Goal: Task Accomplishment & Management: Manage account settings

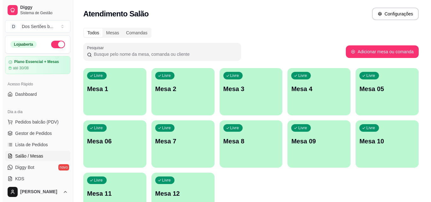
scroll to position [8, 0]
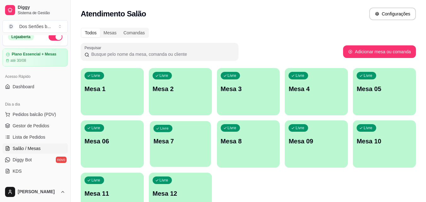
click at [175, 146] on div "Livre Mesa 7" at bounding box center [180, 140] width 61 height 38
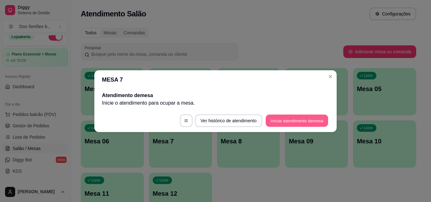
click at [292, 120] on button "Iniciar atendimento de mesa" at bounding box center [296, 120] width 62 height 12
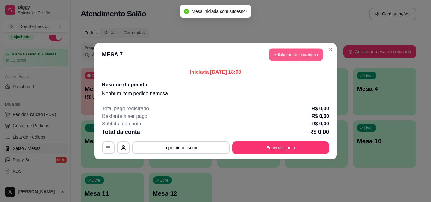
click at [289, 55] on button "Adicionar itens na mesa" at bounding box center [296, 54] width 54 height 12
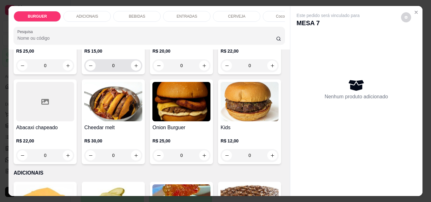
scroll to position [187, 0]
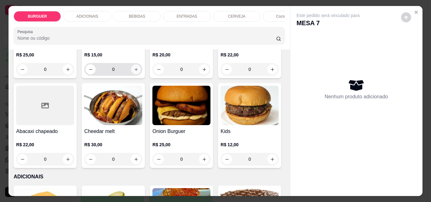
click at [138, 72] on icon "increase-product-quantity" at bounding box center [136, 69] width 5 height 5
type input "1"
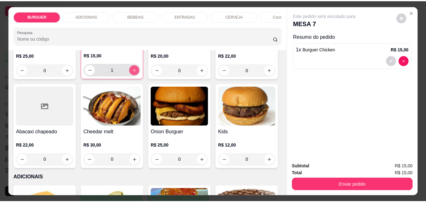
scroll to position [188, 0]
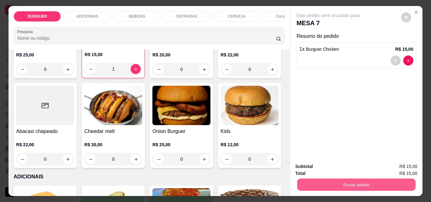
click at [328, 178] on button "Enviar pedido" at bounding box center [356, 184] width 118 height 12
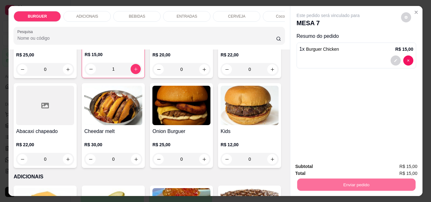
click at [316, 168] on button "Não registrar e enviar pedido" at bounding box center [335, 167] width 64 height 12
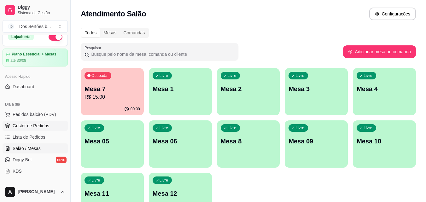
click at [34, 125] on span "Gestor de Pedidos" at bounding box center [31, 126] width 37 height 6
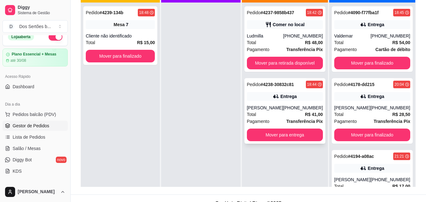
click at [279, 99] on icon at bounding box center [276, 96] width 6 height 6
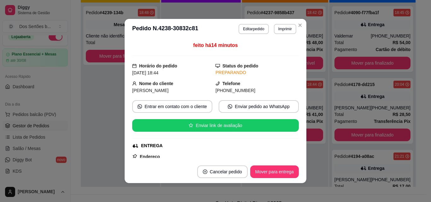
click at [295, 165] on footer "Cancelar pedido Mover para entrega" at bounding box center [216, 171] width 182 height 23
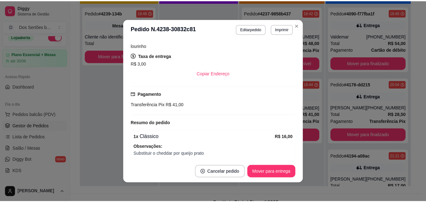
scroll to position [172, 0]
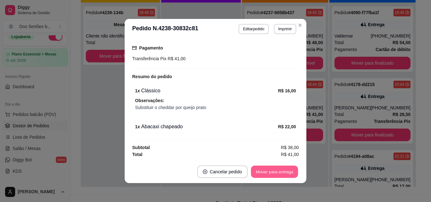
click at [271, 168] on button "Mover para entrega" at bounding box center [274, 172] width 47 height 12
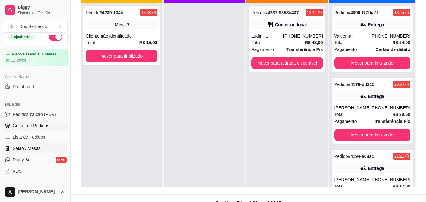
click at [40, 149] on link "Salão / Mesas" at bounding box center [35, 148] width 65 height 10
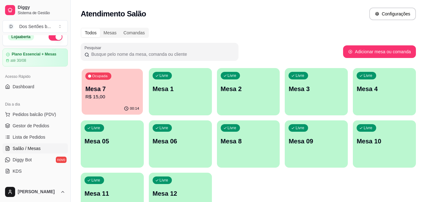
click at [115, 93] on p "Mesa 7" at bounding box center [112, 89] width 54 height 9
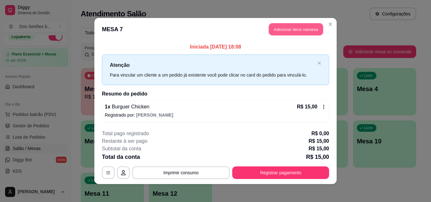
click at [272, 26] on button "Adicionar itens na mesa" at bounding box center [296, 29] width 54 height 12
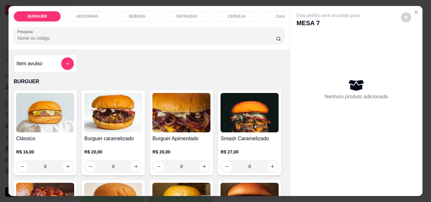
drag, startPoint x: 207, startPoint y: 90, endPoint x: 152, endPoint y: 62, distance: 61.5
click at [152, 62] on div "Item avulso BURGUER Clássico R$ 16,00 0 Burguer caramelizado R$ 20,00 0 Burguer…" at bounding box center [149, 123] width 281 height 147
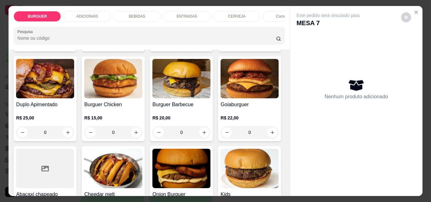
scroll to position [111, 0]
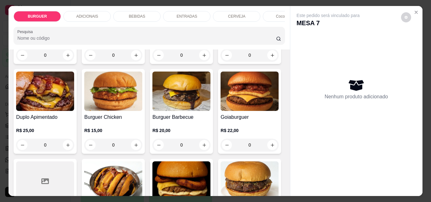
click at [142, 14] on p "BEBIDAS" at bounding box center [137, 16] width 16 height 5
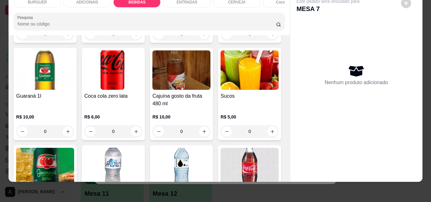
scroll to position [622, 0]
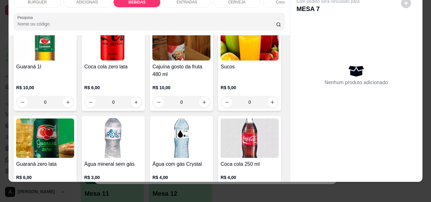
drag, startPoint x: 230, startPoint y: 61, endPoint x: 217, endPoint y: 55, distance: 14.1
click at [217, 55] on div "Coca-cola lata 350 ml R$ 6,00 0 Fanta laranja lata 350 ml R$ 6,00 0 Guaraná lat…" at bounding box center [149, 110] width 271 height 362
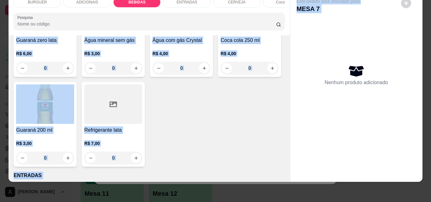
drag, startPoint x: 289, startPoint y: 85, endPoint x: 285, endPoint y: 86, distance: 4.0
click at [285, 86] on div "BURGUER ADICIONAIS BEBIDAS ENTRADAS CERVEJA Coco gelado Abacaxi Pesquisa Item a…" at bounding box center [215, 87] width 413 height 190
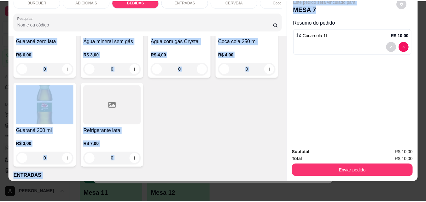
scroll to position [746, 0]
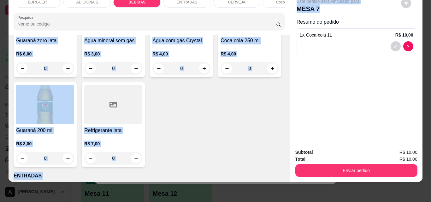
type input "1"
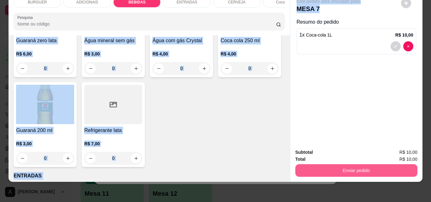
click at [328, 165] on button "Enviar pedido" at bounding box center [356, 170] width 122 height 13
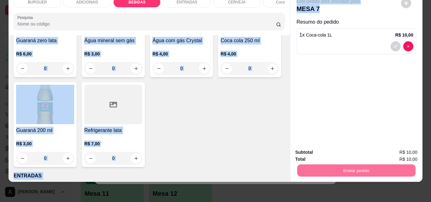
click at [327, 148] on button "Não registrar e enviar pedido" at bounding box center [335, 150] width 64 height 12
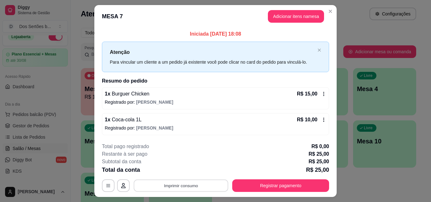
click at [154, 188] on button "Imprimir consumo" at bounding box center [181, 186] width 95 height 12
click at [168, 171] on button "Impressora" at bounding box center [180, 171] width 44 height 10
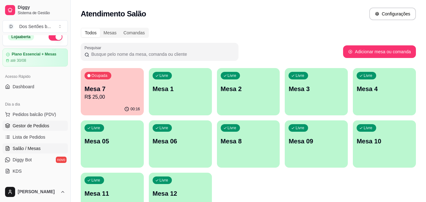
click at [34, 127] on span "Gestor de Pedidos" at bounding box center [31, 126] width 37 height 6
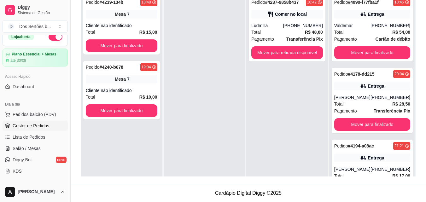
scroll to position [92, 0]
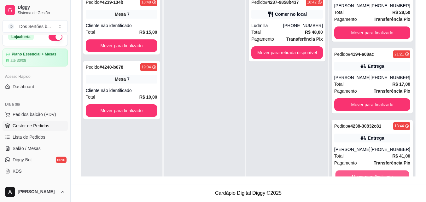
click at [373, 172] on button "Mover para finalizado" at bounding box center [372, 177] width 74 height 12
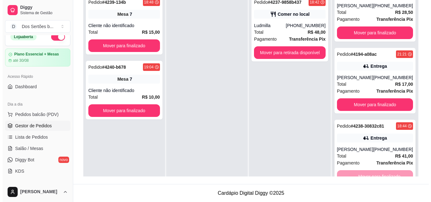
scroll to position [20, 0]
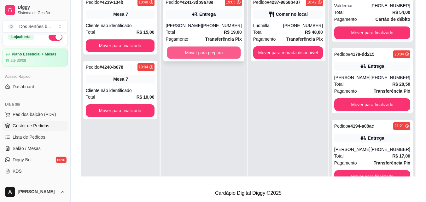
click at [191, 49] on button "Mover para preparo" at bounding box center [204, 53] width 74 height 12
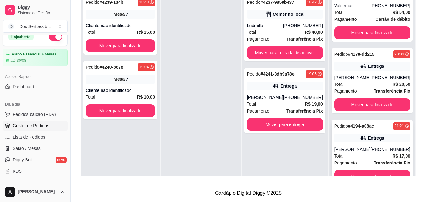
click at [381, 160] on span "Transferência Pix" at bounding box center [392, 163] width 37 height 7
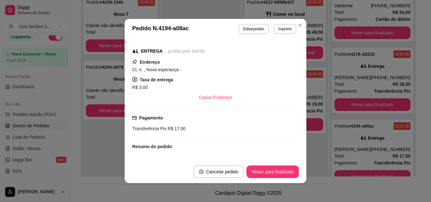
scroll to position [88, 0]
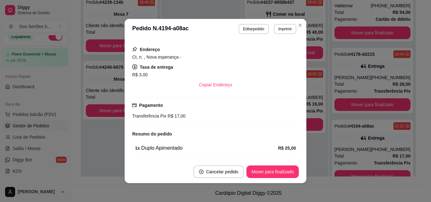
click at [292, 158] on div "feito há 2745 minutos Horário do pedido [DATE] 21:21 Status do pedido SAIU PARA…" at bounding box center [216, 99] width 182 height 121
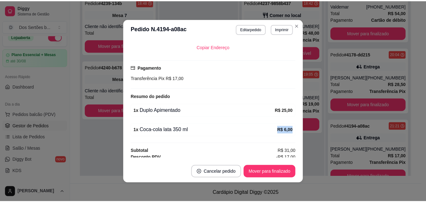
scroll to position [136, 0]
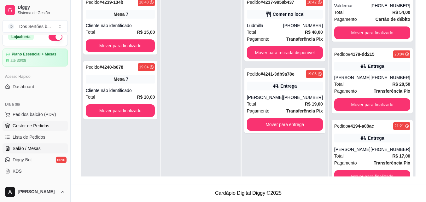
click at [20, 148] on span "Salão / Mesas" at bounding box center [27, 148] width 28 height 6
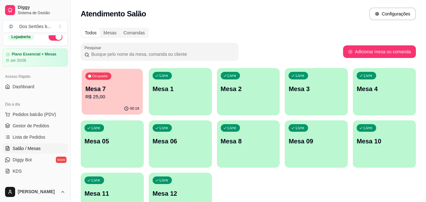
click at [115, 85] on p "Mesa 7" at bounding box center [112, 89] width 54 height 9
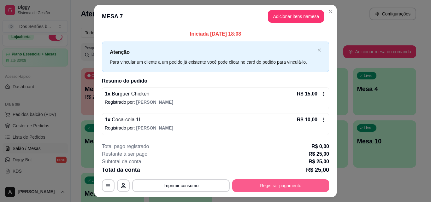
click at [243, 184] on button "Registrar pagamento" at bounding box center [280, 185] width 97 height 13
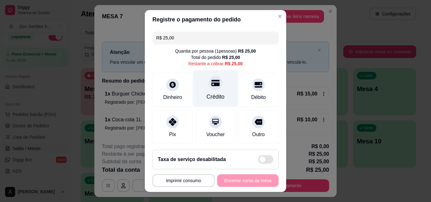
click at [201, 84] on div "Crédito" at bounding box center [215, 88] width 44 height 37
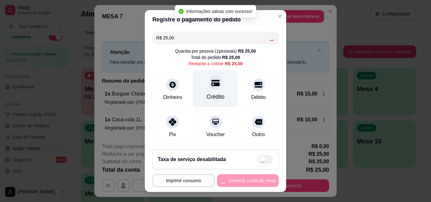
type input "R$ 0,00"
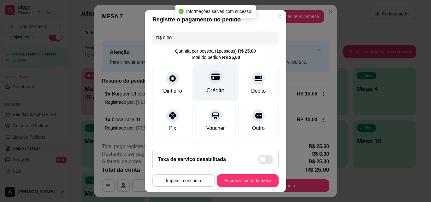
scroll to position [73, 0]
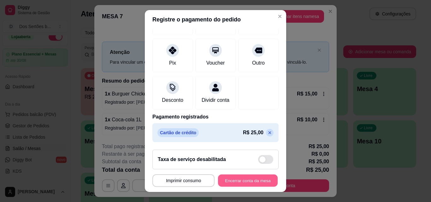
click at [239, 178] on button "Encerrar conta da mesa" at bounding box center [248, 181] width 60 height 12
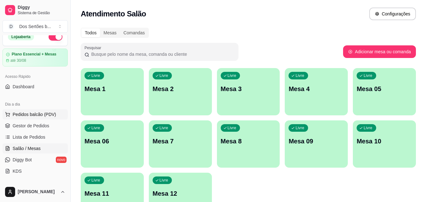
click at [12, 113] on button "Pedidos balcão (PDV)" at bounding box center [35, 114] width 65 height 10
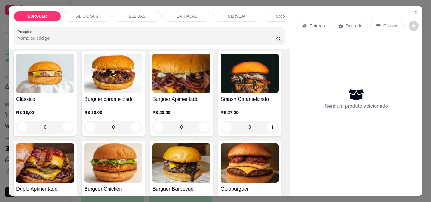
scroll to position [72, 0]
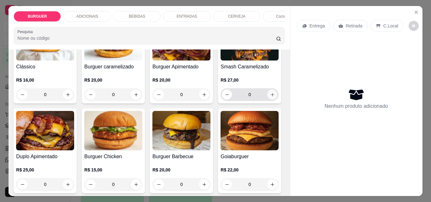
click at [270, 97] on icon "increase-product-quantity" at bounding box center [272, 94] width 5 height 5
type input "1"
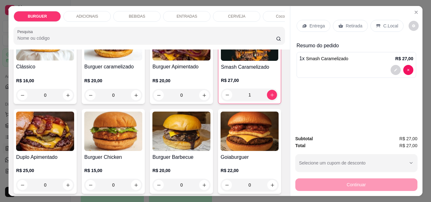
click at [310, 23] on p "Entrega" at bounding box center [316, 26] width 15 height 6
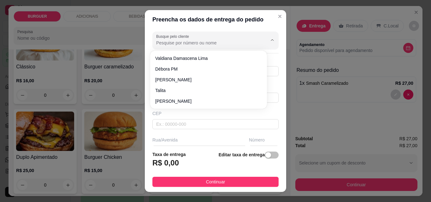
click at [159, 41] on input "Busque pelo cliente" at bounding box center [206, 43] width 101 height 6
type input "r"
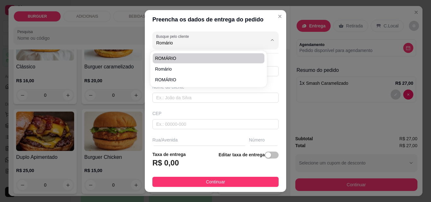
click at [156, 57] on span "ROMÁRIO" at bounding box center [205, 58] width 100 height 6
type input "ROMÁRIO"
type input "8695332708"
type input "ROMÁRIO"
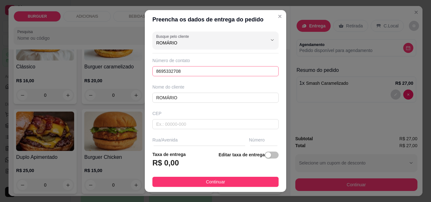
scroll to position [96, 0]
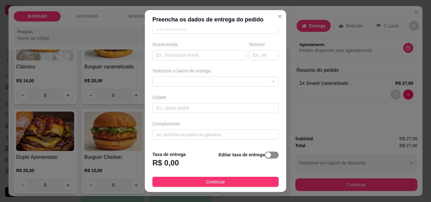
type input "ROMÁRIO"
click at [265, 152] on span "button" at bounding box center [272, 155] width 14 height 7
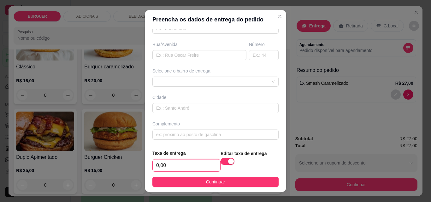
click at [167, 169] on input "0,00" at bounding box center [186, 166] width 67 height 12
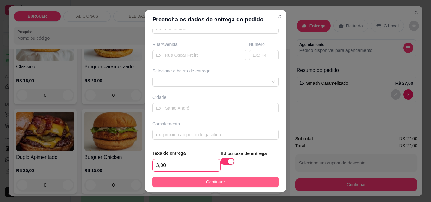
type input "3,00"
click at [216, 182] on span "Continuar" at bounding box center [215, 181] width 19 height 7
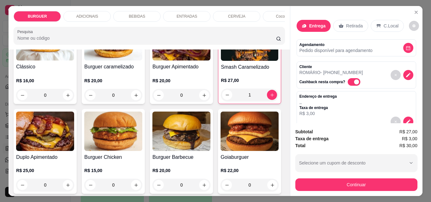
click at [127, 14] on div "BEBIDAS" at bounding box center [136, 16] width 47 height 11
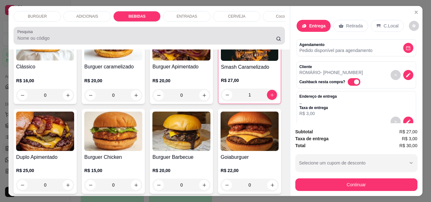
scroll to position [16, 0]
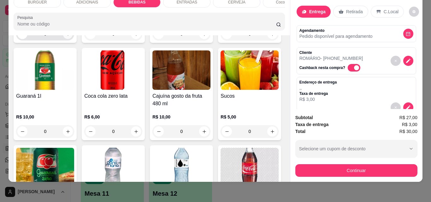
click at [66, 37] on icon "increase-product-quantity" at bounding box center [68, 34] width 5 height 5
type input "1"
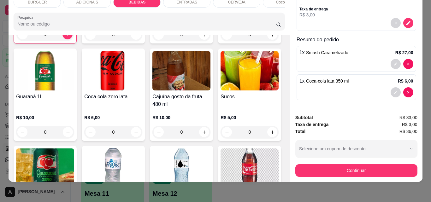
scroll to position [35, 0]
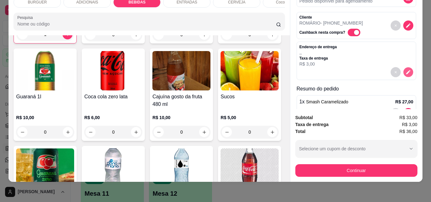
click at [405, 70] on icon "decrease-product-quantity" at bounding box center [407, 72] width 5 height 5
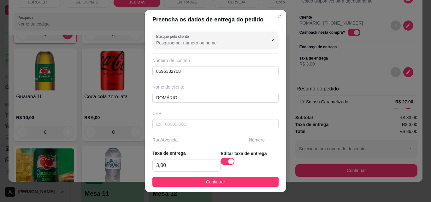
scroll to position [97, 0]
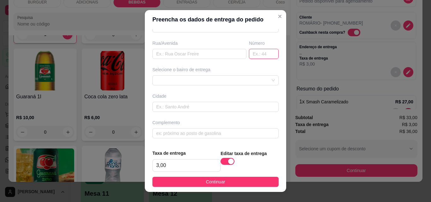
click at [249, 52] on input "text" at bounding box center [264, 54] width 30 height 10
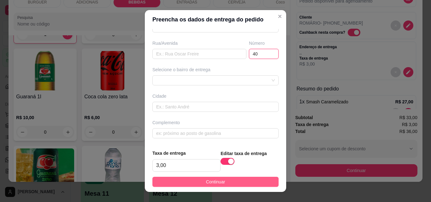
type input "40"
click at [214, 181] on span "Continuar" at bounding box center [215, 181] width 19 height 7
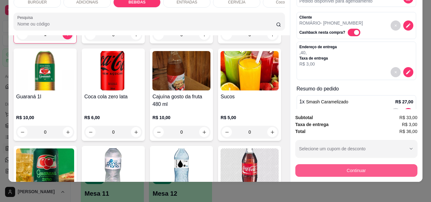
click at [330, 164] on button "Continuar" at bounding box center [356, 170] width 122 height 13
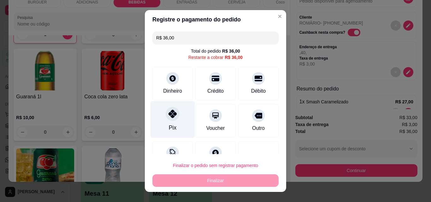
click at [177, 118] on div "Pix" at bounding box center [172, 119] width 44 height 37
type input "R$ 0,00"
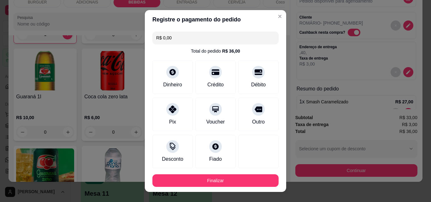
scroll to position [34, 0]
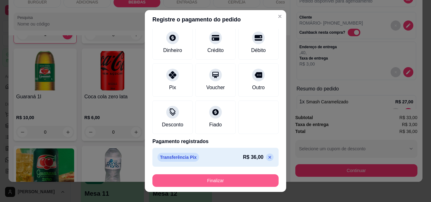
click at [217, 178] on button "Finalizar" at bounding box center [215, 180] width 126 height 13
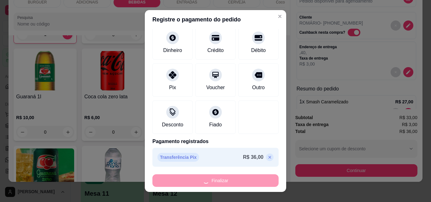
type input "0"
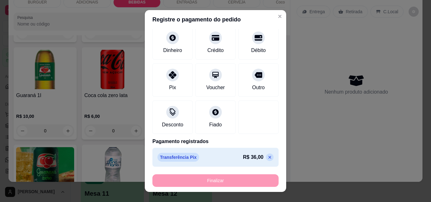
type input "-R$ 36,00"
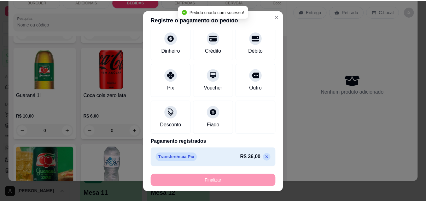
scroll to position [593, 0]
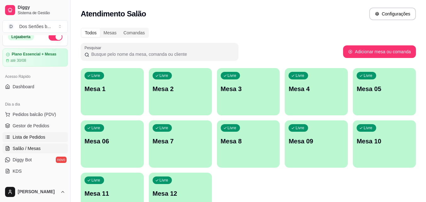
click at [16, 133] on link "Lista de Pedidos" at bounding box center [35, 137] width 65 height 10
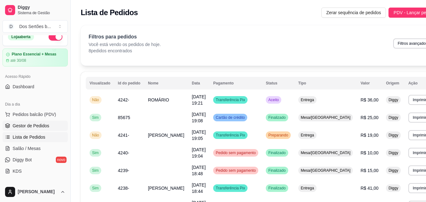
click at [22, 124] on span "Gestor de Pedidos" at bounding box center [31, 126] width 37 height 6
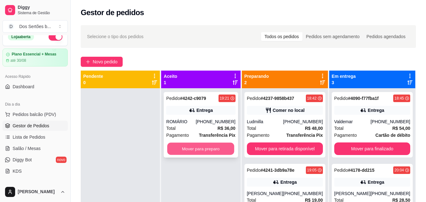
click at [205, 148] on button "Mover para preparo" at bounding box center [200, 149] width 67 height 12
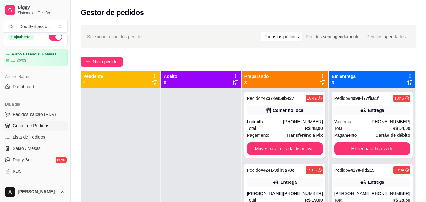
scroll to position [96, 0]
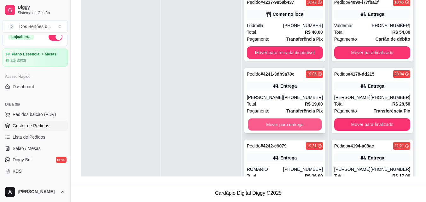
click at [269, 124] on button "Mover para entrega" at bounding box center [285, 125] width 74 height 12
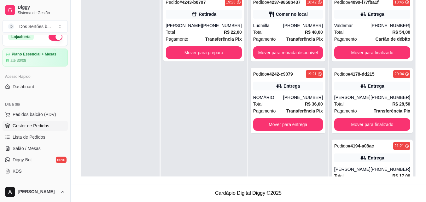
scroll to position [7, 0]
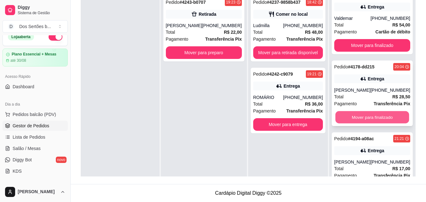
click at [384, 117] on button "Mover para finalizado" at bounding box center [372, 117] width 74 height 12
click at [370, 115] on button "Mover para finalizado" at bounding box center [372, 117] width 74 height 12
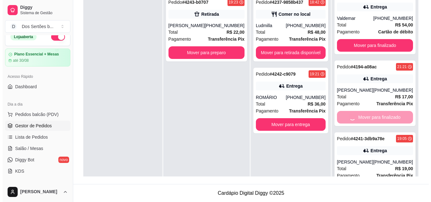
scroll to position [0, 0]
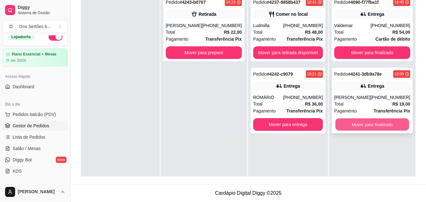
click at [368, 123] on button "Mover para finalizado" at bounding box center [372, 125] width 74 height 12
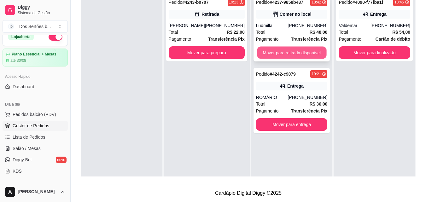
click at [280, 49] on button "Mover para retirada disponível" at bounding box center [291, 53] width 69 height 12
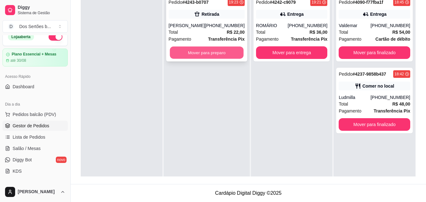
click at [224, 52] on button "Mover para preparo" at bounding box center [207, 53] width 74 height 12
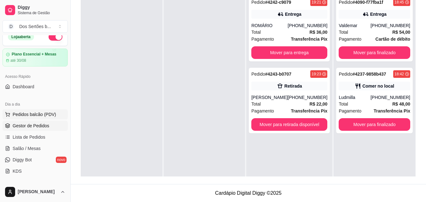
click at [53, 114] on span "Pedidos balcão (PDV)" at bounding box center [35, 114] width 44 height 6
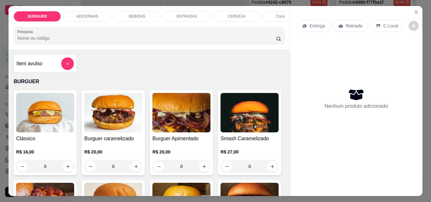
click at [135, 109] on img at bounding box center [113, 112] width 58 height 39
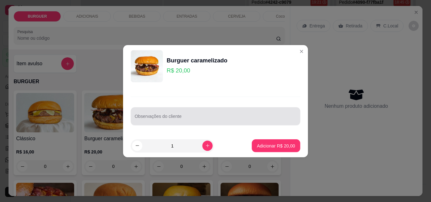
click at [137, 107] on div "Observações do cliente" at bounding box center [215, 116] width 169 height 18
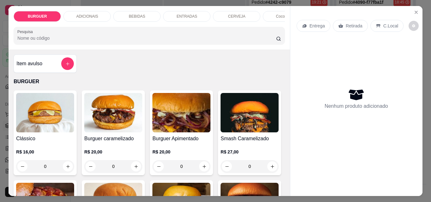
click at [129, 18] on div "BEBIDAS" at bounding box center [136, 16] width 47 height 11
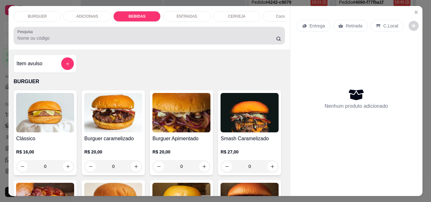
scroll to position [16, 0]
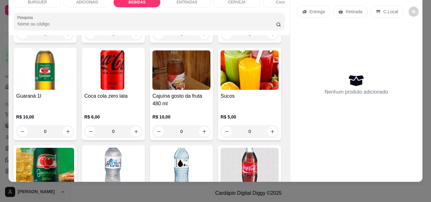
click at [172, 1] on div "ENTRADAS" at bounding box center [186, 2] width 47 height 11
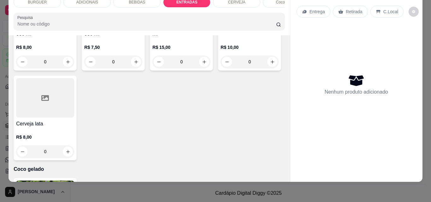
scroll to position [1186, 0]
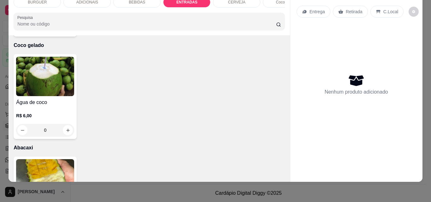
type input "1"
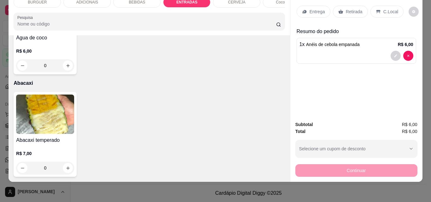
scroll to position [1485, 0]
click at [282, 175] on div "Item avulso BURGUER Clássico R$ 16,00 0 Burguer caramelizado R$ 20,00 0 Burguer…" at bounding box center [149, 108] width 281 height 147
click at [64, 166] on button "increase-product-quantity" at bounding box center [68, 168] width 10 height 10
type input "1"
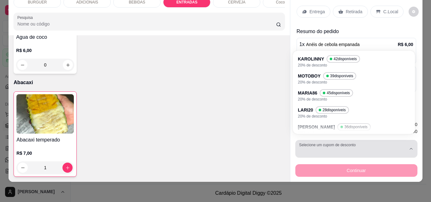
click at [339, 144] on div "button" at bounding box center [352, 149] width 107 height 13
click at [336, 142] on button "Selecione um cupom de desconto" at bounding box center [356, 149] width 122 height 18
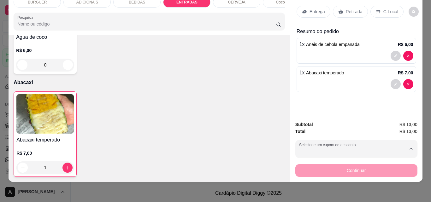
click at [302, 61] on p "KAROLINNY" at bounding box center [312, 62] width 25 height 6
type input "67fba0eefb27f8bab9211f9b"
select select "67fba0eefb27f8bab9211f9b"
click at [377, 6] on div "C.Local" at bounding box center [386, 12] width 33 height 12
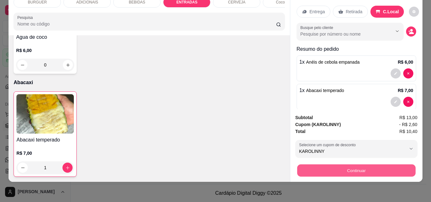
click at [344, 165] on button "Continuar" at bounding box center [356, 170] width 118 height 12
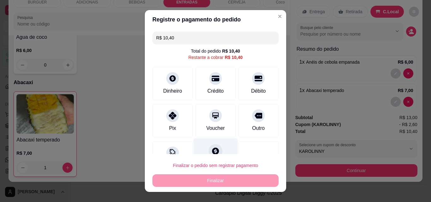
click at [202, 146] on div "Fiado" at bounding box center [215, 156] width 44 height 37
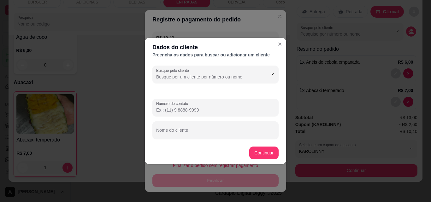
click at [165, 61] on header "Dados do cliente Preencha os dados para buscar ou adicionar um cliente" at bounding box center [215, 50] width 141 height 25
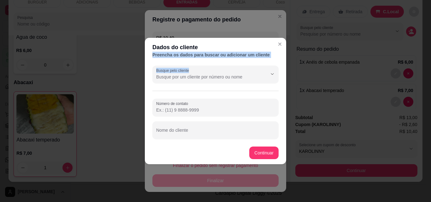
drag, startPoint x: 165, startPoint y: 61, endPoint x: 166, endPoint y: 75, distance: 13.9
click at [166, 75] on section "Dados do cliente Preencha os dados para buscar ou adicionar um cliente Busque p…" at bounding box center [215, 101] width 141 height 126
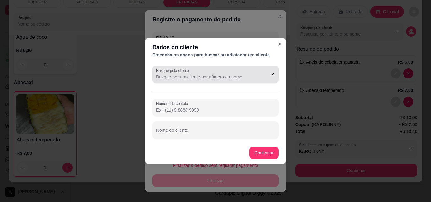
click at [166, 75] on input "Busque pelo cliente" at bounding box center [206, 77] width 101 height 6
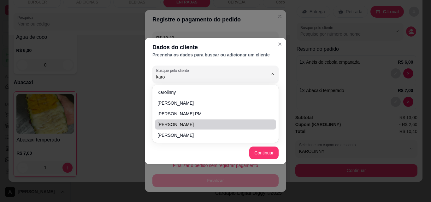
click at [172, 122] on span "[PERSON_NAME]" at bounding box center [212, 124] width 110 height 6
type input "[PERSON_NAME]"
type input "[PHONE_NUMBER]"
type input "[PERSON_NAME]"
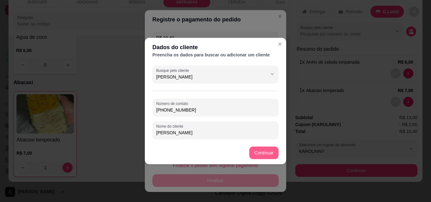
type input "[PERSON_NAME]"
type input "R$ 0,00"
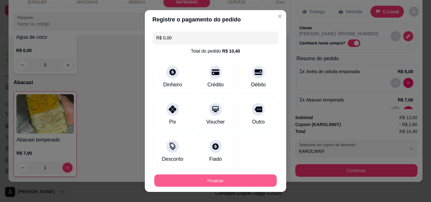
click at [242, 183] on button "Finalizar" at bounding box center [215, 181] width 122 height 12
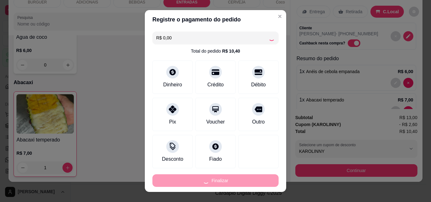
type input "0"
type input "-R$ 10,40"
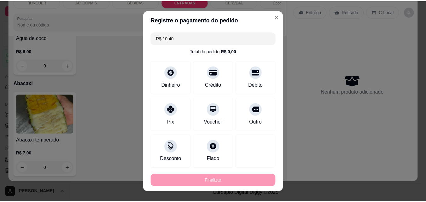
scroll to position [1533, 0]
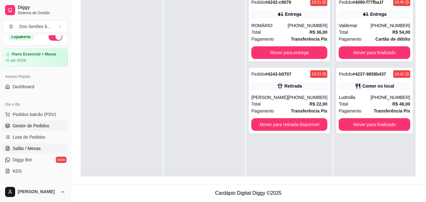
click at [30, 148] on span "Salão / Mesas" at bounding box center [27, 148] width 28 height 6
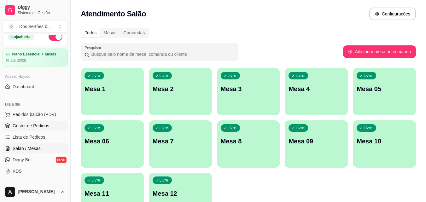
click at [34, 122] on link "Gestor de Pedidos" at bounding box center [35, 126] width 65 height 10
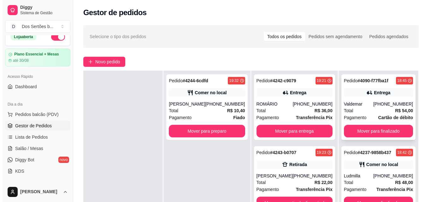
scroll to position [46, 0]
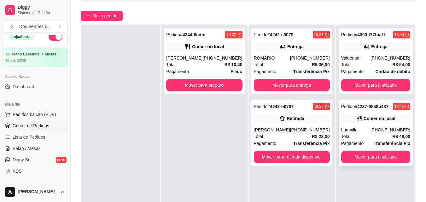
click at [399, 143] on strong "Transferência Pix" at bounding box center [392, 143] width 37 height 5
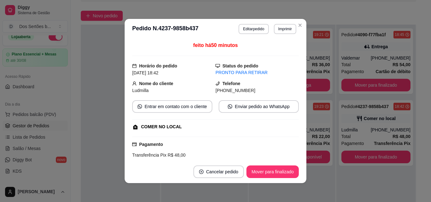
scroll to position [100, 0]
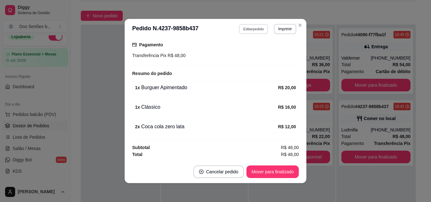
click at [251, 28] on button "Editar pedido" at bounding box center [253, 29] width 29 height 10
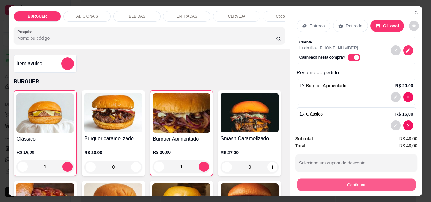
click at [357, 186] on button "Continuar" at bounding box center [356, 184] width 118 height 12
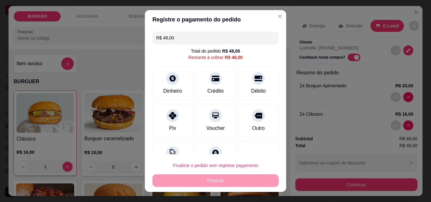
click at [171, 41] on input "R$ 48,00" at bounding box center [215, 38] width 119 height 13
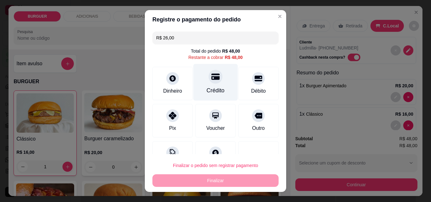
click at [208, 86] on div "Crédito" at bounding box center [215, 82] width 44 height 37
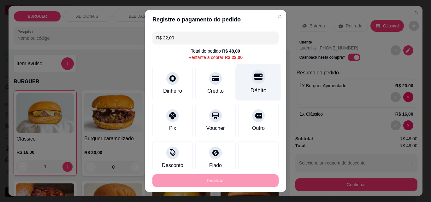
click at [256, 89] on div "Débito" at bounding box center [258, 90] width 16 height 8
type input "R$ 0,00"
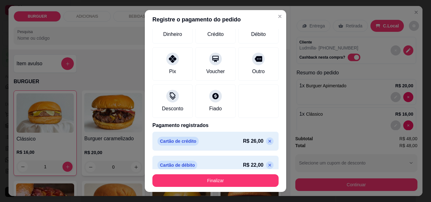
scroll to position [58, 0]
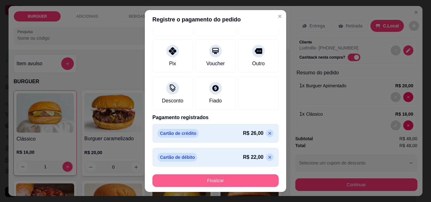
click at [236, 182] on button "Finalizar" at bounding box center [215, 180] width 126 height 13
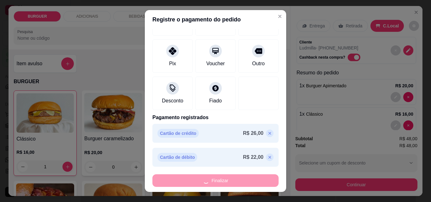
type input "0"
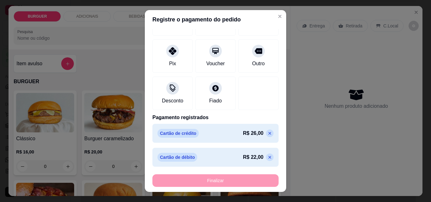
type input "-R$ 48,00"
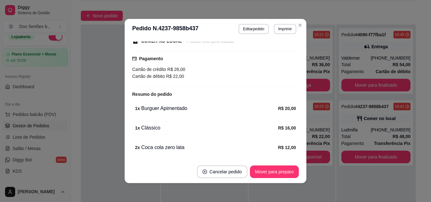
scroll to position [114, 0]
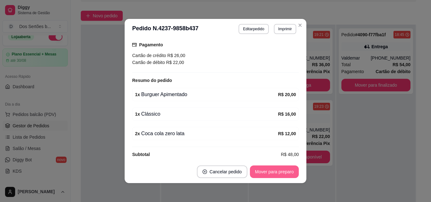
click at [261, 171] on button "Mover para preparo" at bounding box center [274, 172] width 49 height 13
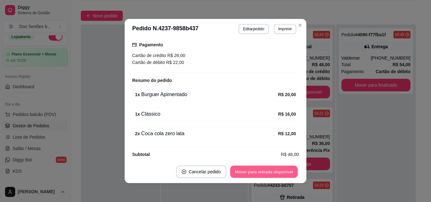
click at [260, 172] on button "Mover para retirada disponível" at bounding box center [263, 172] width 67 height 12
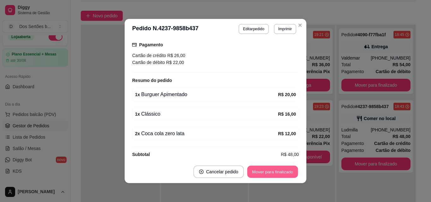
click at [260, 172] on button "Mover para finalizado" at bounding box center [272, 172] width 51 height 12
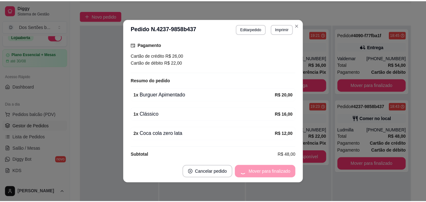
scroll to position [93, 0]
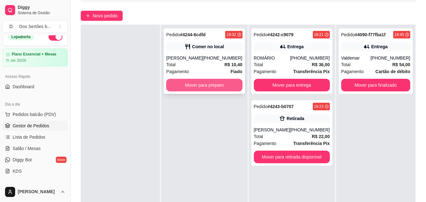
click at [200, 82] on button "Mover para preparo" at bounding box center [204, 85] width 76 height 13
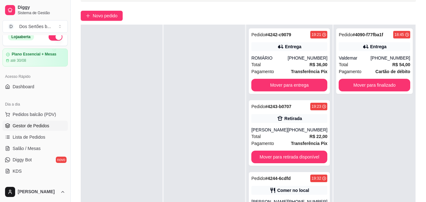
scroll to position [96, 0]
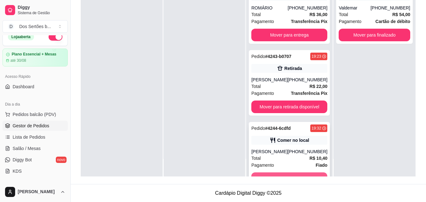
click at [297, 175] on button "Mover para retirada disponível" at bounding box center [289, 178] width 76 height 13
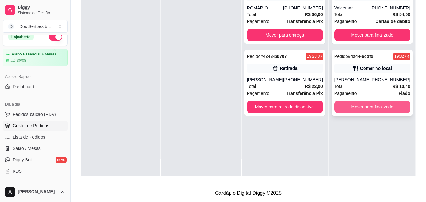
click at [350, 104] on button "Mover para finalizado" at bounding box center [372, 107] width 76 height 13
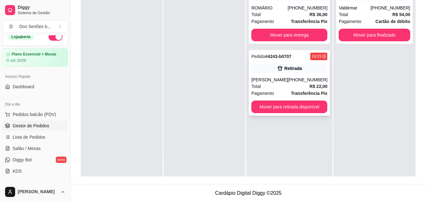
drag, startPoint x: 350, startPoint y: 104, endPoint x: 314, endPoint y: 105, distance: 35.7
click at [324, 104] on div "Pendente 0 Aceito 0 Preparando 2 Pedido # 4242-c9079 19:21 Entrega ROMÁRIO [PHO…" at bounding box center [248, 75] width 335 height 202
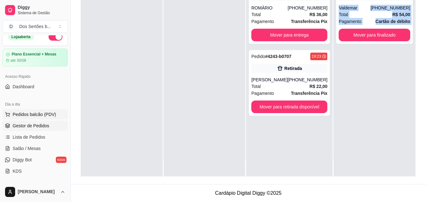
click at [40, 113] on span "Pedidos balcão (PDV)" at bounding box center [35, 114] width 44 height 6
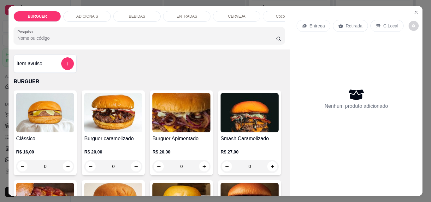
click at [339, 23] on icon at bounding box center [340, 25] width 5 height 5
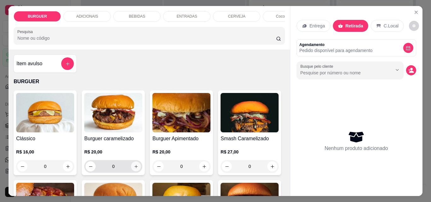
click at [134, 172] on button "increase-product-quantity" at bounding box center [136, 167] width 10 height 10
type input "1"
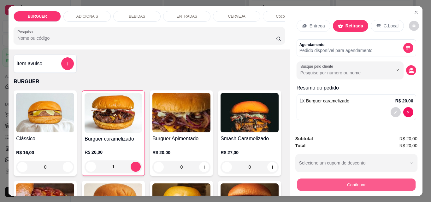
click at [326, 183] on button "Continuar" at bounding box center [356, 184] width 118 height 12
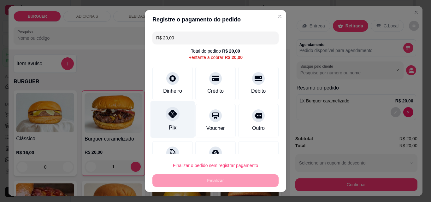
click at [166, 108] on div at bounding box center [173, 114] width 14 height 14
type input "R$ 0,00"
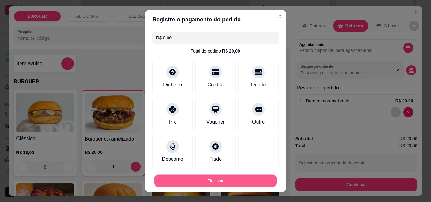
click at [207, 182] on button "Finalizar" at bounding box center [215, 181] width 122 height 12
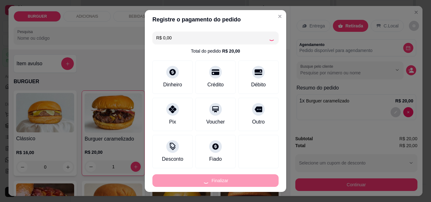
type input "0"
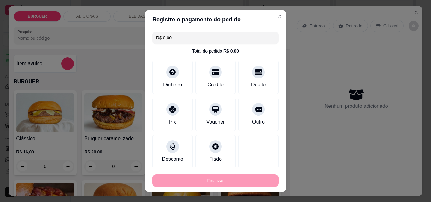
type input "-R$ 20,00"
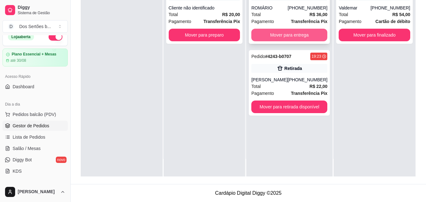
click at [276, 36] on button "Mover para entrega" at bounding box center [289, 35] width 76 height 13
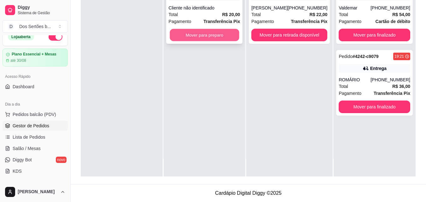
click at [211, 34] on button "Mover para preparo" at bounding box center [204, 35] width 69 height 12
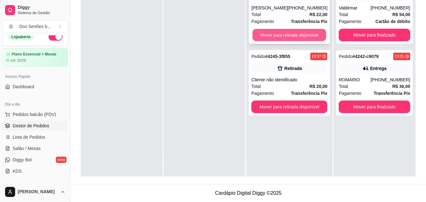
click at [266, 35] on button "Mover para retirada disponível" at bounding box center [290, 35] width 74 height 12
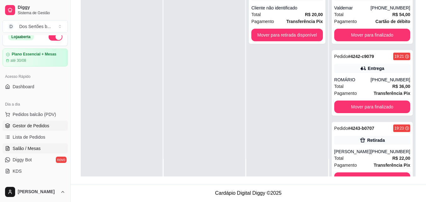
click at [10, 149] on icon at bounding box center [7, 148] width 5 height 5
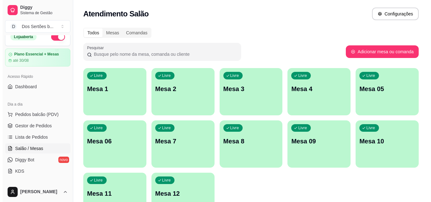
scroll to position [44, 0]
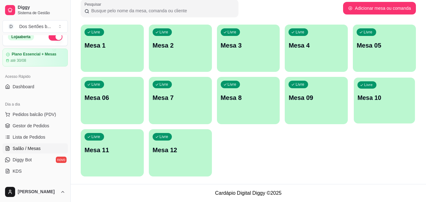
click at [388, 110] on div "Livre Mesa 10" at bounding box center [384, 97] width 61 height 38
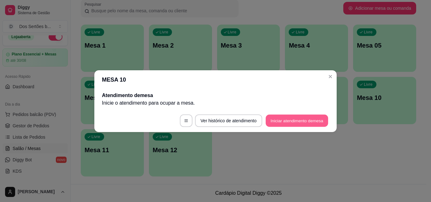
click at [285, 121] on button "Iniciar atendimento de mesa" at bounding box center [296, 120] width 62 height 12
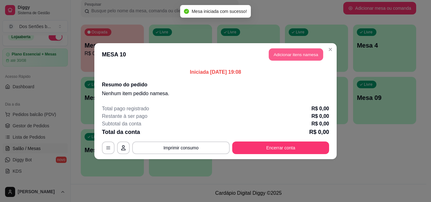
click at [282, 54] on button "Adicionar itens na mesa" at bounding box center [296, 54] width 54 height 12
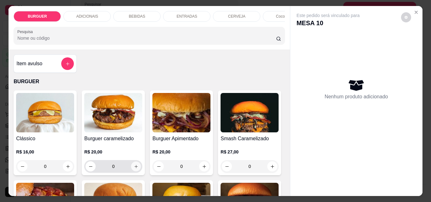
click at [135, 168] on icon "increase-product-quantity" at bounding box center [135, 166] width 3 height 3
type input "1"
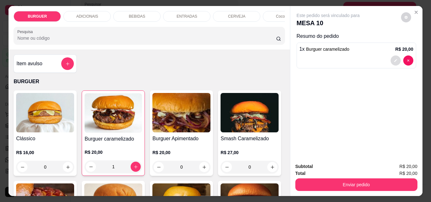
click at [395, 60] on button "decrease-product-quantity" at bounding box center [395, 60] width 10 height 10
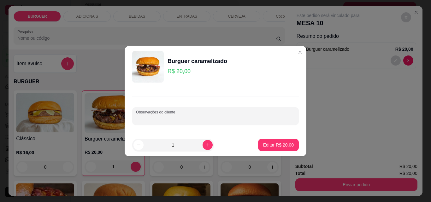
click at [187, 115] on input "Observações do cliente" at bounding box center [215, 118] width 159 height 6
type input "adicional de carne"
click at [263, 143] on p "Editar R$ 20,00" at bounding box center [278, 145] width 31 height 6
type input "0"
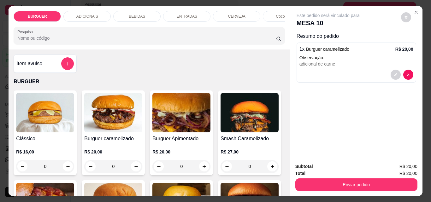
scroll to position [124, 0]
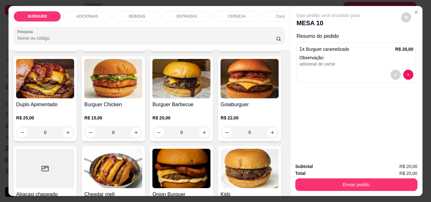
click at [282, 100] on div "Item avulso BURGUER Clássico R$ 16,00 0 Burguer caramelizado R$ 20,00 0 Burguer…" at bounding box center [149, 123] width 281 height 147
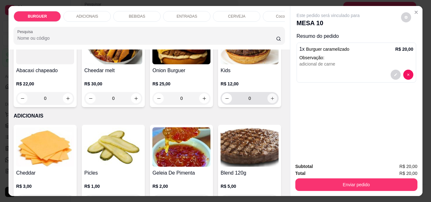
click at [270, 101] on icon "increase-product-quantity" at bounding box center [272, 98] width 5 height 5
type input "1"
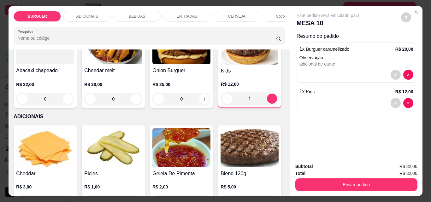
click at [86, 14] on p "ADICIONAIS" at bounding box center [87, 16] width 22 height 5
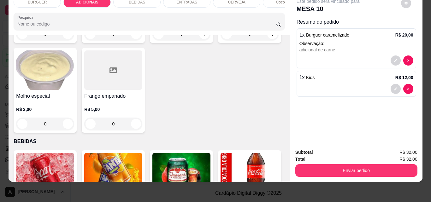
scroll to position [525, 0]
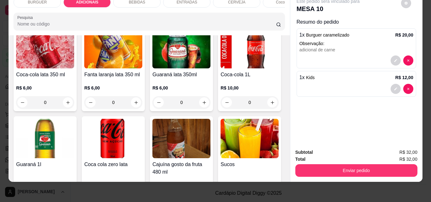
type input "1"
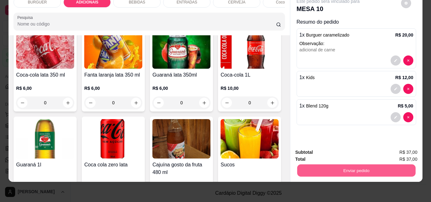
click at [305, 164] on button "Enviar pedido" at bounding box center [356, 170] width 118 height 12
click at [311, 147] on button "Não registrar e enviar pedido" at bounding box center [335, 150] width 64 height 12
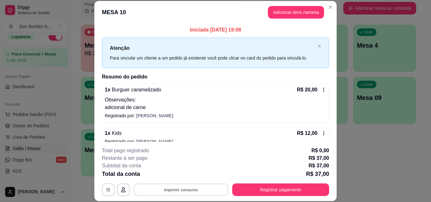
click at [191, 192] on button "Imprimir consumo" at bounding box center [181, 189] width 95 height 12
click at [176, 176] on button "Impressora" at bounding box center [180, 175] width 44 height 10
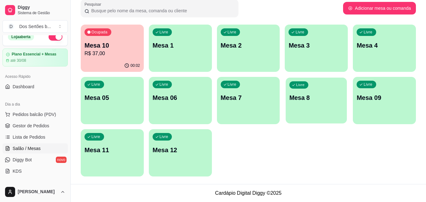
click at [307, 89] on div "Livre Mesa 8" at bounding box center [316, 97] width 61 height 38
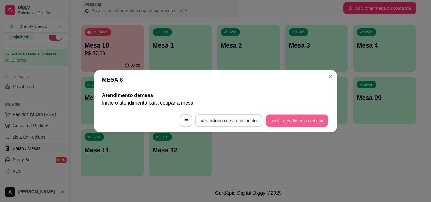
click at [287, 118] on button "Iniciar atendimento de mesa" at bounding box center [296, 120] width 62 height 12
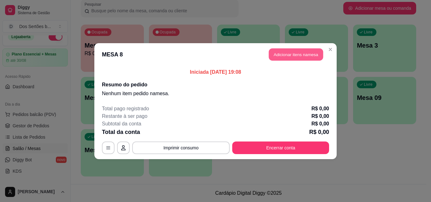
click at [282, 51] on button "Adicionar itens na mesa" at bounding box center [296, 54] width 54 height 12
click at [282, 51] on div "BURGUER ADICIONAIS BEBIDAS ENTRADAS CERVEJA Coco gelado Abacaxi Pesquisa Item a…" at bounding box center [148, 100] width 283 height 191
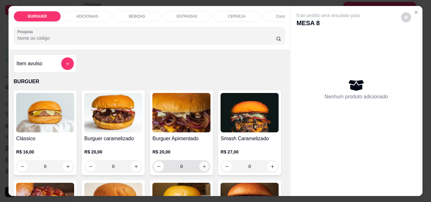
click at [201, 166] on button "increase-product-quantity" at bounding box center [204, 167] width 10 height 10
type input "1"
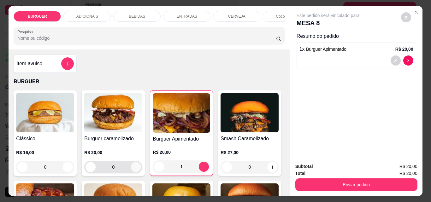
click at [134, 165] on button "increase-product-quantity" at bounding box center [136, 167] width 10 height 10
type input "1"
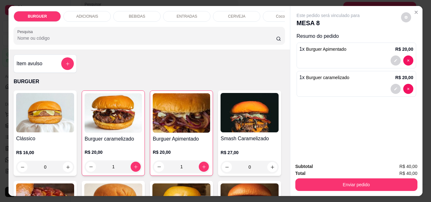
click at [138, 11] on div "BEBIDAS" at bounding box center [136, 16] width 47 height 11
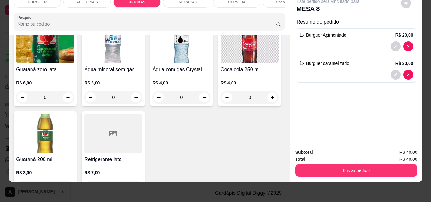
scroll to position [841, 0]
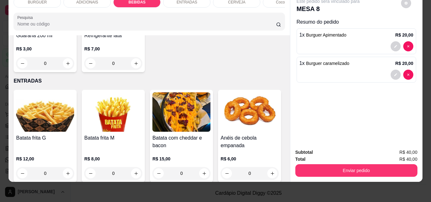
type input "1"
click at [393, 101] on icon "decrease-product-quantity" at bounding box center [395, 103] width 4 height 4
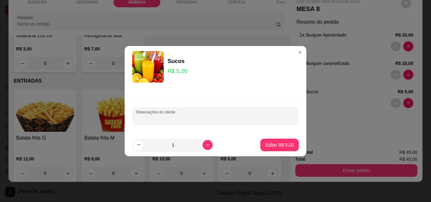
click at [195, 119] on input "Observações do cliente" at bounding box center [215, 118] width 159 height 6
type input "cajá"
click at [282, 147] on p "Editar R$ 5,00" at bounding box center [279, 145] width 27 height 6
type input "0"
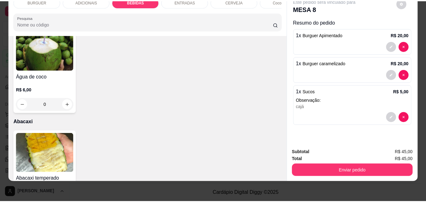
scroll to position [1337, 0]
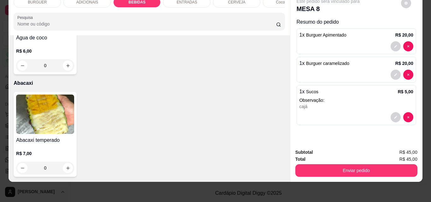
type input "1"
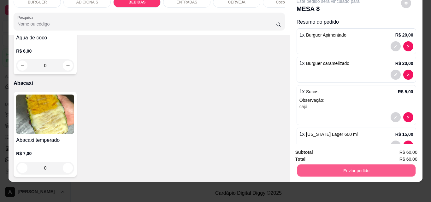
click at [331, 167] on button "Enviar pedido" at bounding box center [356, 170] width 118 height 12
click at [321, 150] on button "Não registrar e enviar pedido" at bounding box center [335, 150] width 64 height 12
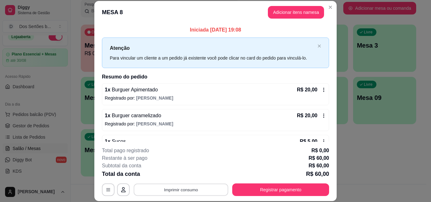
click at [160, 185] on button "Imprimir consumo" at bounding box center [181, 189] width 95 height 12
click at [183, 173] on button "Impressora" at bounding box center [180, 175] width 44 height 10
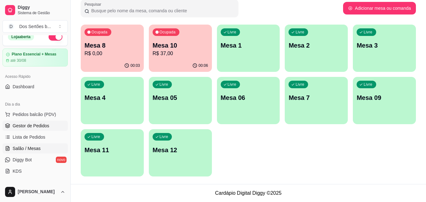
click at [51, 126] on link "Gestor de Pedidos" at bounding box center [35, 126] width 65 height 10
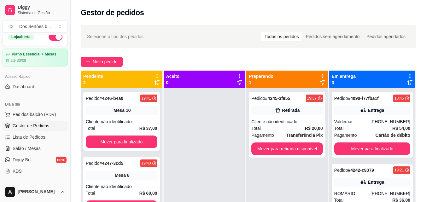
click at [425, 148] on div "Selecione o tipo dos pedidos Todos os pedidos Pedidos sem agendamento Pedidos a…" at bounding box center [248, 150] width 355 height 259
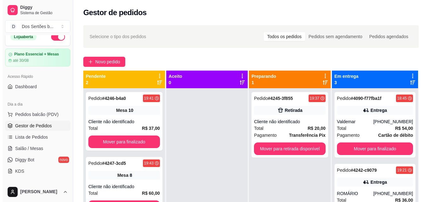
scroll to position [96, 0]
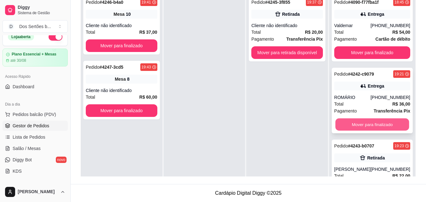
click at [371, 122] on button "Mover para finalizado" at bounding box center [372, 125] width 74 height 12
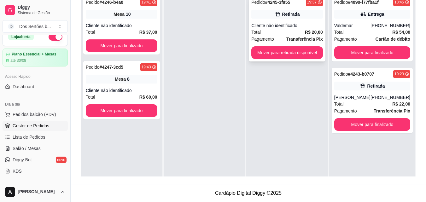
click at [286, 39] on div "Pagamento Transferência Pix" at bounding box center [287, 39] width 72 height 7
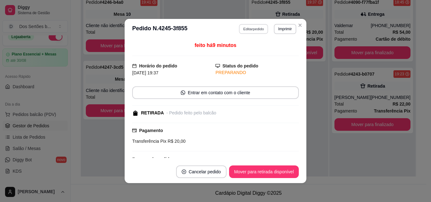
click at [249, 27] on button "Editar pedido" at bounding box center [253, 29] width 29 height 10
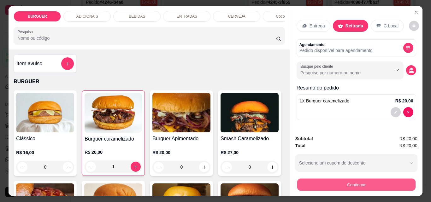
click at [312, 179] on button "Continuar" at bounding box center [356, 184] width 118 height 12
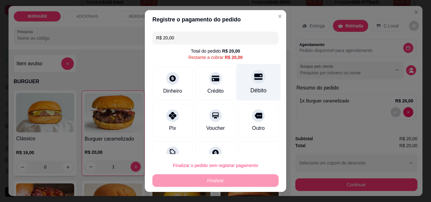
click at [250, 89] on div "Débito" at bounding box center [258, 90] width 16 height 8
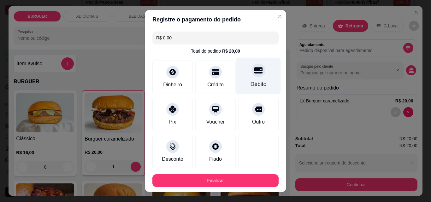
click at [251, 75] on div at bounding box center [258, 70] width 14 height 14
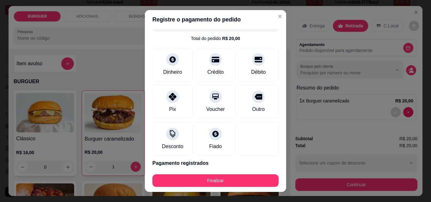
scroll to position [34, 0]
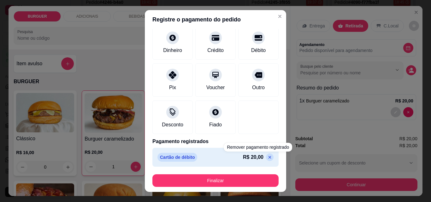
click at [267, 157] on icon at bounding box center [269, 157] width 5 height 5
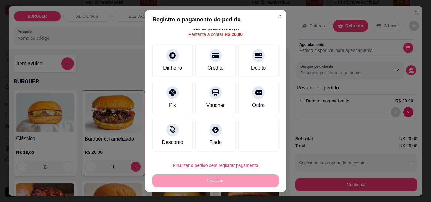
scroll to position [23, 0]
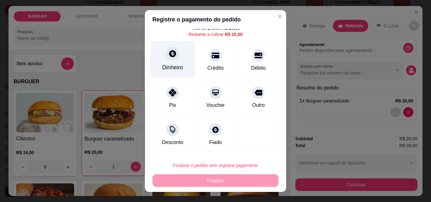
click at [181, 61] on div "Dinheiro" at bounding box center [172, 59] width 44 height 37
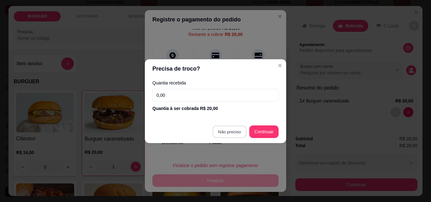
type input "R$ 0,00"
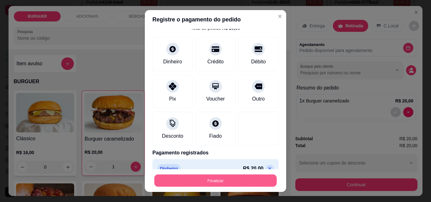
click at [246, 179] on button "Finalizar" at bounding box center [215, 181] width 122 height 12
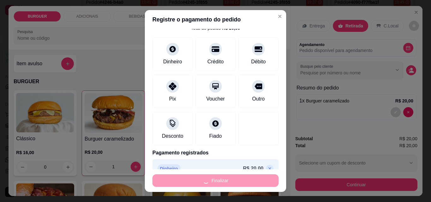
type input "0"
type input "-R$ 20,00"
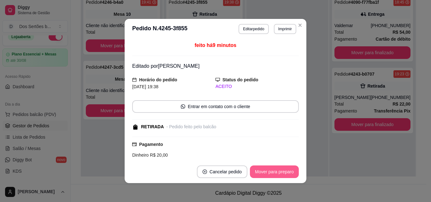
click at [264, 170] on button "Mover para preparo" at bounding box center [274, 172] width 49 height 13
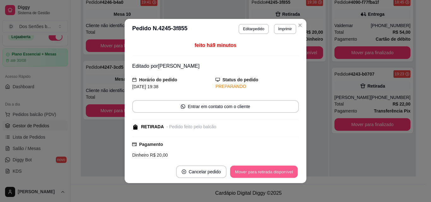
click at [265, 169] on button "Mover para retirada disponível" at bounding box center [263, 172] width 67 height 12
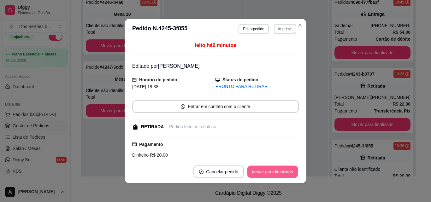
click at [265, 169] on button "Mover para finalizado" at bounding box center [272, 172] width 51 height 12
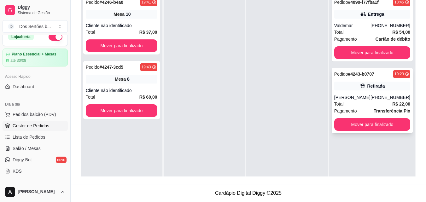
click at [370, 105] on div "Total R$ 22,00" at bounding box center [372, 104] width 76 height 7
click at [346, 91] on div "Pedido # 4243-b0707 19:23 Retirada [PERSON_NAME] [PHONE_NUMBER] Total R$ 22,00 …" at bounding box center [372, 101] width 81 height 66
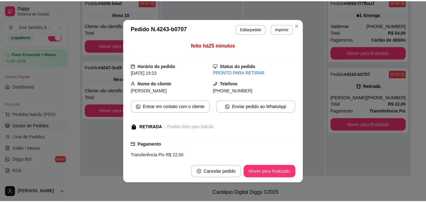
scroll to position [87, 0]
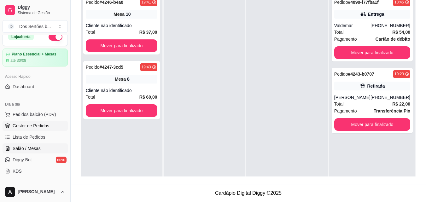
click at [28, 149] on span "Salão / Mesas" at bounding box center [27, 148] width 28 height 6
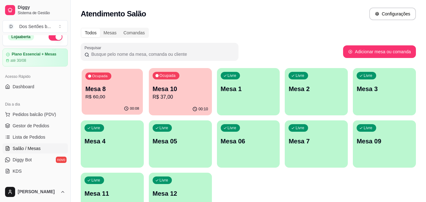
click at [104, 93] on div "Mesa 8 R$ 60,00" at bounding box center [112, 93] width 54 height 16
click at [183, 101] on p "R$ 37,00" at bounding box center [180, 97] width 55 height 8
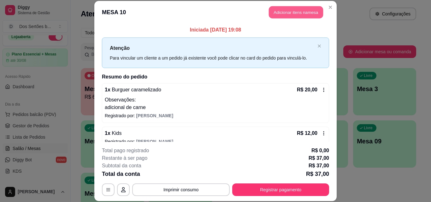
click at [274, 10] on button "Adicionar itens na mesa" at bounding box center [296, 12] width 54 height 12
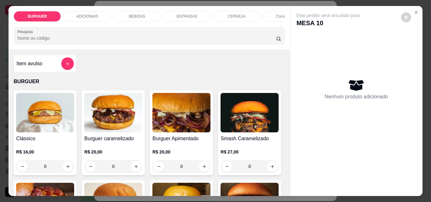
click at [132, 11] on div "BEBIDAS" at bounding box center [136, 16] width 47 height 11
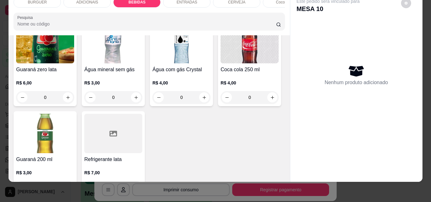
scroll to position [841, 0]
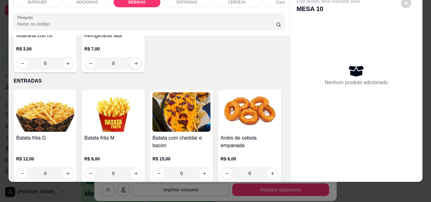
type input "1"
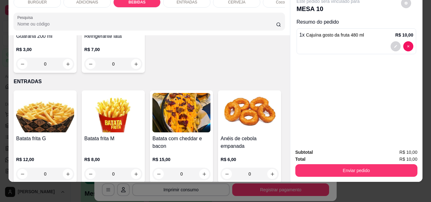
scroll to position [841, 0]
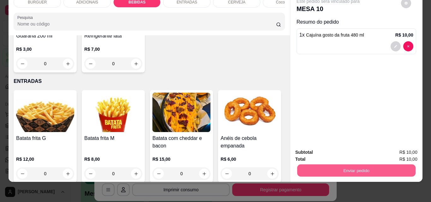
click at [316, 164] on button "Enviar pedido" at bounding box center [356, 170] width 118 height 12
click at [317, 149] on button "Não registrar e enviar pedido" at bounding box center [335, 150] width 66 height 12
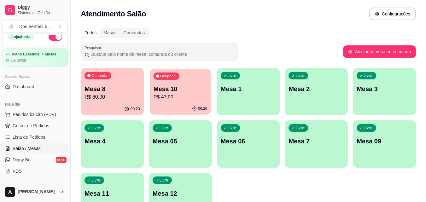
click at [194, 96] on p "R$ 47,00" at bounding box center [180, 96] width 54 height 7
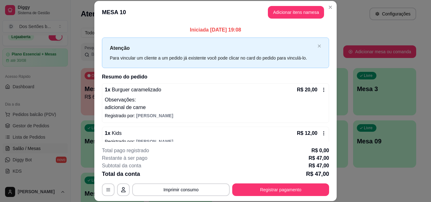
drag, startPoint x: 233, startPoint y: 105, endPoint x: 271, endPoint y: 22, distance: 91.1
click at [271, 22] on header "MESA 10 Adicionar itens na mesa" at bounding box center [215, 12] width 242 height 23
click at [288, 12] on button "Adicionar itens na mesa" at bounding box center [296, 12] width 54 height 12
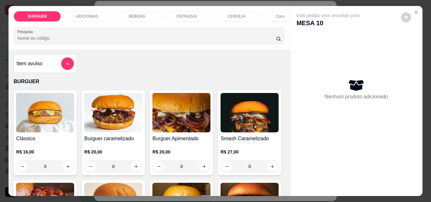
click at [92, 11] on div "ADICIONAIS" at bounding box center [86, 16] width 47 height 11
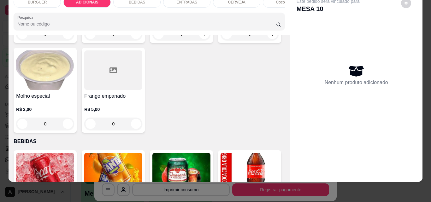
scroll to position [524, 0]
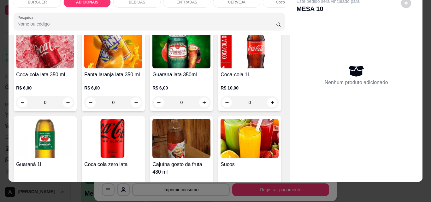
click at [70, 3] on icon "increase-product-quantity" at bounding box center [68, 0] width 5 height 5
type input "1"
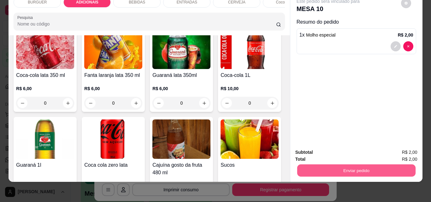
click at [330, 168] on button "Enviar pedido" at bounding box center [356, 170] width 118 height 12
click at [313, 147] on button "Não registrar e enviar pedido" at bounding box center [335, 150] width 64 height 12
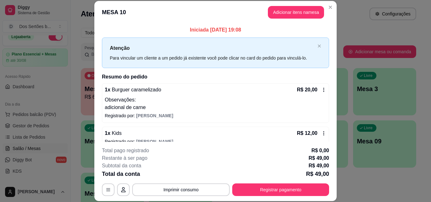
scroll to position [87, 0]
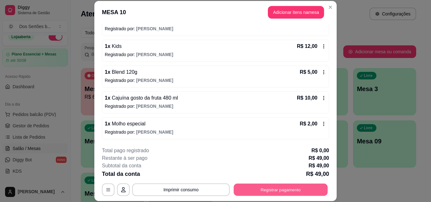
click at [283, 186] on button "Registrar pagamento" at bounding box center [281, 189] width 94 height 12
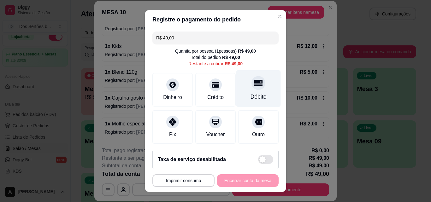
click at [254, 83] on icon at bounding box center [258, 83] width 8 height 8
type input "R$ 0,00"
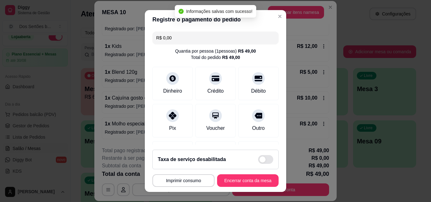
scroll to position [73, 0]
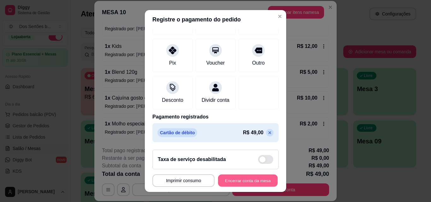
click at [240, 178] on button "Encerrar conta da mesa" at bounding box center [248, 181] width 60 height 12
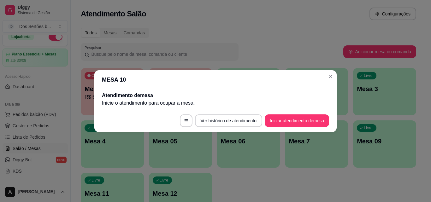
scroll to position [0, 0]
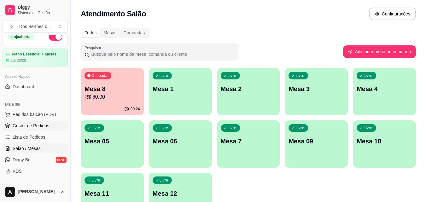
click at [30, 124] on span "Gestor de Pedidos" at bounding box center [31, 126] width 37 height 6
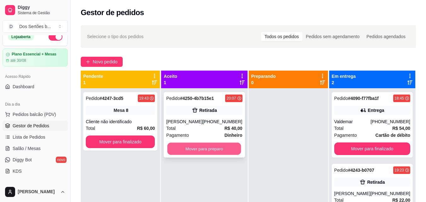
click at [192, 148] on button "Mover para preparo" at bounding box center [204, 149] width 74 height 12
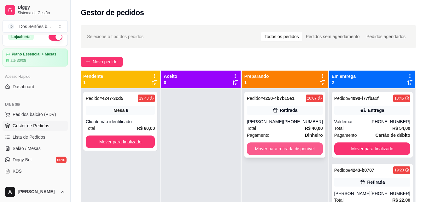
click at [259, 146] on button "Mover para retirada disponível" at bounding box center [285, 149] width 76 height 13
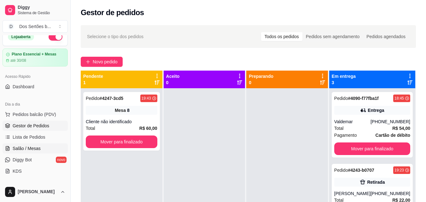
click at [47, 145] on link "Salão / Mesas" at bounding box center [35, 148] width 65 height 10
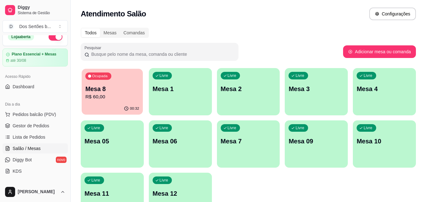
click at [136, 87] on p "Mesa 8" at bounding box center [112, 89] width 54 height 9
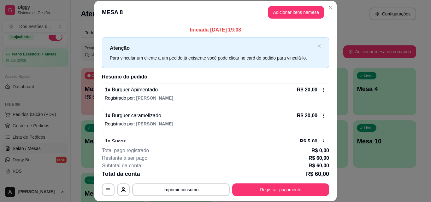
scroll to position [61, 0]
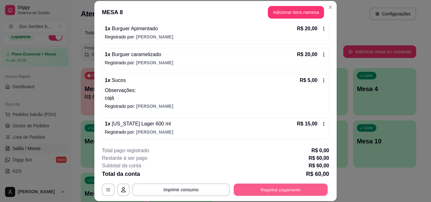
click at [270, 186] on button "Registrar pagamento" at bounding box center [281, 189] width 94 height 12
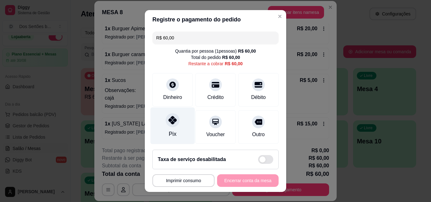
click at [166, 116] on div at bounding box center [173, 120] width 14 height 14
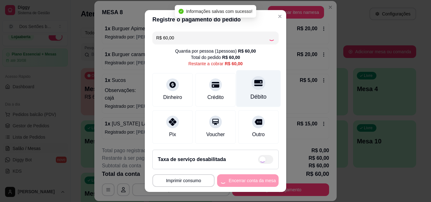
type input "R$ 0,00"
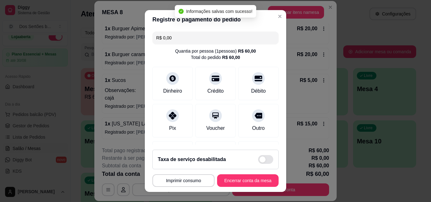
scroll to position [73, 0]
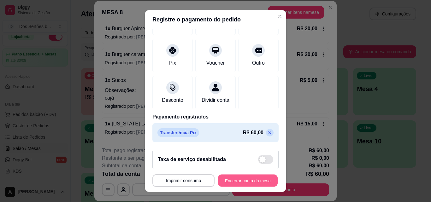
click at [259, 180] on button "Encerrar conta da mesa" at bounding box center [248, 181] width 60 height 12
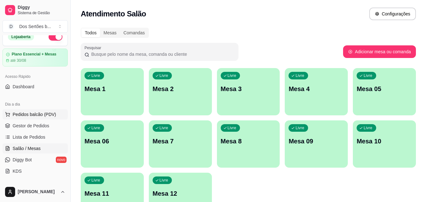
click at [26, 117] on span "Pedidos balcão (PDV)" at bounding box center [35, 114] width 44 height 6
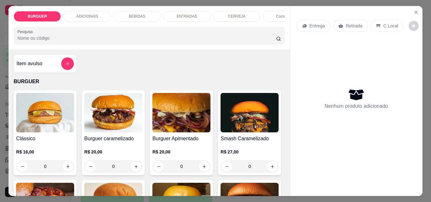
scroll to position [124, 0]
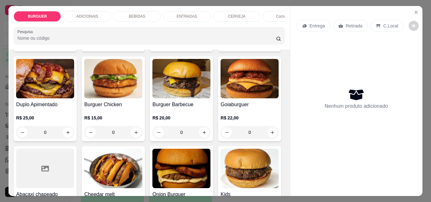
click at [270, 45] on icon "increase-product-quantity" at bounding box center [272, 42] width 5 height 5
type input "1"
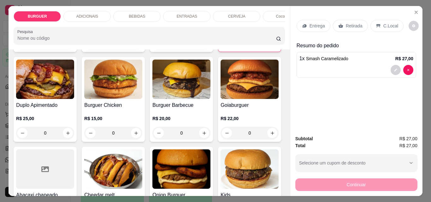
click at [310, 23] on p "Entrega" at bounding box center [316, 26] width 15 height 6
click at [349, 23] on p "Retirada" at bounding box center [354, 26] width 17 height 6
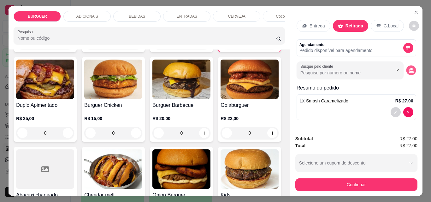
click at [408, 69] on icon "decrease-product-quantity" at bounding box center [410, 70] width 5 height 5
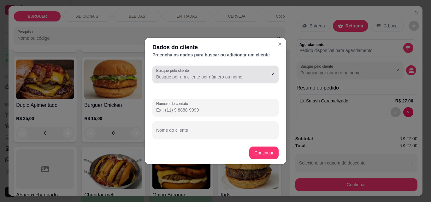
click at [172, 73] on div at bounding box center [215, 74] width 119 height 13
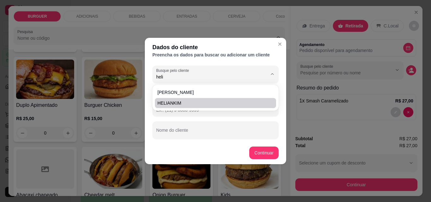
click at [174, 105] on span "HELIANKIM" at bounding box center [212, 103] width 110 height 6
type input "HELIANKIM"
type input "[PHONE_NUMBER]"
type input "HELIANKIM"
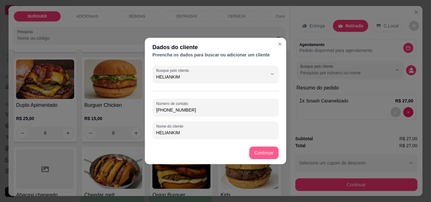
type input "HELIANKIM"
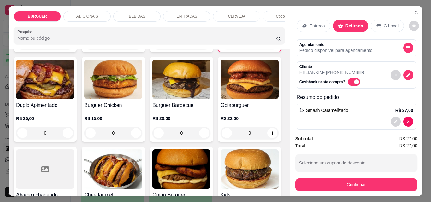
click at [314, 177] on div "Continuar" at bounding box center [356, 184] width 122 height 14
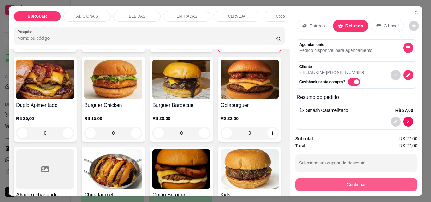
click at [310, 180] on button "Continuar" at bounding box center [356, 184] width 122 height 13
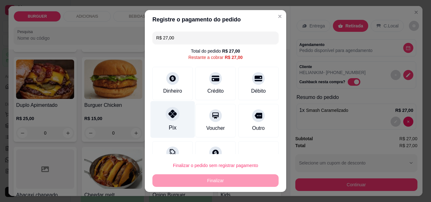
click at [173, 114] on div at bounding box center [173, 114] width 14 height 14
type input "R$ 0,00"
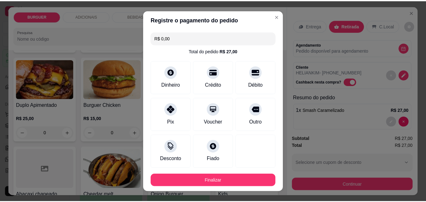
scroll to position [34, 0]
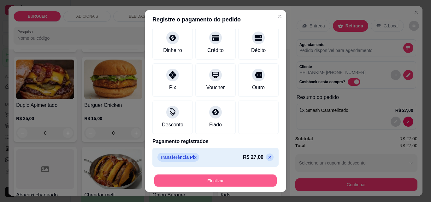
click at [243, 178] on button "Finalizar" at bounding box center [215, 181] width 122 height 12
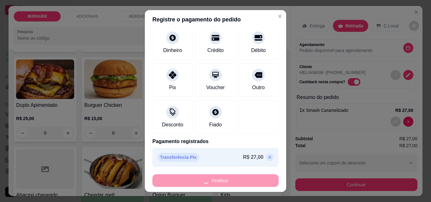
type input "0"
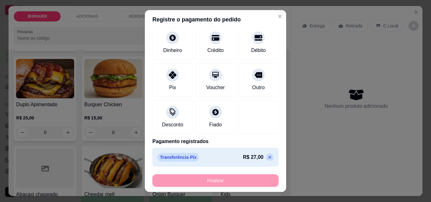
type input "-R$ 27,00"
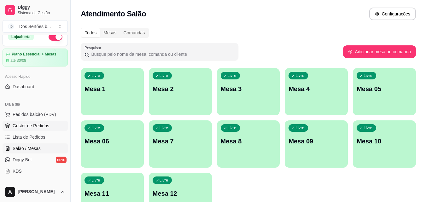
click at [43, 124] on span "Gestor de Pedidos" at bounding box center [31, 126] width 37 height 6
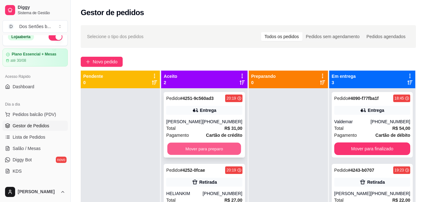
click at [199, 145] on button "Mover para preparo" at bounding box center [204, 149] width 74 height 12
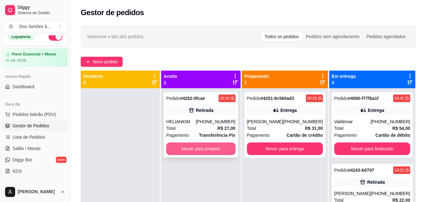
click at [221, 143] on button "Mover para preparo" at bounding box center [200, 149] width 69 height 13
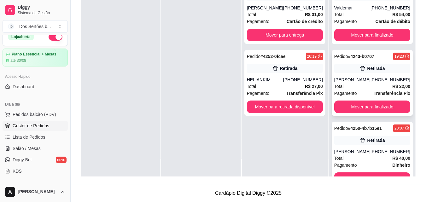
scroll to position [20, 0]
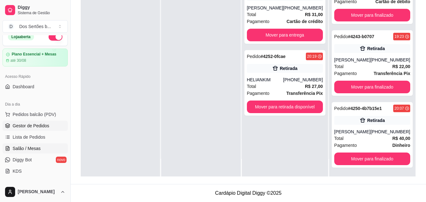
click at [41, 144] on link "Salão / Mesas" at bounding box center [35, 148] width 65 height 10
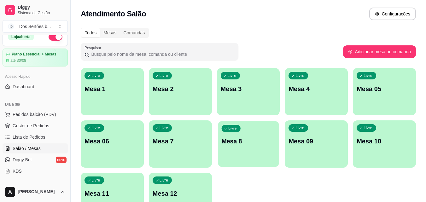
click at [234, 147] on div "Livre Mesa 8" at bounding box center [248, 140] width 61 height 38
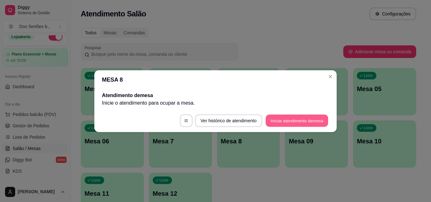
click at [278, 119] on button "Iniciar atendimento de mesa" at bounding box center [296, 120] width 62 height 12
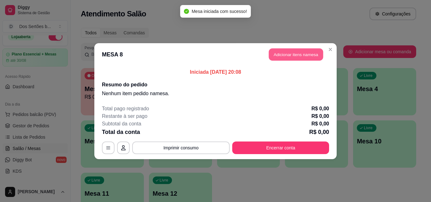
click at [290, 52] on button "Adicionar itens na mesa" at bounding box center [296, 54] width 54 height 12
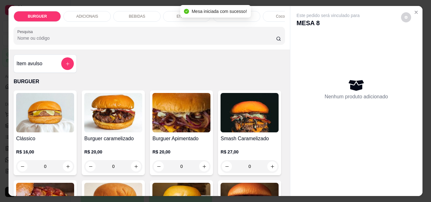
click at [135, 16] on p "BEBIDAS" at bounding box center [137, 16] width 16 height 5
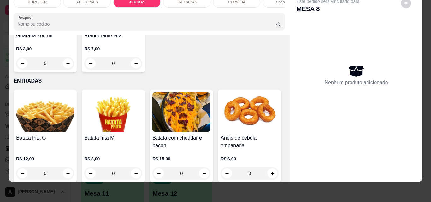
scroll to position [964, 0]
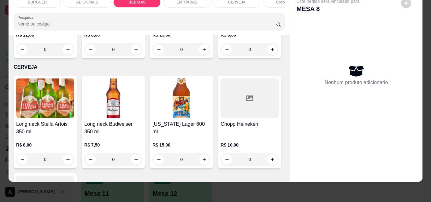
click at [290, 143] on div "Este pedido será vinculado para MESA 8 Nenhum produto adicionado" at bounding box center [356, 87] width 132 height 190
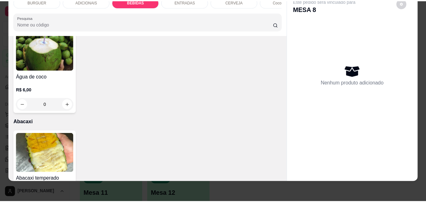
scroll to position [1336, 0]
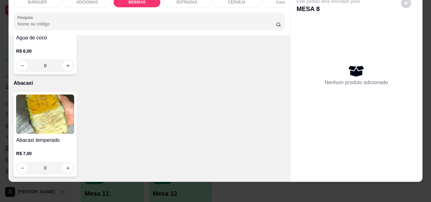
type input "1"
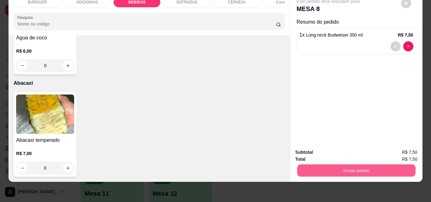
click at [300, 164] on button "Enviar pedido" at bounding box center [356, 170] width 118 height 12
click at [309, 146] on button "Não registrar e enviar pedido" at bounding box center [335, 150] width 64 height 12
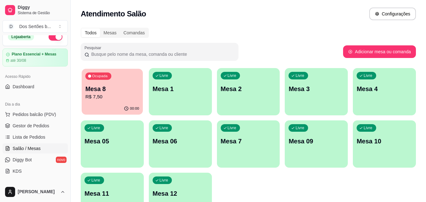
click at [125, 94] on p "R$ 7,50" at bounding box center [112, 96] width 54 height 7
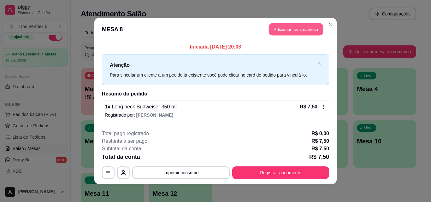
click at [272, 29] on button "Adicionar itens na mesa" at bounding box center [296, 29] width 54 height 12
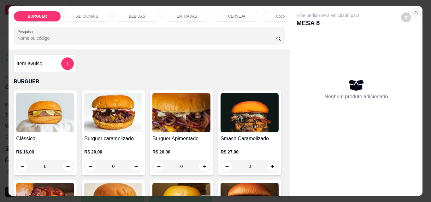
click at [413, 10] on icon "Close" at bounding box center [415, 12] width 5 height 5
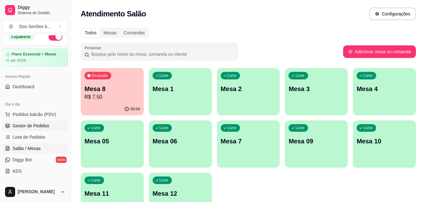
click at [14, 126] on span "Gestor de Pedidos" at bounding box center [31, 126] width 37 height 6
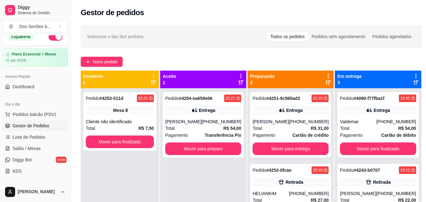
scroll to position [96, 0]
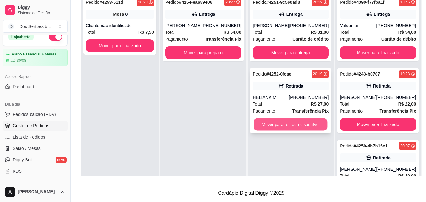
click at [275, 121] on button "Mover para retirada disponível" at bounding box center [291, 125] width 74 height 12
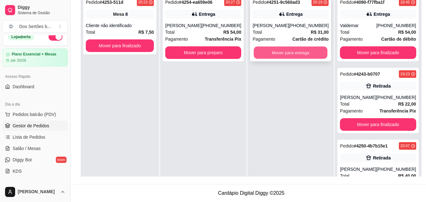
click at [266, 53] on button "Mover para entrega" at bounding box center [291, 53] width 74 height 12
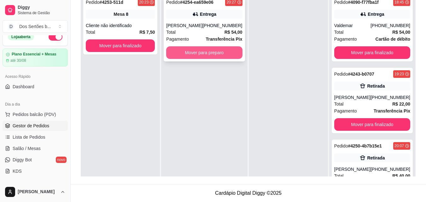
click at [183, 54] on button "Mover para preparo" at bounding box center [204, 52] width 76 height 13
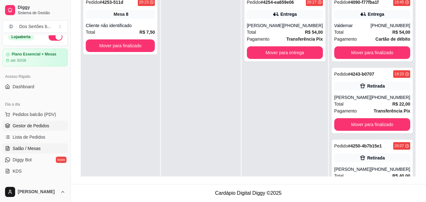
click at [22, 150] on span "Salão / Mesas" at bounding box center [27, 148] width 28 height 6
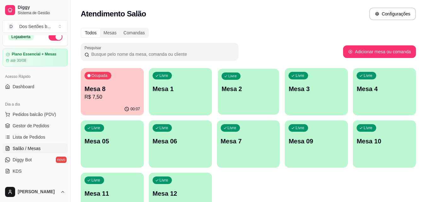
click at [257, 88] on p "Mesa 2" at bounding box center [248, 89] width 54 height 9
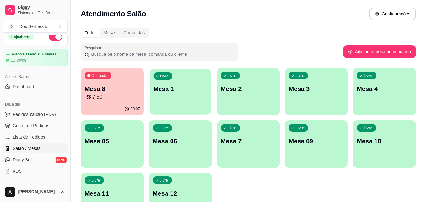
click at [180, 94] on div "Livre Mesa 1" at bounding box center [180, 88] width 61 height 38
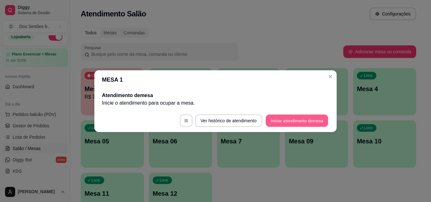
click at [288, 122] on button "Iniciar atendimento de mesa" at bounding box center [296, 120] width 62 height 12
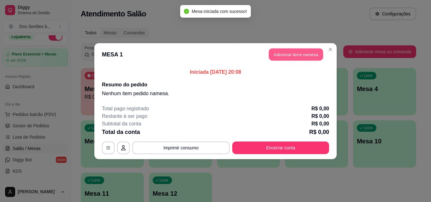
click at [282, 54] on button "Adicionar itens na mesa" at bounding box center [296, 54] width 54 height 12
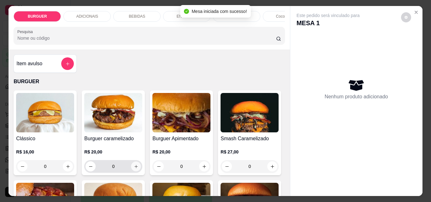
click at [134, 169] on icon "increase-product-quantity" at bounding box center [136, 166] width 5 height 5
type input "1"
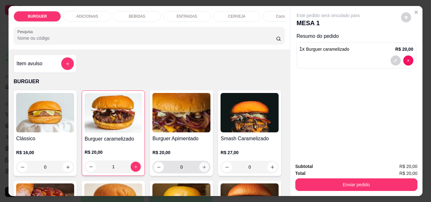
click at [202, 170] on icon "increase-product-quantity" at bounding box center [204, 167] width 5 height 5
type input "1"
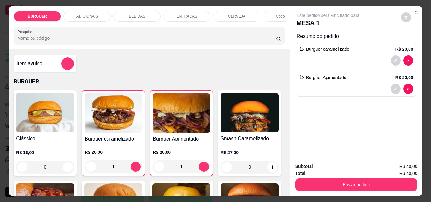
click at [122, 11] on div "BEBIDAS" at bounding box center [136, 16] width 47 height 11
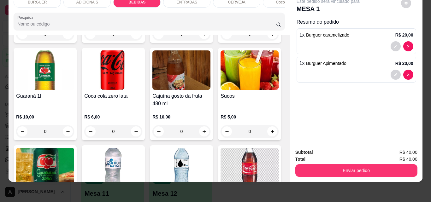
scroll to position [717, 0]
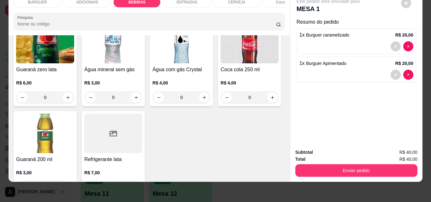
click at [70, 10] on icon "increase-product-quantity" at bounding box center [68, 7] width 5 height 5
type input "1"
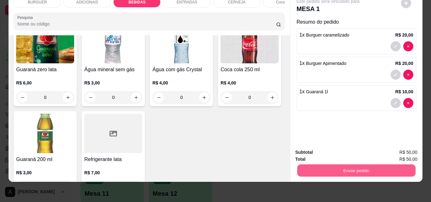
click at [332, 164] on button "Enviar pedido" at bounding box center [356, 170] width 118 height 12
click at [309, 150] on button "Não registrar e enviar pedido" at bounding box center [335, 150] width 64 height 12
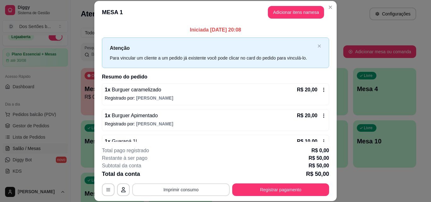
click at [189, 191] on button "Imprimir consumo" at bounding box center [180, 189] width 97 height 13
click at [174, 175] on button "Impressora" at bounding box center [180, 175] width 44 height 10
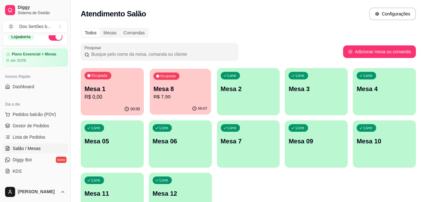
click at [174, 96] on p "R$ 7,50" at bounding box center [180, 96] width 54 height 7
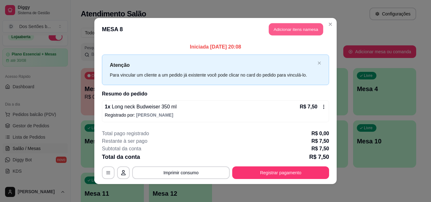
click at [281, 31] on button "Adicionar itens na mesa" at bounding box center [296, 29] width 54 height 12
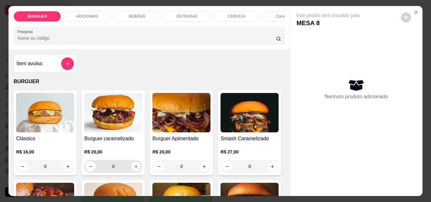
click at [132, 166] on button "increase-product-quantity" at bounding box center [136, 167] width 10 height 10
type input "1"
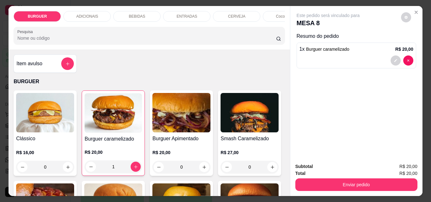
click at [171, 12] on div "ENTRADAS" at bounding box center [186, 16] width 47 height 11
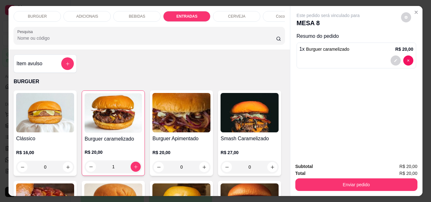
scroll to position [16, 0]
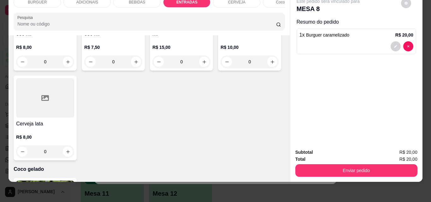
type input "1"
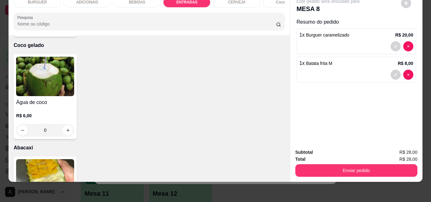
type input "1"
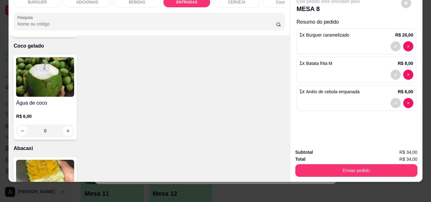
scroll to position [1187, 0]
click at [137, 2] on div "BEBIDAS" at bounding box center [136, 2] width 47 height 11
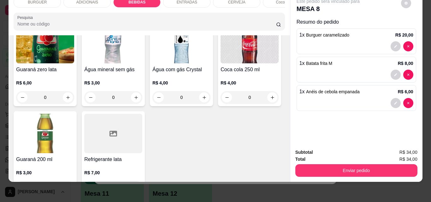
scroll to position [841, 0]
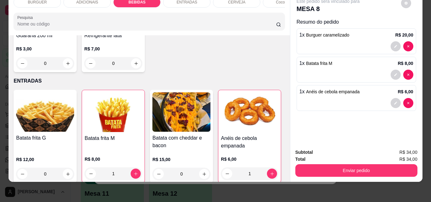
type input "1"
click at [393, 130] on icon "decrease-product-quantity" at bounding box center [395, 132] width 4 height 4
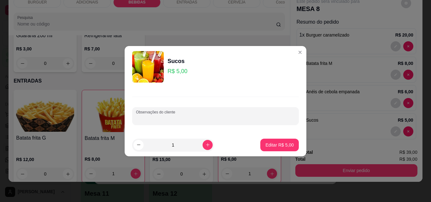
click at [145, 118] on input "Observações do cliente" at bounding box center [215, 118] width 159 height 6
type input "acerola"
click at [265, 143] on p "Editar R$ 5,00" at bounding box center [279, 145] width 28 height 6
type input "0"
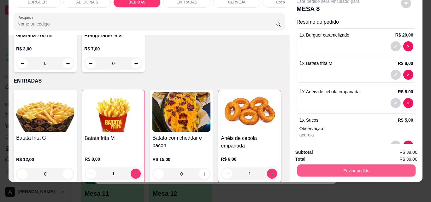
click at [348, 164] on button "Enviar pedido" at bounding box center [356, 170] width 118 height 12
click at [332, 147] on button "Não registrar e enviar pedido" at bounding box center [335, 150] width 64 height 12
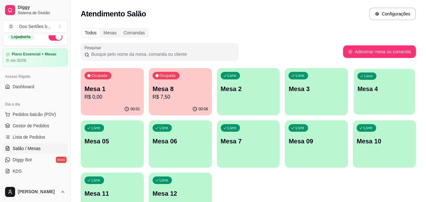
click at [382, 110] on div "button" at bounding box center [384, 110] width 61 height 7
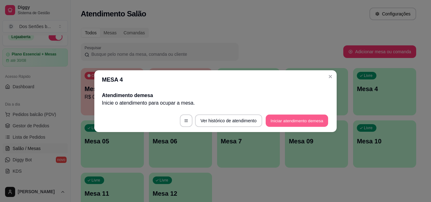
click at [276, 119] on button "Iniciar atendimento de mesa" at bounding box center [296, 120] width 62 height 12
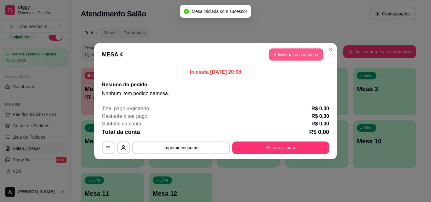
click at [281, 58] on button "Adicionar itens na mesa" at bounding box center [296, 54] width 54 height 12
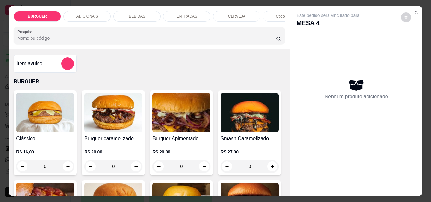
click at [183, 14] on p "ENTRADAS" at bounding box center [187, 16] width 20 height 5
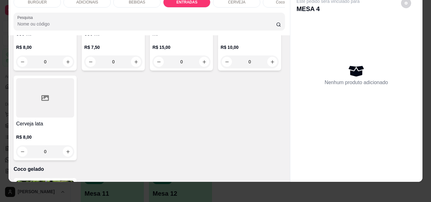
type input "1"
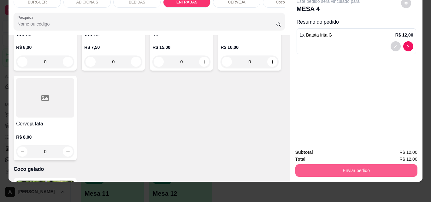
click at [335, 164] on button "Enviar pedido" at bounding box center [356, 170] width 122 height 13
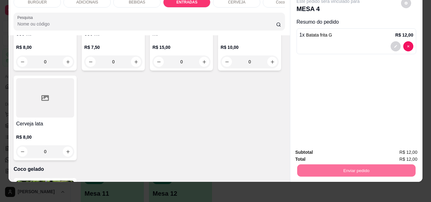
click at [325, 150] on button "Não registrar e enviar pedido" at bounding box center [335, 150] width 66 height 12
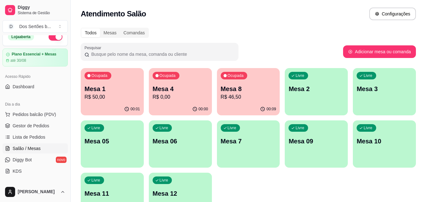
click at [166, 150] on div "Livre Mesa 06" at bounding box center [180, 140] width 63 height 40
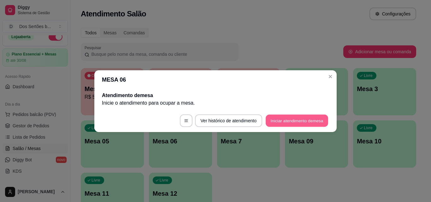
click at [298, 117] on button "Iniciar atendimento de mesa" at bounding box center [296, 120] width 62 height 12
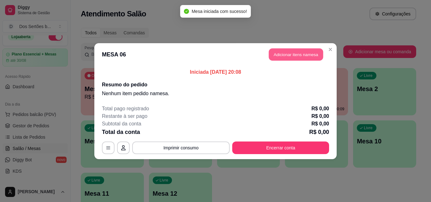
click at [282, 53] on button "Adicionar itens na mesa" at bounding box center [296, 54] width 54 height 12
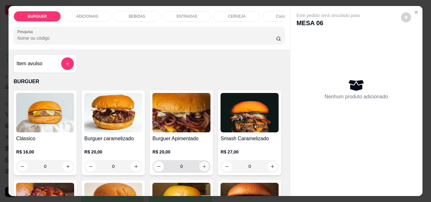
click at [199, 165] on button "increase-product-quantity" at bounding box center [204, 167] width 10 height 10
type input "1"
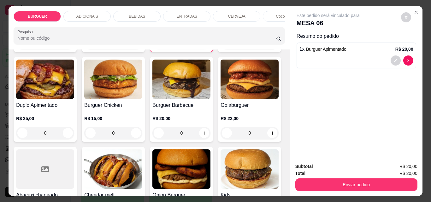
scroll to position [111, 0]
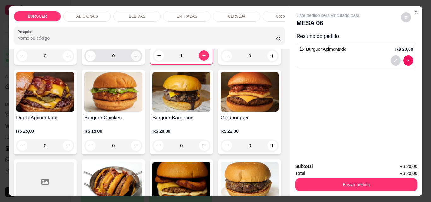
click at [135, 58] on icon "increase-product-quantity" at bounding box center [136, 56] width 5 height 5
type input "1"
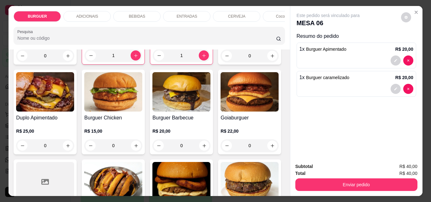
click at [141, 14] on p "BEBIDAS" at bounding box center [137, 16] width 16 height 5
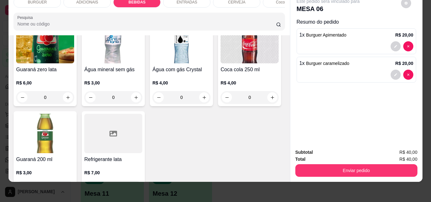
scroll to position [841, 0]
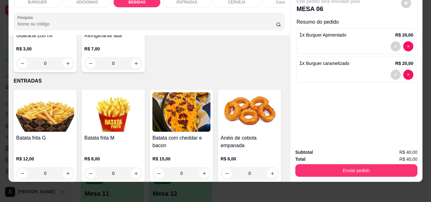
type input "1"
click at [393, 98] on button "decrease-product-quantity" at bounding box center [395, 103] width 10 height 10
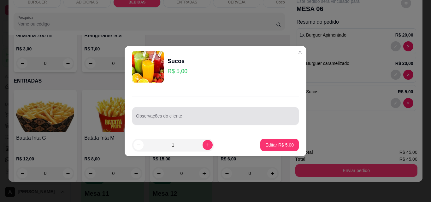
click at [191, 121] on input "Observações do cliente" at bounding box center [215, 118] width 159 height 6
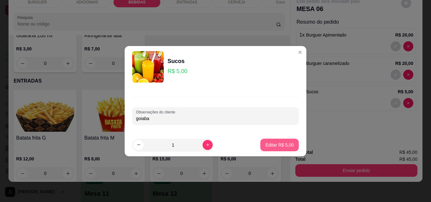
type input "goiaba"
click at [275, 148] on p "Editar R$ 5,00" at bounding box center [279, 145] width 27 height 6
type input "0"
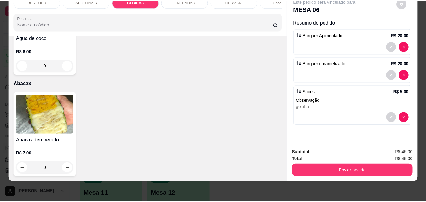
scroll to position [1460, 0]
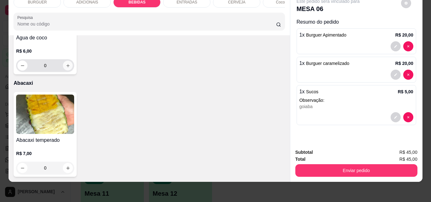
click at [66, 68] on icon "increase-product-quantity" at bounding box center [68, 65] width 5 height 5
type input "1"
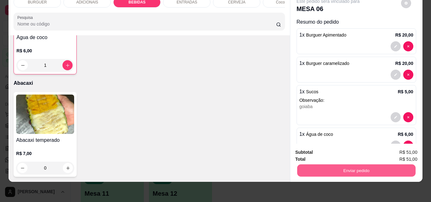
click at [321, 164] on button "Enviar pedido" at bounding box center [356, 170] width 118 height 12
click at [306, 149] on button "Não registrar e enviar pedido" at bounding box center [335, 150] width 64 height 12
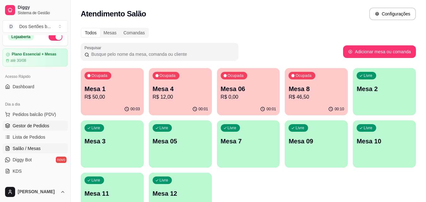
click at [20, 127] on span "Gestor de Pedidos" at bounding box center [31, 126] width 37 height 6
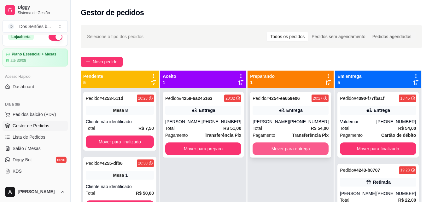
click at [266, 143] on button "Mover para entrega" at bounding box center [291, 149] width 76 height 13
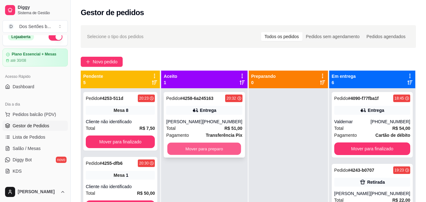
click at [182, 151] on button "Mover para preparo" at bounding box center [204, 149] width 74 height 12
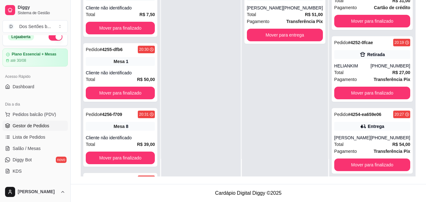
scroll to position [236, 0]
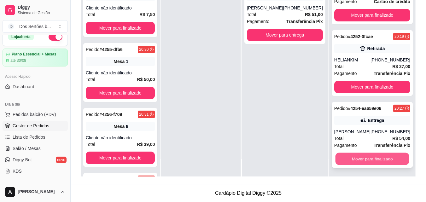
click at [353, 158] on button "Mover para finalizado" at bounding box center [372, 159] width 74 height 12
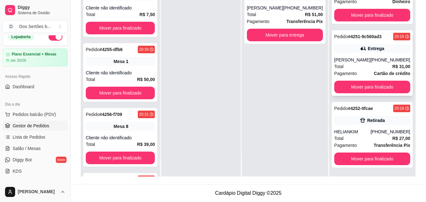
scroll to position [111, 0]
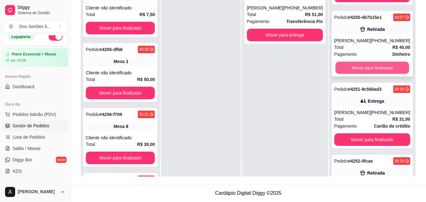
click at [358, 64] on button "Mover para finalizado" at bounding box center [372, 68] width 74 height 12
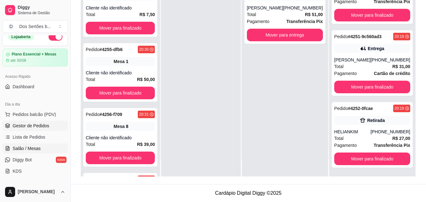
click at [36, 147] on span "Salão / Mesas" at bounding box center [27, 148] width 28 height 6
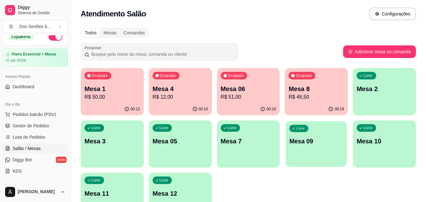
click at [331, 143] on p "Mesa 09" at bounding box center [316, 141] width 54 height 9
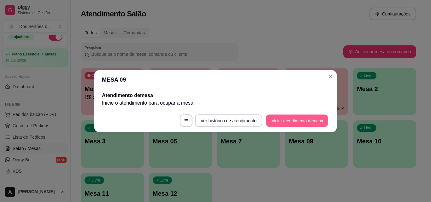
click at [278, 123] on button "Iniciar atendimento de mesa" at bounding box center [296, 120] width 62 height 12
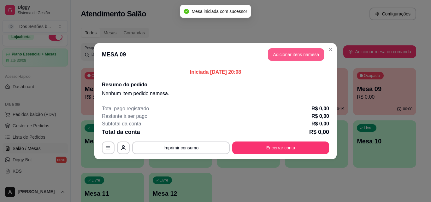
click at [282, 53] on button "Adicionar itens na mesa" at bounding box center [296, 54] width 56 height 13
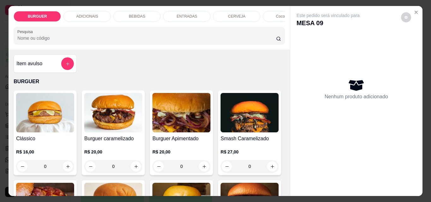
drag, startPoint x: 139, startPoint y: 163, endPoint x: 252, endPoint y: 130, distance: 117.5
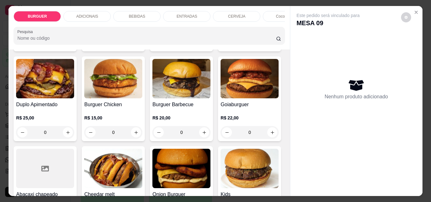
click at [281, 84] on div "Item avulso BURGUER Clássico R$ 16,00 0 Burguer caramelizado R$ 20,00 0 Burguer…" at bounding box center [149, 123] width 281 height 147
click at [73, 132] on button "increase-product-quantity" at bounding box center [68, 133] width 10 height 10
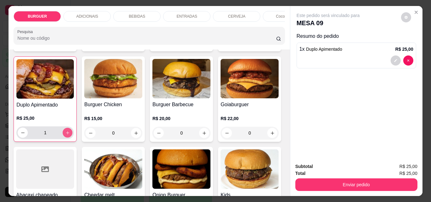
click at [73, 132] on button "increase-product-quantity" at bounding box center [68, 133] width 10 height 10
type input "2"
click at [138, 15] on p "BEBIDAS" at bounding box center [137, 16] width 16 height 5
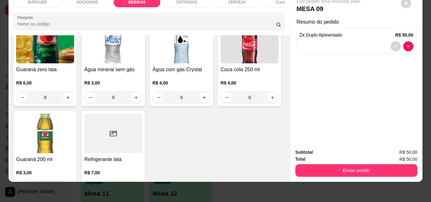
scroll to position [841, 0]
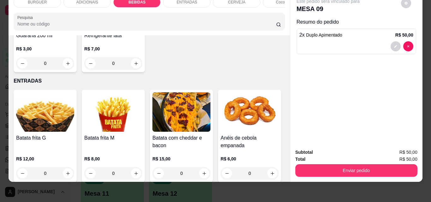
type input "1"
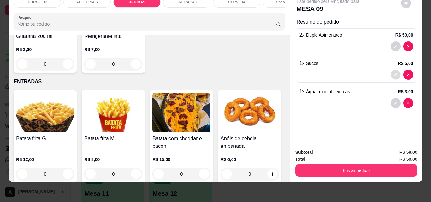
click at [393, 70] on button "decrease-product-quantity" at bounding box center [395, 75] width 10 height 10
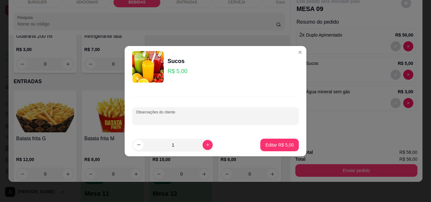
click at [154, 119] on input "Observações do cliente" at bounding box center [215, 118] width 159 height 6
type input "cajá"
click at [280, 146] on p "Editar R$ 5,00" at bounding box center [279, 145] width 28 height 6
type input "0"
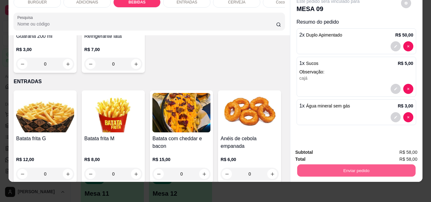
click at [316, 164] on button "Enviar pedido" at bounding box center [356, 170] width 118 height 12
click at [318, 144] on button "Não registrar e enviar pedido" at bounding box center [335, 150] width 64 height 12
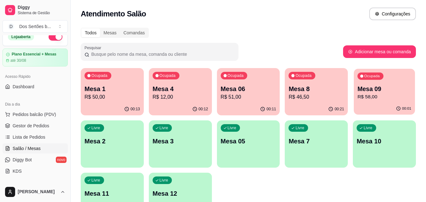
click at [367, 97] on p "R$ 58,00" at bounding box center [385, 96] width 54 height 7
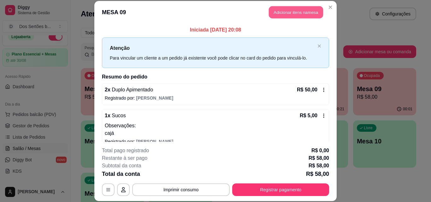
click at [287, 14] on button "Adicionar itens na mesa" at bounding box center [296, 12] width 54 height 12
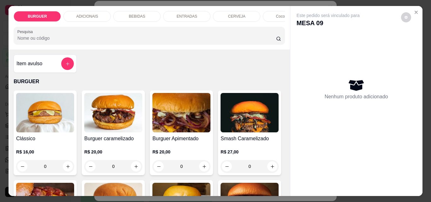
click at [131, 14] on p "BEBIDAS" at bounding box center [137, 16] width 16 height 5
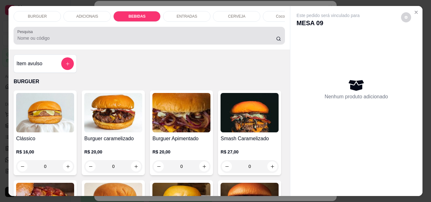
scroll to position [16, 0]
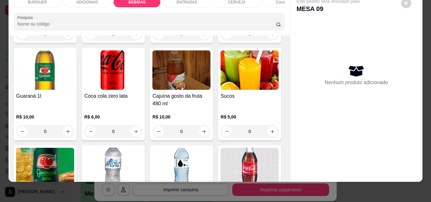
drag, startPoint x: 167, startPoint y: 117, endPoint x: 229, endPoint y: 39, distance: 100.1
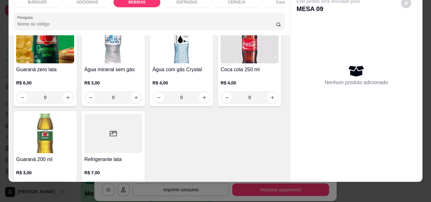
scroll to position [841, 0]
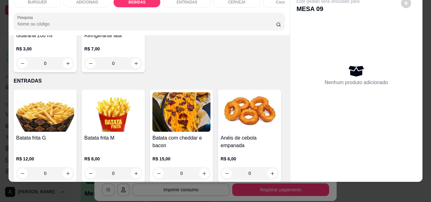
type input "1"
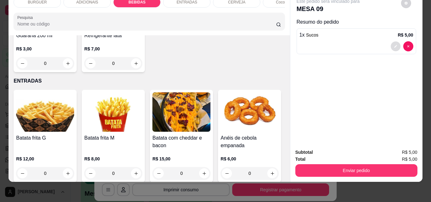
click at [393, 44] on icon "decrease-product-quantity" at bounding box center [395, 46] width 4 height 4
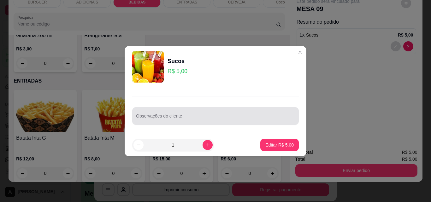
click at [192, 113] on div at bounding box center [215, 116] width 159 height 13
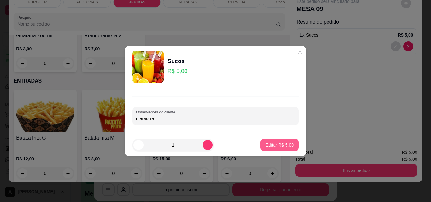
type input "maracuja"
click at [271, 143] on p "Editar R$ 5,00" at bounding box center [279, 145] width 27 height 6
type input "0"
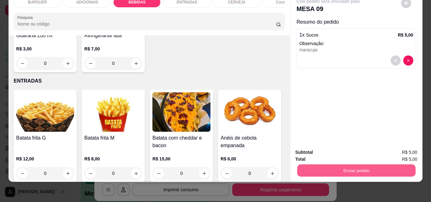
click at [339, 164] on button "Enviar pedido" at bounding box center [356, 170] width 118 height 12
click at [324, 149] on button "Não registrar e enviar pedido" at bounding box center [335, 150] width 66 height 12
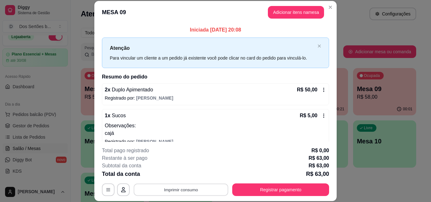
click at [189, 192] on button "Imprimir consumo" at bounding box center [181, 189] width 95 height 12
click at [164, 172] on button "Impressora" at bounding box center [180, 175] width 44 height 10
click at [172, 191] on button "Imprimir consumo" at bounding box center [181, 189] width 95 height 12
click at [170, 176] on button "Impressora" at bounding box center [180, 175] width 44 height 10
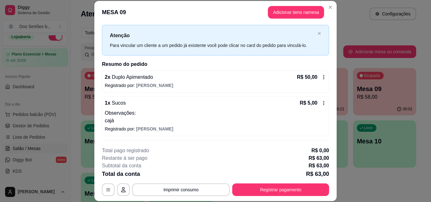
scroll to position [79, 0]
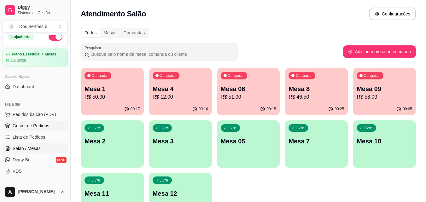
click at [26, 128] on span "Gestor de Pedidos" at bounding box center [31, 126] width 37 height 6
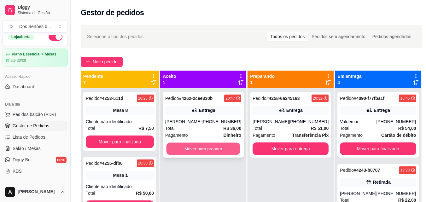
click at [198, 147] on button "Mover para preparo" at bounding box center [203, 149] width 74 height 12
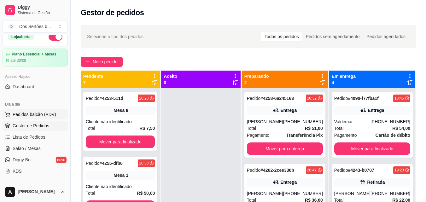
click at [47, 111] on button "Pedidos balcão (PDV)" at bounding box center [35, 114] width 65 height 10
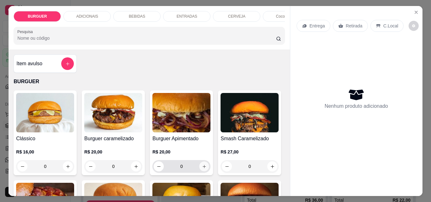
click at [202, 169] on icon "increase-product-quantity" at bounding box center [204, 166] width 5 height 5
type input "1"
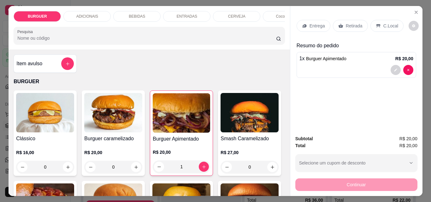
click at [123, 140] on h4 "Burguer caramelizado" at bounding box center [113, 139] width 58 height 8
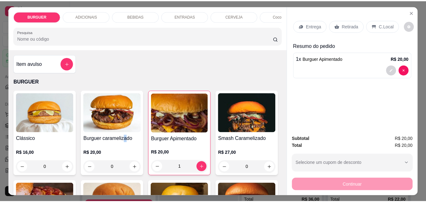
scroll to position [124, 0]
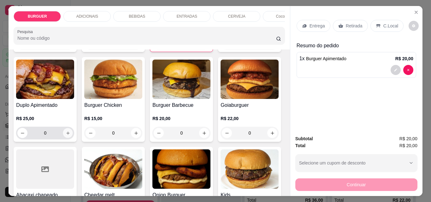
click at [70, 133] on icon "increase-product-quantity" at bounding box center [68, 133] width 5 height 5
type input "1"
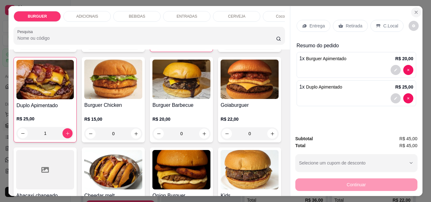
click at [415, 11] on icon "Close" at bounding box center [416, 12] width 3 height 3
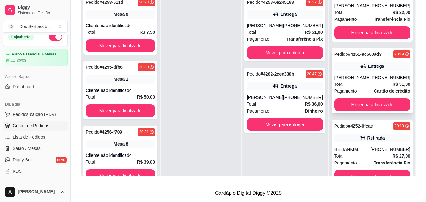
scroll to position [18, 0]
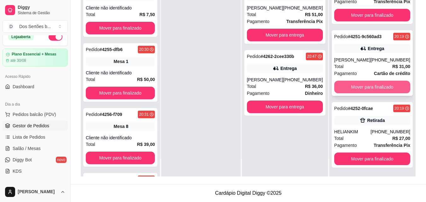
click at [354, 89] on button "Mover para finalizado" at bounding box center [372, 87] width 76 height 13
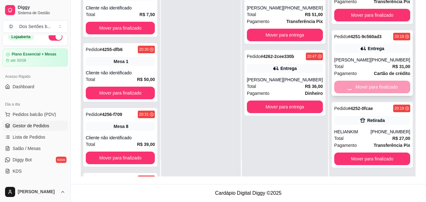
scroll to position [20, 0]
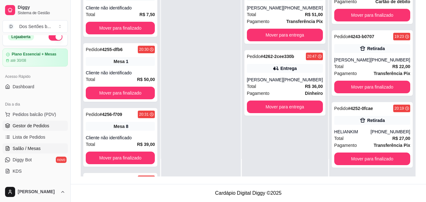
click at [10, 149] on link "Salão / Mesas" at bounding box center [35, 148] width 65 height 10
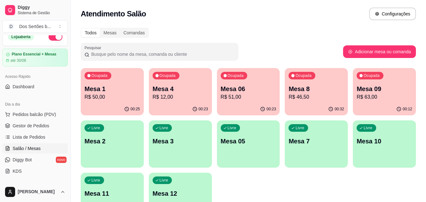
click at [306, 99] on p "R$ 46,50" at bounding box center [315, 97] width 55 height 8
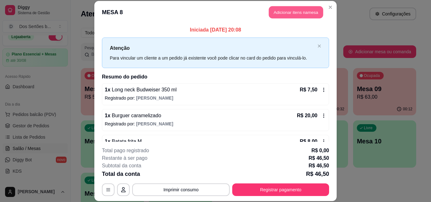
click at [275, 13] on button "Adicionar itens na mesa" at bounding box center [296, 12] width 54 height 12
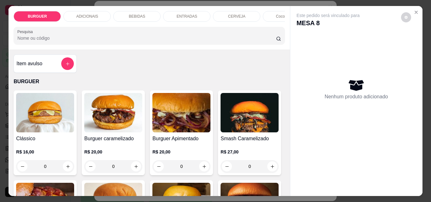
click at [138, 15] on p "BEBIDAS" at bounding box center [137, 16] width 16 height 5
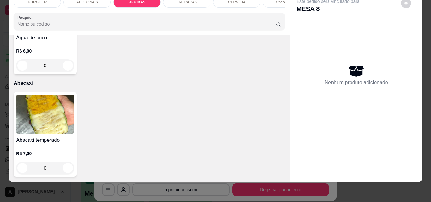
scroll to position [1330, 0]
type input "1"
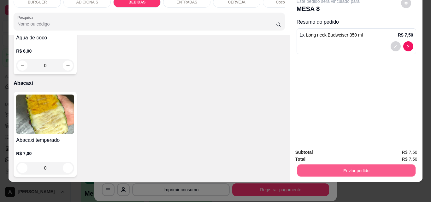
click at [316, 164] on button "Enviar pedido" at bounding box center [356, 170] width 118 height 12
click at [307, 151] on button "Não registrar e enviar pedido" at bounding box center [335, 150] width 66 height 12
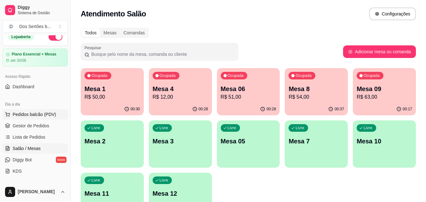
click at [11, 113] on button "Pedidos balcão (PDV)" at bounding box center [35, 114] width 65 height 10
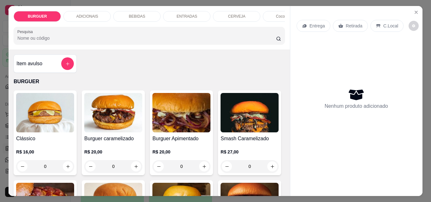
scroll to position [124, 0]
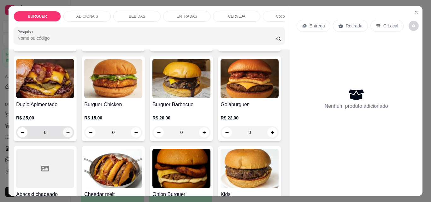
click at [70, 133] on icon "increase-product-quantity" at bounding box center [68, 132] width 5 height 5
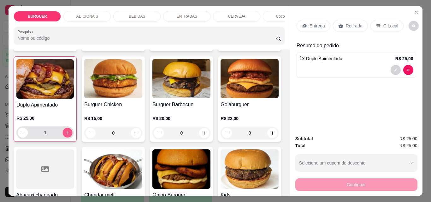
click at [70, 133] on icon "increase-product-quantity" at bounding box center [67, 133] width 5 height 5
type input "2"
click at [313, 23] on p "Entrega" at bounding box center [316, 26] width 15 height 6
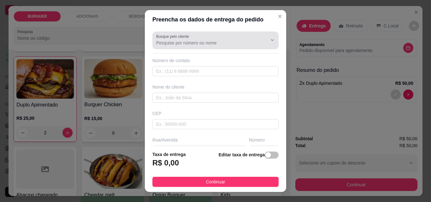
click at [161, 46] on div at bounding box center [215, 40] width 119 height 13
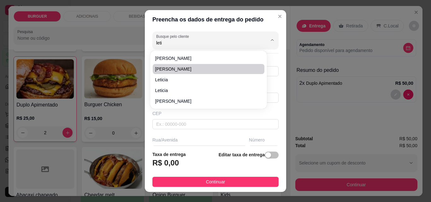
click at [191, 67] on span "[PERSON_NAME]" at bounding box center [205, 69] width 100 height 6
type input "[PERSON_NAME]"
type input "8694819106"
type input "[PERSON_NAME]"
type input "Rua [PERSON_NAME]"
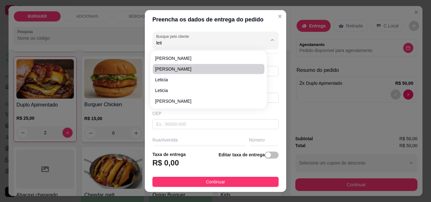
type input "666"
type input "Esperantina"
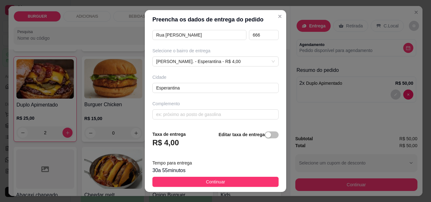
scroll to position [10, 0]
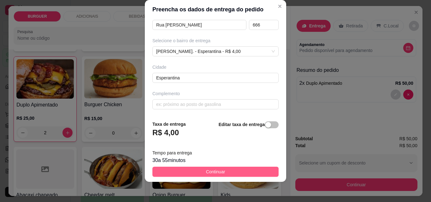
type input "[PERSON_NAME]"
click at [206, 170] on span "Continuar" at bounding box center [215, 171] width 19 height 7
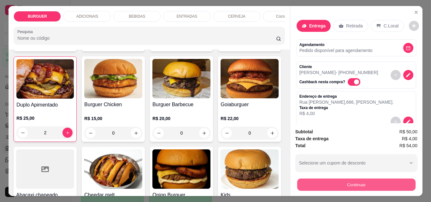
click at [324, 182] on button "Continuar" at bounding box center [356, 184] width 118 height 12
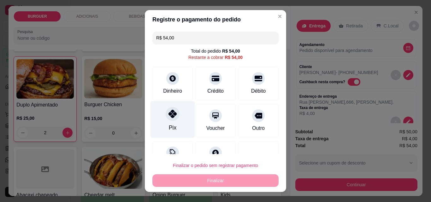
click at [175, 125] on div "Pix" at bounding box center [172, 119] width 44 height 37
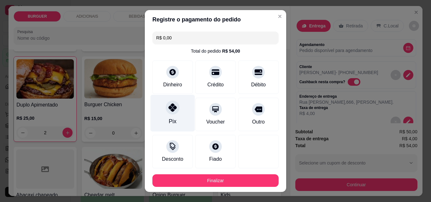
type input "R$ 0,00"
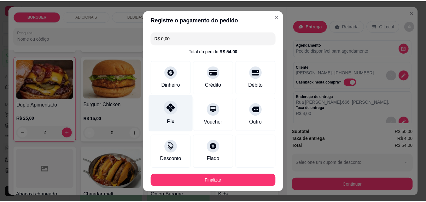
scroll to position [34, 0]
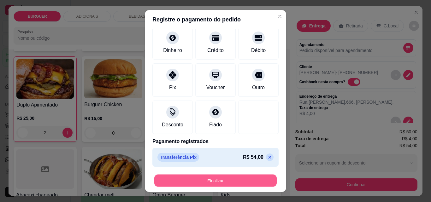
click at [220, 178] on button "Finalizar" at bounding box center [215, 181] width 122 height 12
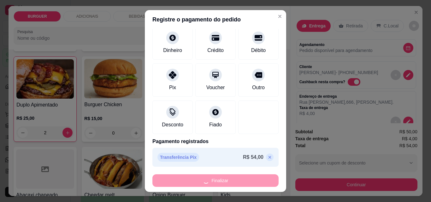
type input "0"
type input "-R$ 54,00"
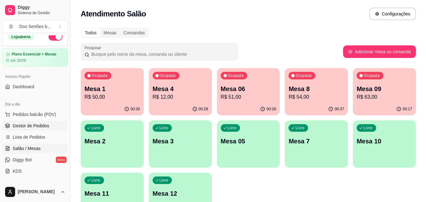
click at [50, 123] on link "Gestor de Pedidos" at bounding box center [35, 126] width 65 height 10
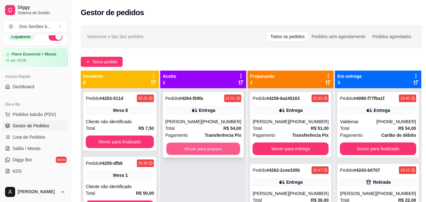
click at [189, 144] on button "Mover para preparo" at bounding box center [203, 149] width 74 height 12
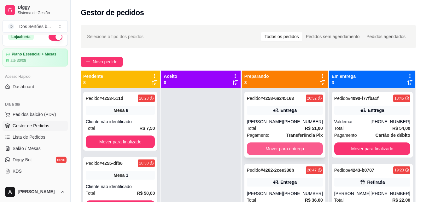
click at [297, 148] on button "Mover para entrega" at bounding box center [285, 149] width 76 height 13
click at [288, 146] on button "Mover para entrega" at bounding box center [285, 149] width 76 height 13
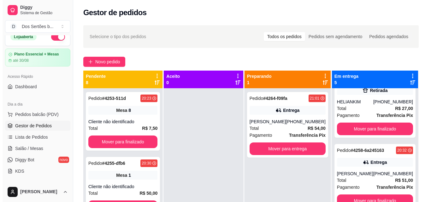
scroll to position [160, 0]
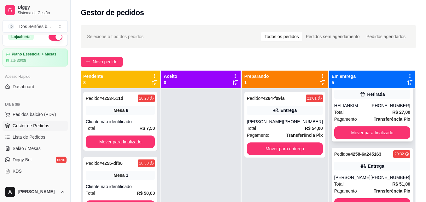
click at [360, 115] on div "Total R$ 27,00" at bounding box center [372, 112] width 76 height 7
click at [347, 113] on div "Total R$ 27,00" at bounding box center [372, 112] width 76 height 7
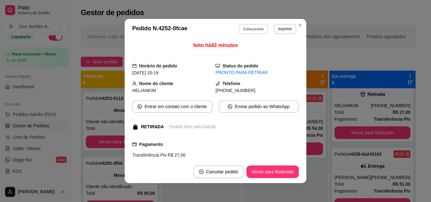
click at [241, 30] on button "Editar pedido" at bounding box center [253, 29] width 29 height 10
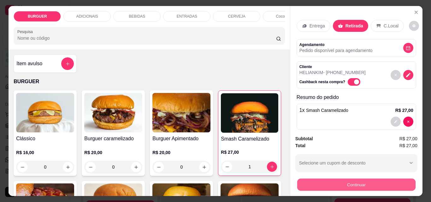
click at [303, 185] on button "Continuar" at bounding box center [356, 184] width 118 height 12
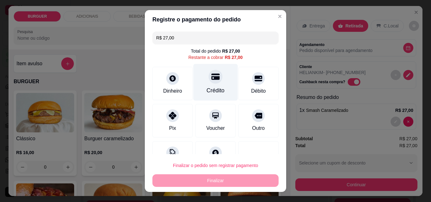
click at [211, 75] on icon at bounding box center [215, 77] width 8 height 8
type input "R$ 0,00"
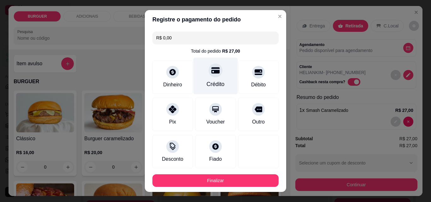
scroll to position [10, 0]
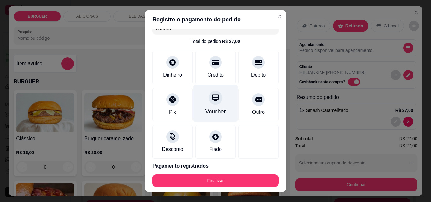
drag, startPoint x: 211, startPoint y: 75, endPoint x: 205, endPoint y: 89, distance: 14.5
click at [207, 85] on div "R$ 0,00 Total do pedido R$ 27,00 Dinheiro Crédito Débito Pix Voucher Outro Desc…" at bounding box center [215, 99] width 141 height 140
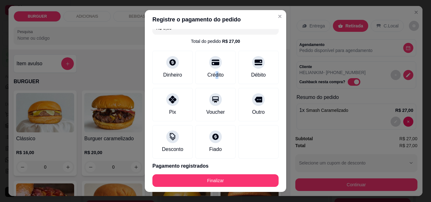
scroll to position [34, 0]
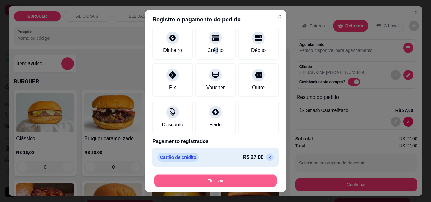
click at [250, 179] on button "Finalizar" at bounding box center [215, 181] width 122 height 12
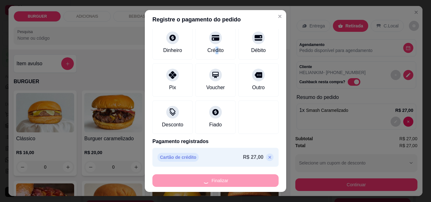
type input "0"
type input "-R$ 27,00"
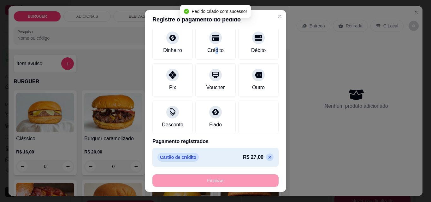
scroll to position [88, 0]
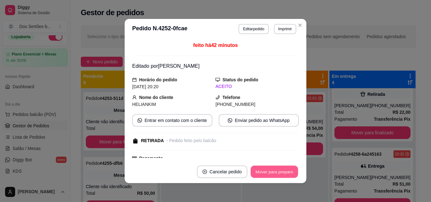
click at [273, 172] on button "Mover para preparo" at bounding box center [273, 172] width 47 height 12
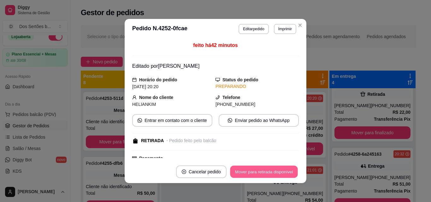
click at [273, 172] on button "Mover para retirada disponível" at bounding box center [263, 172] width 67 height 12
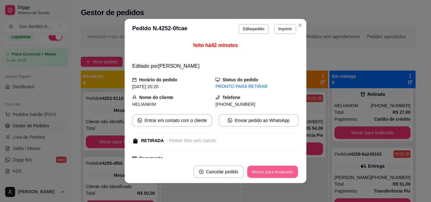
click at [273, 172] on button "Mover para finalizado" at bounding box center [272, 172] width 51 height 12
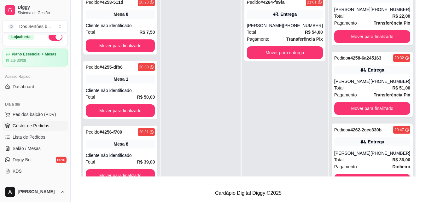
scroll to position [18, 0]
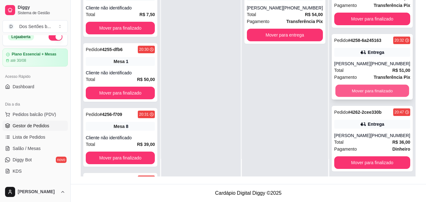
click at [348, 85] on button "Mover para finalizado" at bounding box center [372, 91] width 74 height 12
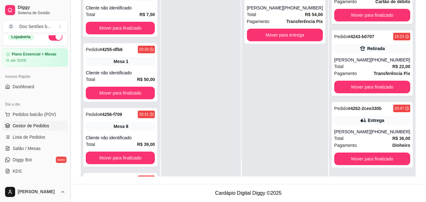
click at [68, 104] on button "Toggle Sidebar" at bounding box center [70, 101] width 5 height 202
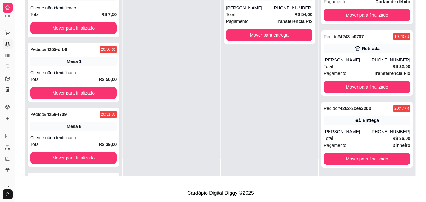
scroll to position [0, 0]
click at [15, 89] on button "Toggle Sidebar" at bounding box center [14, 101] width 5 height 202
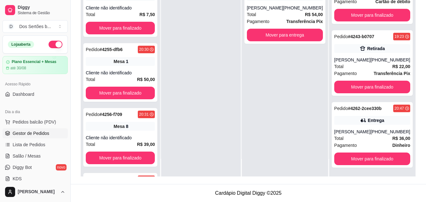
click at [65, 114] on div "Dia a dia Pedidos balcão (PDV) Gestor de Pedidos Lista de Pedidos Salão / Mesas…" at bounding box center [35, 145] width 70 height 82
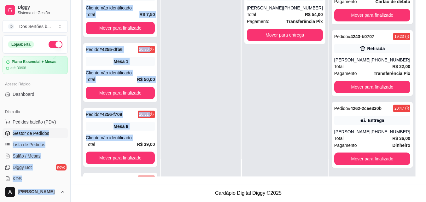
drag, startPoint x: 63, startPoint y: 122, endPoint x: 73, endPoint y: 145, distance: 24.3
click at [73, 145] on div "Diggy Sistema de Gestão D Dos Sertões b ... Loja aberta Plano Essencial + Mesas…" at bounding box center [213, 53] width 426 height 298
click at [49, 99] on link "Dashboard" at bounding box center [35, 94] width 65 height 10
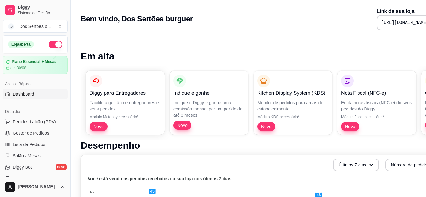
click at [37, 103] on div "Loja aberta Plano Essencial + Mesas até 30/08 Acesso Rápido Dashboard Dia a dia…" at bounding box center [35, 106] width 70 height 142
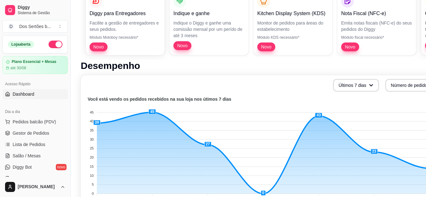
scroll to position [92, 0]
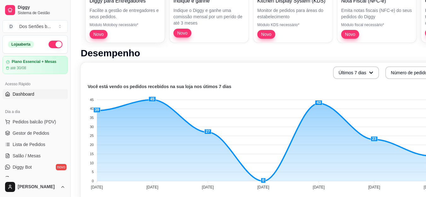
click at [24, 128] on ul "Pedidos balcão (PDV) Gestor de Pedidos Lista de Pedidos Salão / Mesas Diggy Bot…" at bounding box center [35, 150] width 65 height 67
click at [33, 131] on span "Gestor de Pedidos" at bounding box center [31, 133] width 37 height 6
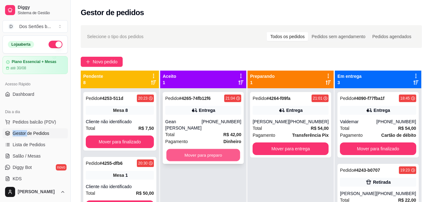
click at [196, 152] on button "Mover para preparo" at bounding box center [203, 155] width 74 height 12
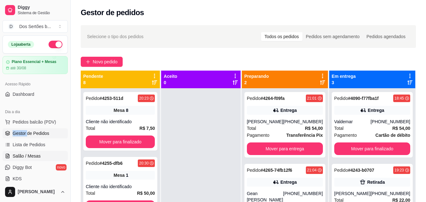
click at [17, 157] on span "Salão / Mesas" at bounding box center [27, 156] width 28 height 6
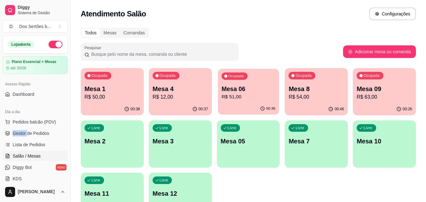
click at [239, 85] on p "Mesa 06" at bounding box center [248, 89] width 54 height 9
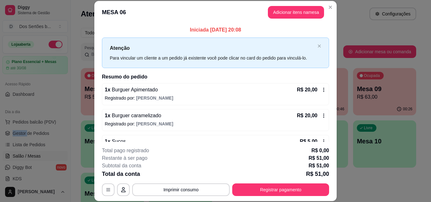
scroll to position [61, 0]
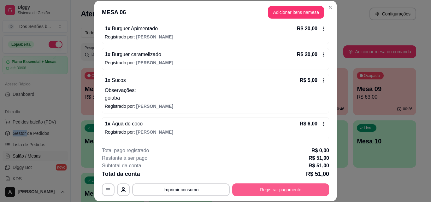
click at [271, 184] on button "Registrar pagamento" at bounding box center [280, 189] width 97 height 13
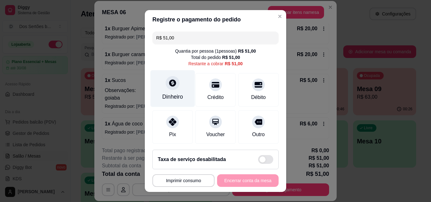
click at [167, 98] on div "Dinheiro" at bounding box center [172, 97] width 21 height 8
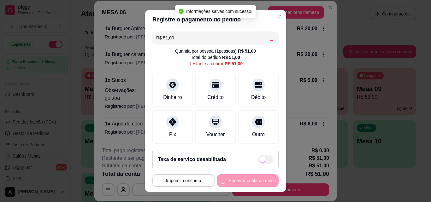
type input "R$ 0,00"
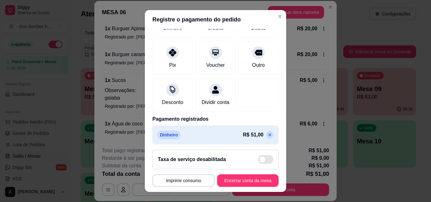
scroll to position [73, 0]
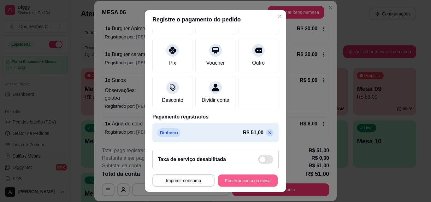
click at [247, 178] on button "Encerrar conta da mesa" at bounding box center [248, 181] width 60 height 12
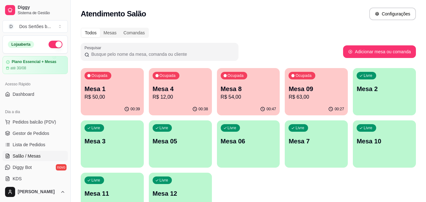
scroll to position [128, 0]
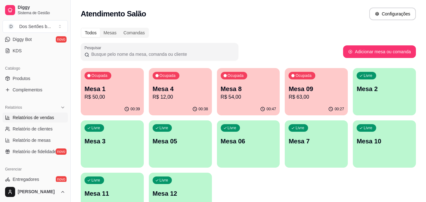
click at [35, 121] on link "Relatórios de vendas" at bounding box center [35, 118] width 65 height 10
select select "ALL"
select select "0"
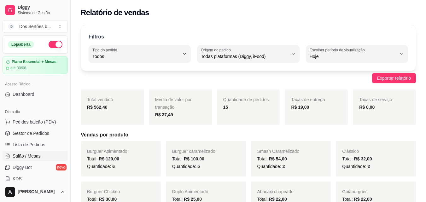
click at [51, 158] on link "Salão / Mesas" at bounding box center [35, 156] width 65 height 10
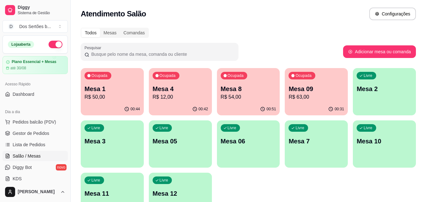
click at [295, 99] on p "R$ 63,00" at bounding box center [315, 97] width 55 height 8
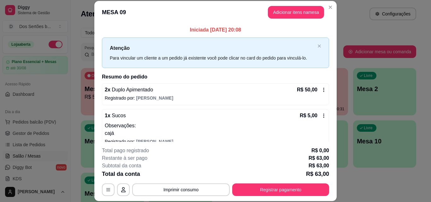
scroll to position [79, 0]
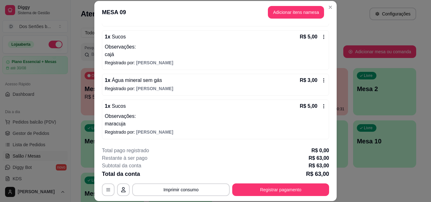
click at [161, 173] on div "Total da conta R$ 63,00" at bounding box center [215, 174] width 227 height 9
click at [183, 190] on button "Imprimir consumo" at bounding box center [181, 189] width 95 height 12
click at [171, 170] on div "Escolha a impressora Impressora" at bounding box center [180, 170] width 52 height 21
click at [168, 172] on button "Impressora" at bounding box center [180, 175] width 44 height 10
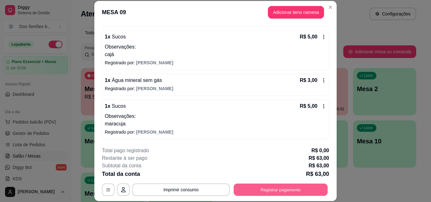
click at [252, 195] on button "Registrar pagamento" at bounding box center [281, 189] width 94 height 12
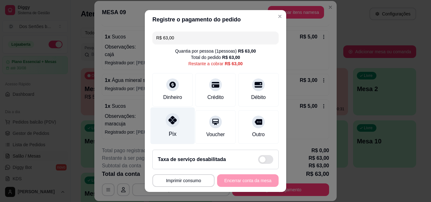
click at [172, 115] on div at bounding box center [173, 120] width 14 height 14
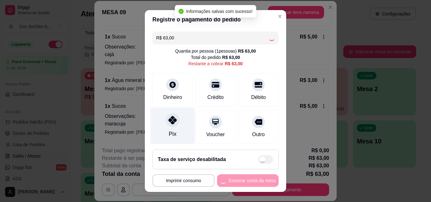
type input "R$ 0,00"
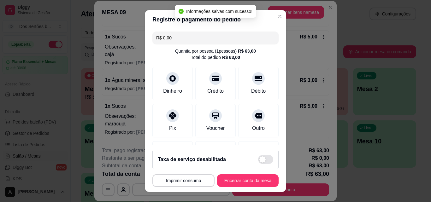
scroll to position [73, 0]
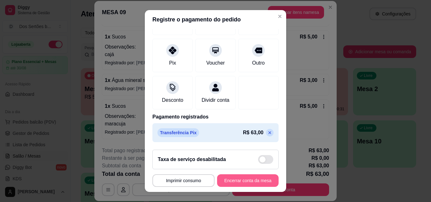
click at [244, 177] on button "Encerrar conta da mesa" at bounding box center [247, 180] width 61 height 13
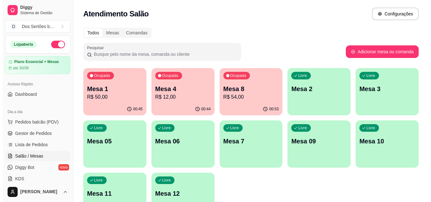
scroll to position [44, 0]
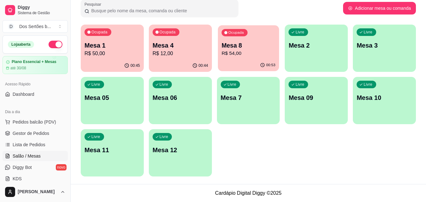
click at [223, 40] on div "Ocupada Mesa 8 R$ 54,00" at bounding box center [248, 42] width 61 height 34
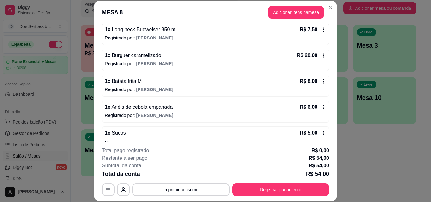
scroll to position [76, 0]
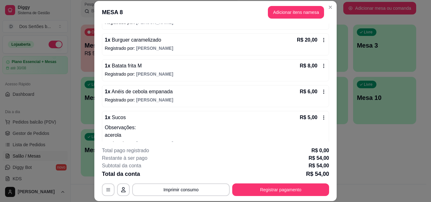
click at [246, 79] on div "1 x Batata frita M R$ 8,00 Registrado por: [PERSON_NAME]" at bounding box center [215, 70] width 227 height 22
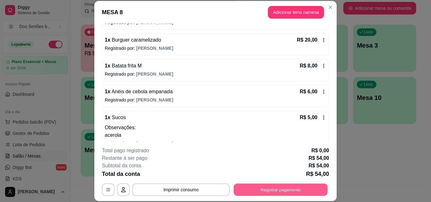
click at [252, 194] on button "Registrar pagamento" at bounding box center [281, 189] width 94 height 12
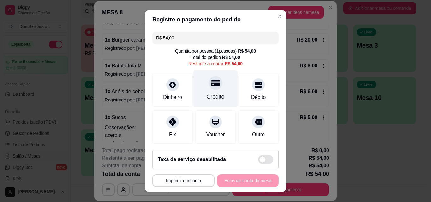
click at [210, 89] on div at bounding box center [215, 83] width 14 height 14
type input "R$ 0,00"
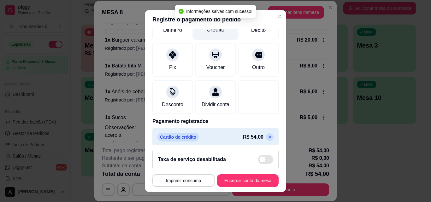
scroll to position [73, 0]
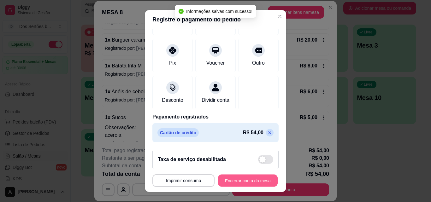
click at [233, 178] on button "Encerrar conta da mesa" at bounding box center [248, 181] width 60 height 12
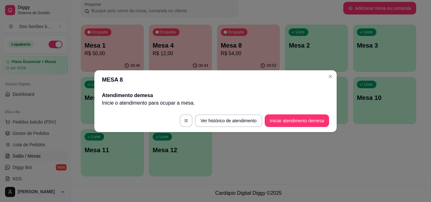
scroll to position [0, 0]
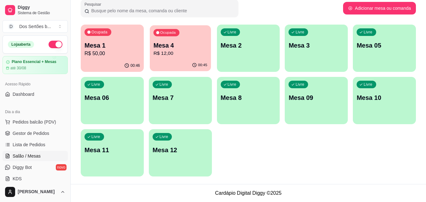
click at [174, 59] on div "Ocupada Mesa 4 R$ 12,00" at bounding box center [180, 42] width 61 height 34
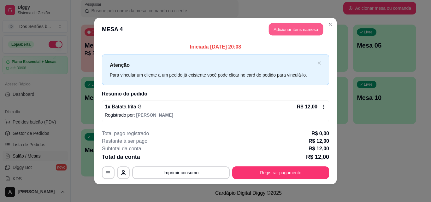
click at [284, 27] on button "Adicionar itens na mesa" at bounding box center [296, 29] width 54 height 12
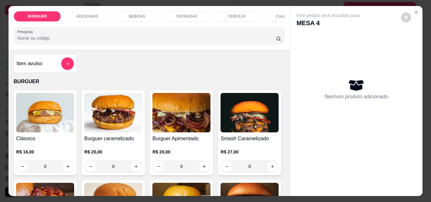
click at [131, 14] on p "BEBIDAS" at bounding box center [137, 16] width 16 height 5
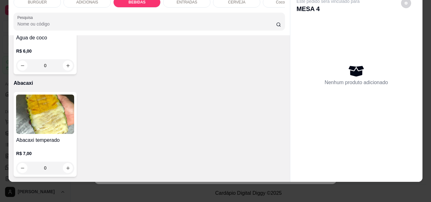
scroll to position [1533, 0]
click at [66, 64] on icon "increase-product-quantity" at bounding box center [67, 65] width 3 height 3
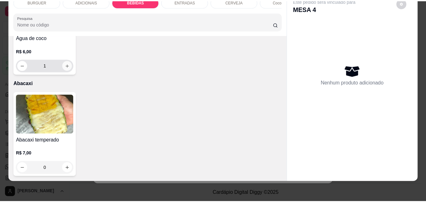
scroll to position [1533, 0]
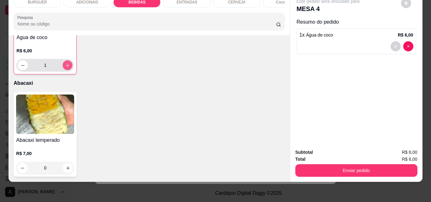
click at [66, 64] on icon "increase-product-quantity" at bounding box center [67, 65] width 3 height 3
type input "2"
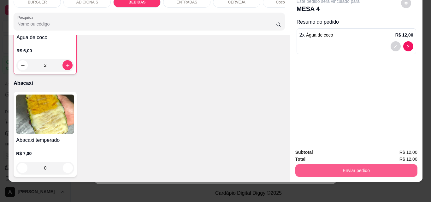
click at [316, 165] on button "Enviar pedido" at bounding box center [356, 170] width 122 height 13
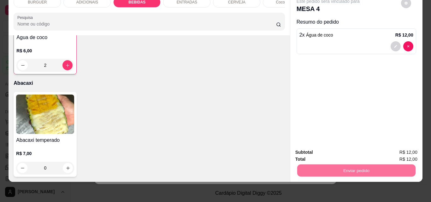
click at [317, 148] on button "Não registrar e enviar pedido" at bounding box center [335, 150] width 64 height 12
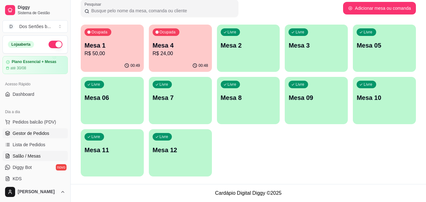
click at [28, 132] on span "Gestor de Pedidos" at bounding box center [31, 133] width 37 height 6
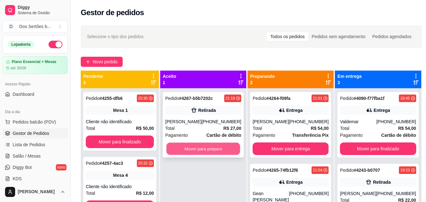
click at [189, 153] on button "Mover para preparo" at bounding box center [203, 149] width 74 height 12
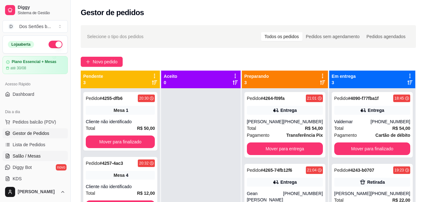
click at [38, 152] on link "Salão / Mesas" at bounding box center [35, 156] width 65 height 10
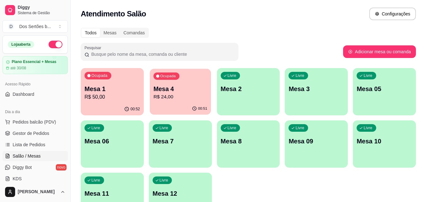
click at [171, 101] on div "Ocupada Mesa 4 R$ 24,00" at bounding box center [180, 86] width 61 height 34
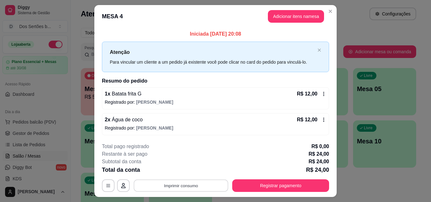
click at [192, 185] on button "Imprimir consumo" at bounding box center [181, 186] width 95 height 12
click at [185, 169] on button "Impressora" at bounding box center [180, 171] width 44 height 10
click at [170, 187] on button "Imprimir consumo" at bounding box center [181, 186] width 95 height 12
click at [331, 12] on button "Close" at bounding box center [330, 11] width 10 height 10
click at [246, 178] on div "**********" at bounding box center [215, 167] width 227 height 49
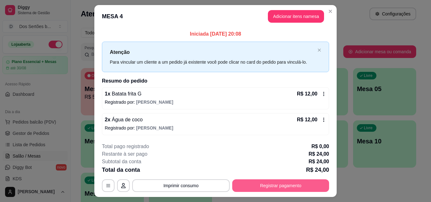
click at [244, 183] on button "Registrar pagamento" at bounding box center [280, 185] width 97 height 13
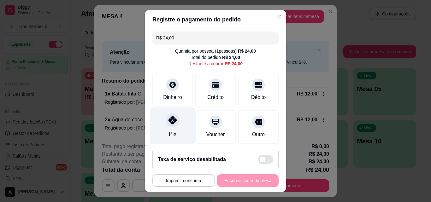
click at [163, 128] on div "Pix" at bounding box center [172, 126] width 44 height 37
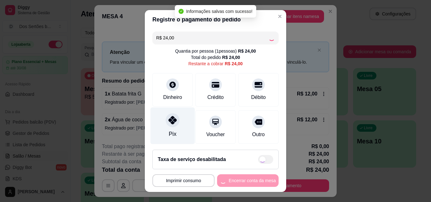
type input "R$ 0,00"
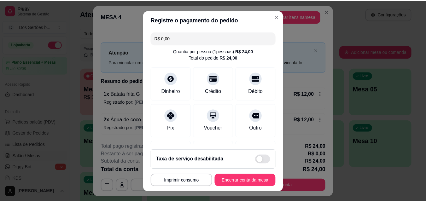
scroll to position [73, 0]
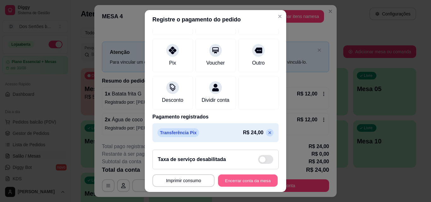
click at [240, 179] on button "Encerrar conta da mesa" at bounding box center [248, 181] width 60 height 12
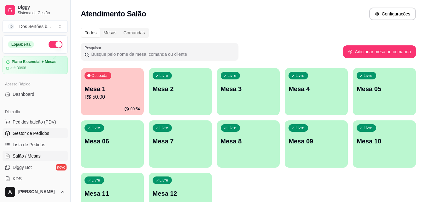
click at [47, 130] on span "Gestor de Pedidos" at bounding box center [31, 133] width 37 height 6
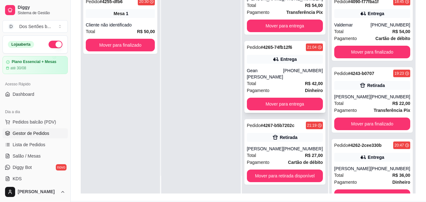
scroll to position [95, 0]
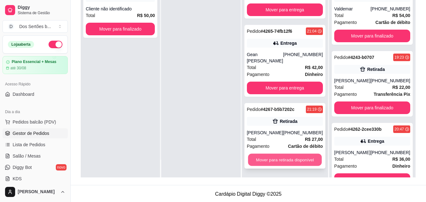
click at [289, 157] on button "Mover para retirada disponível" at bounding box center [285, 160] width 74 height 12
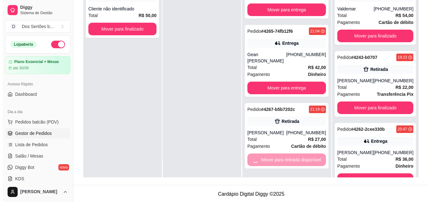
scroll to position [0, 0]
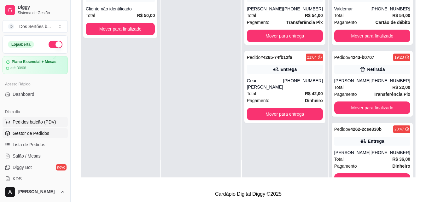
click at [33, 120] on span "Pedidos balcão (PDV)" at bounding box center [35, 122] width 44 height 6
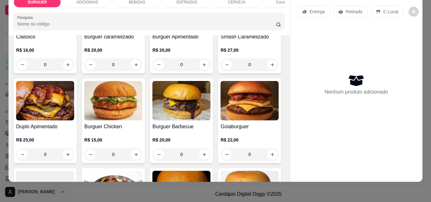
scroll to position [131, 0]
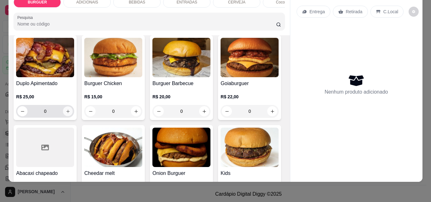
click at [70, 113] on icon "increase-product-quantity" at bounding box center [68, 111] width 5 height 5
type input "1"
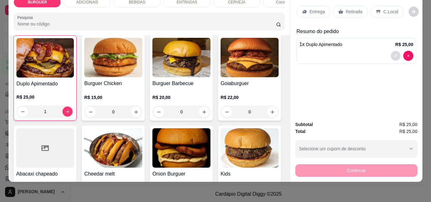
click at [393, 54] on icon "decrease-product-quantity" at bounding box center [395, 56] width 4 height 4
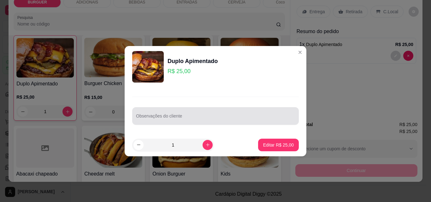
click at [175, 114] on div at bounding box center [215, 116] width 159 height 13
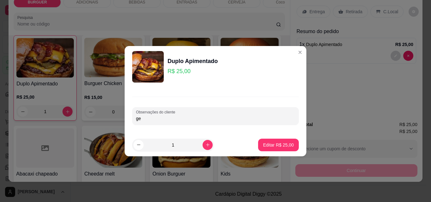
type input "g"
type input "geleia separada"
click at [266, 142] on p "Editar R$ 25,00" at bounding box center [278, 145] width 30 height 6
type input "0"
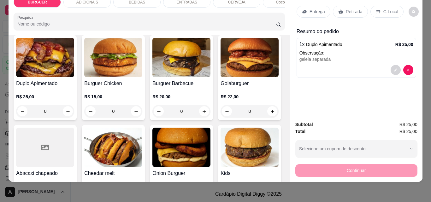
click at [311, 9] on p "Entrega" at bounding box center [316, 12] width 15 height 6
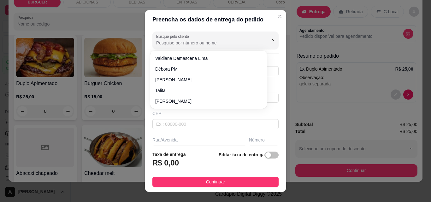
click at [229, 40] on input "Busque pelo cliente" at bounding box center [206, 43] width 101 height 6
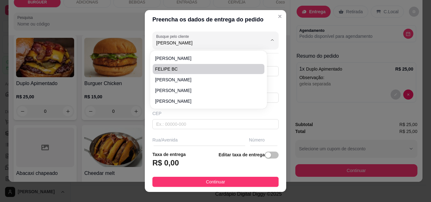
click at [220, 68] on span "FELIPE BC" at bounding box center [205, 69] width 100 height 6
type input "FELIPE BC"
type input "86920000201"
type input "FELIPE BC"
type input "quartel dos bombeiros"
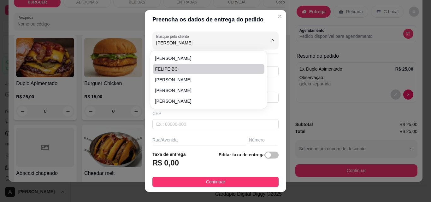
type input "Esperantina"
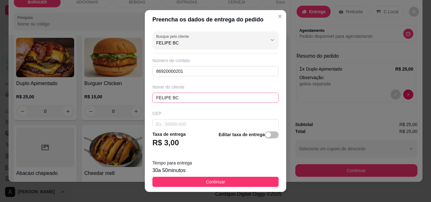
scroll to position [86, 0]
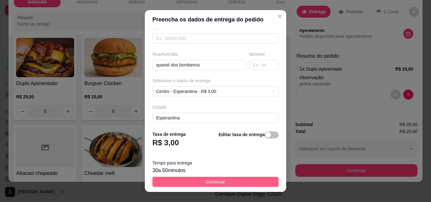
type input "FELIPE BC"
click at [227, 182] on button "Continuar" at bounding box center [215, 182] width 126 height 10
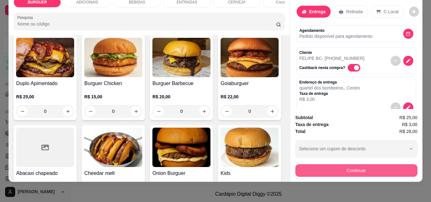
click at [317, 165] on button "Continuar" at bounding box center [356, 170] width 122 height 13
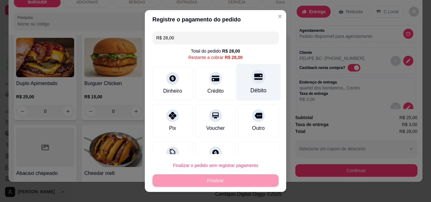
click at [253, 86] on div "Débito" at bounding box center [258, 90] width 16 height 8
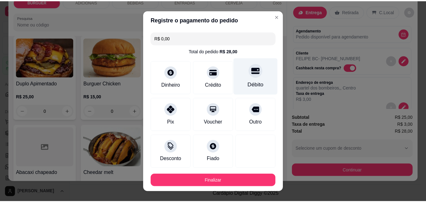
scroll to position [34, 0]
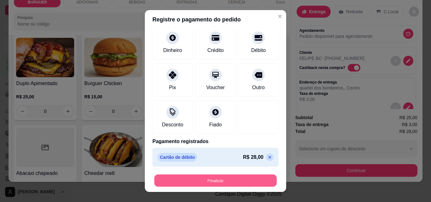
click at [229, 179] on button "Finalizar" at bounding box center [215, 181] width 122 height 12
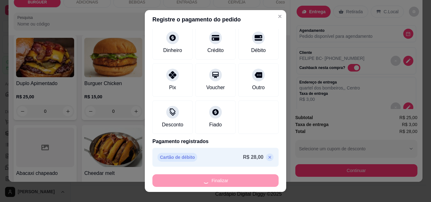
type input "-R$ 28,00"
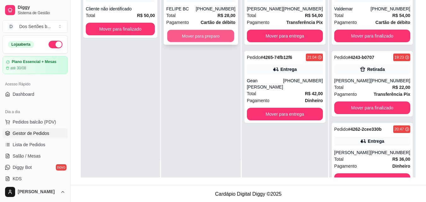
click at [208, 36] on button "Mover para preparo" at bounding box center [200, 36] width 67 height 12
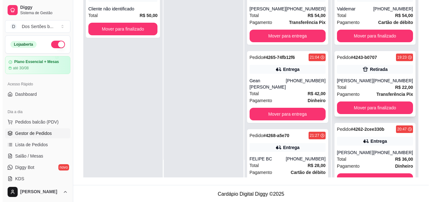
scroll to position [92, 0]
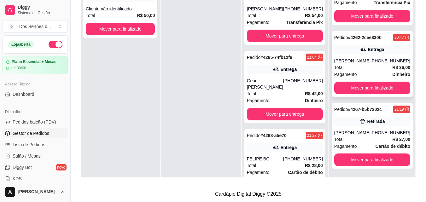
click at [354, 73] on span "Pagamento" at bounding box center [345, 74] width 23 height 7
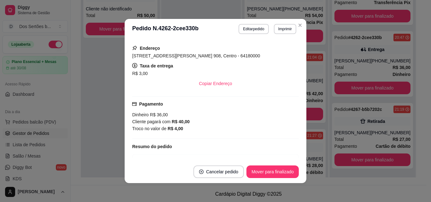
scroll to position [148, 0]
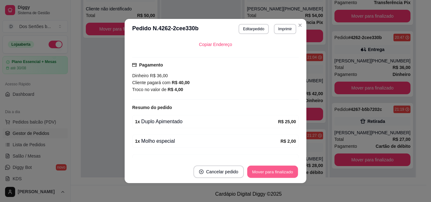
click at [262, 175] on button "Mover para finalizado" at bounding box center [272, 172] width 51 height 12
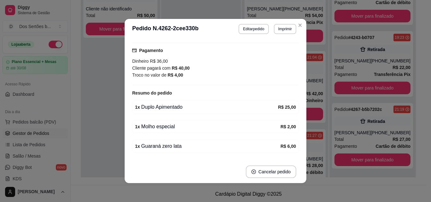
scroll to position [133, 0]
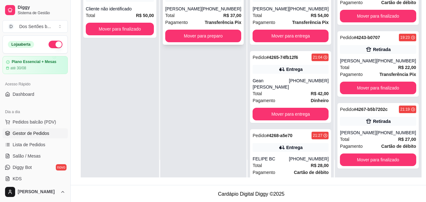
click at [205, 29] on div "Pedido # 4269-42d49da1 21:32 Entrega [PERSON_NAME] [PHONE_NUMBER] Total R$ 37,0…" at bounding box center [203, 12] width 81 height 66
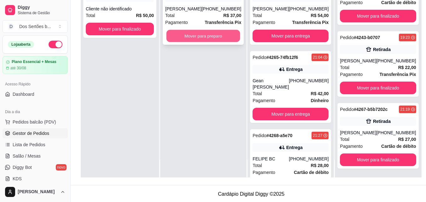
click at [184, 36] on button "Mover para preparo" at bounding box center [203, 36] width 74 height 12
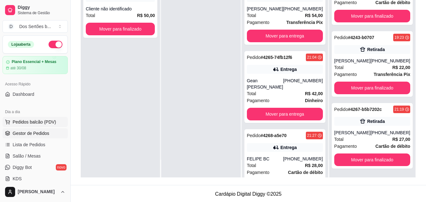
click at [26, 125] on span "Pedidos balcão (PDV)" at bounding box center [35, 122] width 44 height 6
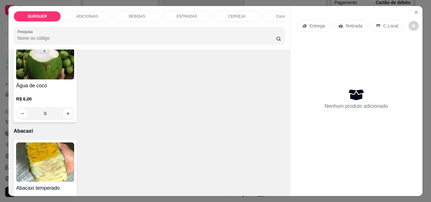
scroll to position [1279, 0]
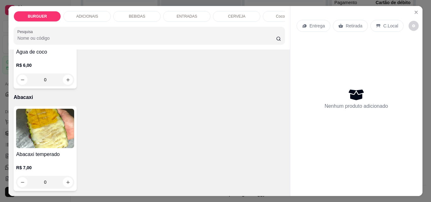
type input "1"
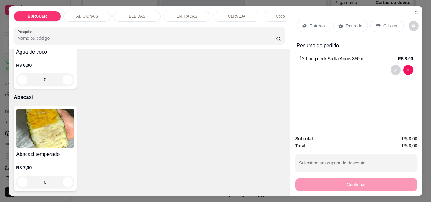
click at [346, 25] on p "Retirada" at bounding box center [354, 26] width 17 height 6
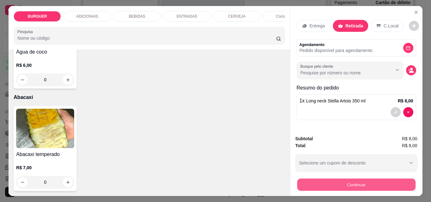
click at [328, 178] on button "Continuar" at bounding box center [356, 184] width 118 height 12
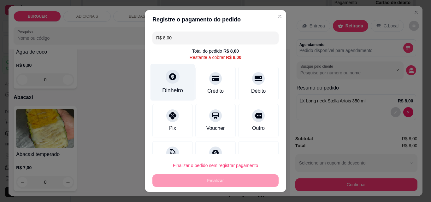
click at [164, 84] on div "Dinheiro" at bounding box center [172, 82] width 44 height 37
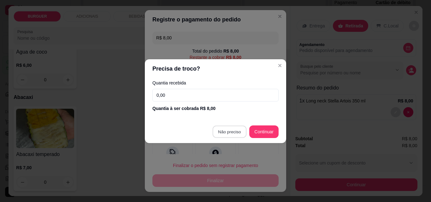
type input "R$ 0,00"
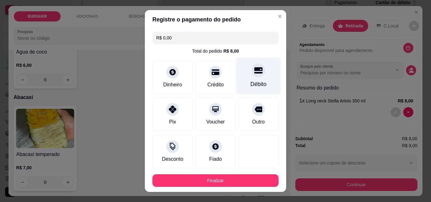
scroll to position [34, 0]
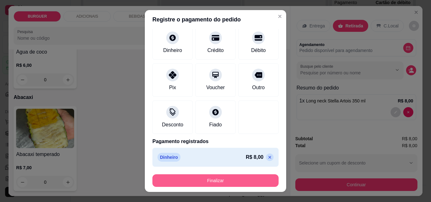
click at [251, 181] on button "Finalizar" at bounding box center [215, 180] width 126 height 13
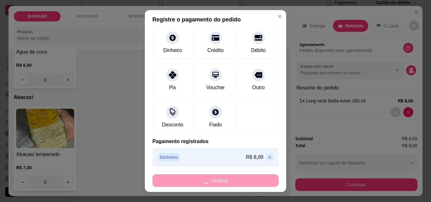
type input "0"
type input "-R$ 8,00"
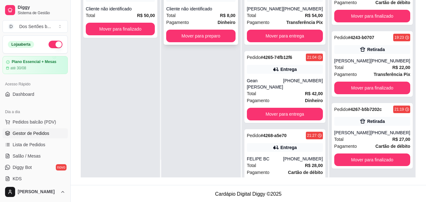
click at [215, 15] on div "Total R$ 8,00" at bounding box center [200, 15] width 69 height 7
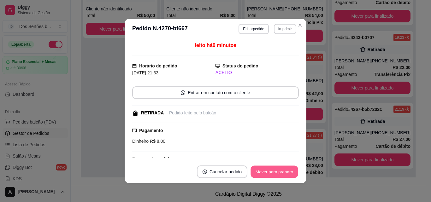
click at [280, 170] on button "Mover para preparo" at bounding box center [273, 172] width 47 height 12
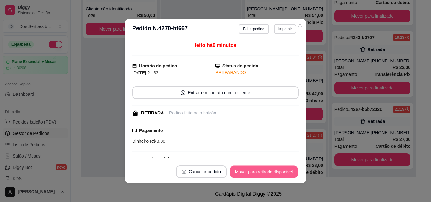
click at [281, 167] on button "Mover para retirada disponível" at bounding box center [263, 172] width 67 height 12
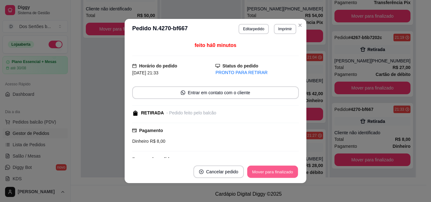
click at [281, 173] on button "Mover para finalizado" at bounding box center [272, 172] width 51 height 12
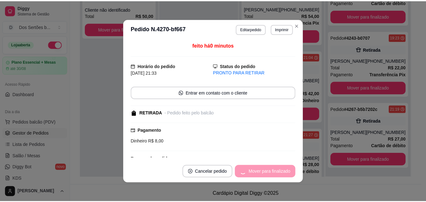
scroll to position [20, 0]
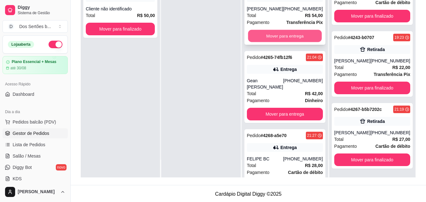
click at [285, 34] on button "Mover para entrega" at bounding box center [285, 36] width 74 height 12
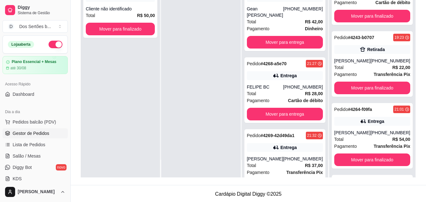
scroll to position [92, 0]
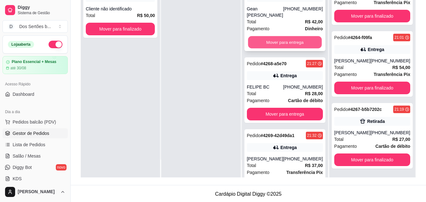
click at [283, 38] on button "Mover para entrega" at bounding box center [285, 42] width 74 height 12
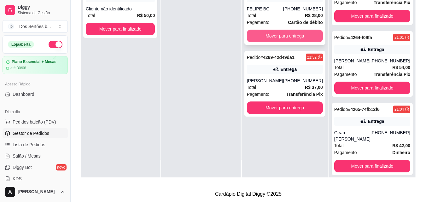
click at [288, 36] on button "Mover para entrega" at bounding box center [285, 36] width 76 height 13
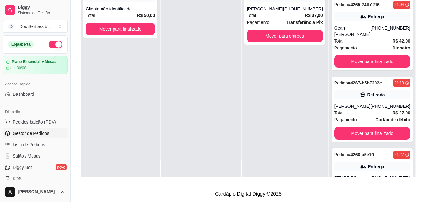
scroll to position [242, 0]
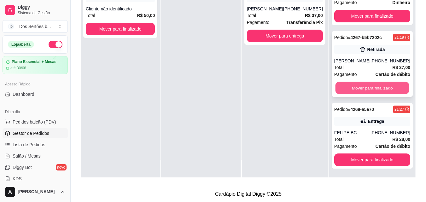
click at [344, 86] on button "Mover para finalizado" at bounding box center [372, 88] width 74 height 12
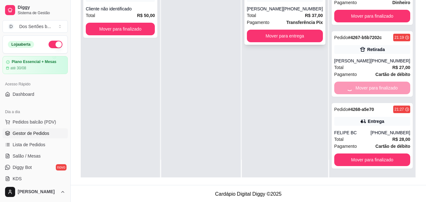
scroll to position [170, 0]
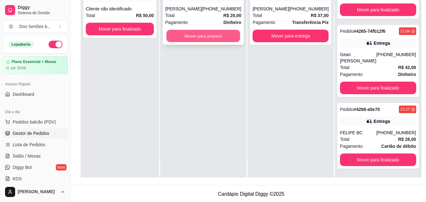
click at [208, 34] on button "Mover para preparo" at bounding box center [203, 36] width 74 height 12
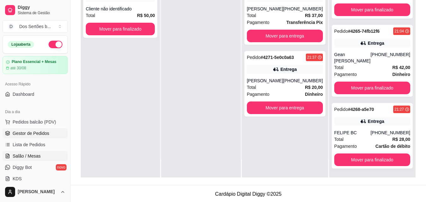
click at [11, 160] on link "Salão / Mesas" at bounding box center [35, 156] width 65 height 10
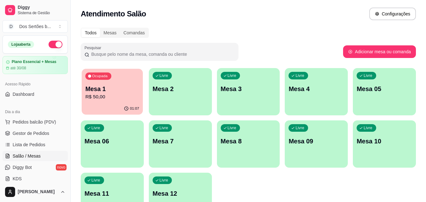
click at [117, 96] on p "R$ 50,00" at bounding box center [112, 96] width 54 height 7
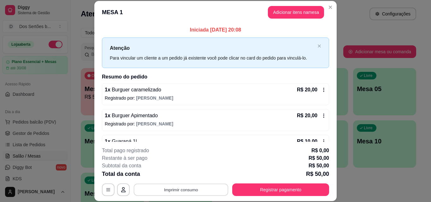
click at [180, 187] on button "Imprimir consumo" at bounding box center [181, 189] width 95 height 12
click at [178, 173] on button "Impressora" at bounding box center [180, 175] width 44 height 10
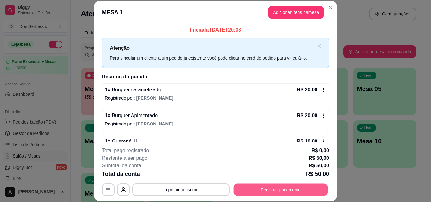
click at [256, 195] on button "Registrar pagamento" at bounding box center [281, 189] width 94 height 12
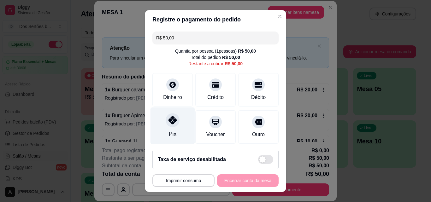
click at [166, 121] on div at bounding box center [173, 120] width 14 height 14
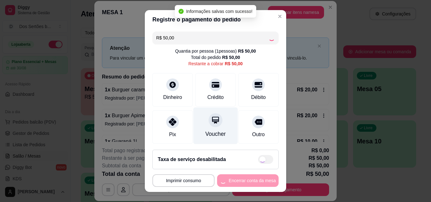
type input "R$ 0,00"
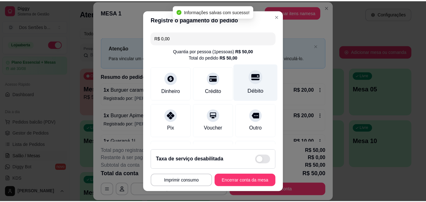
scroll to position [73, 0]
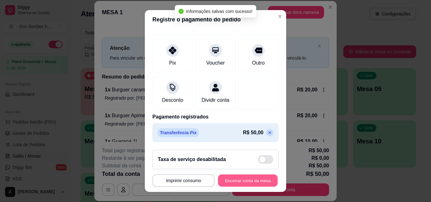
click at [237, 179] on button "Encerrar conta da mesa" at bounding box center [248, 181] width 60 height 12
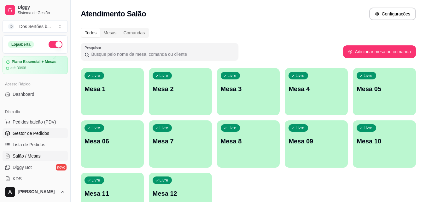
click at [39, 134] on span "Gestor de Pedidos" at bounding box center [31, 133] width 37 height 6
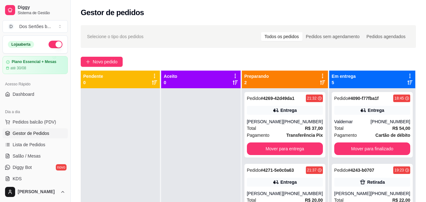
drag, startPoint x: 349, startPoint y: 118, endPoint x: 425, endPoint y: 149, distance: 82.0
click at [425, 149] on div "Selecione o tipo dos pedidos Todos os pedidos Pedidos sem agendamento Pedidos a…" at bounding box center [248, 150] width 355 height 259
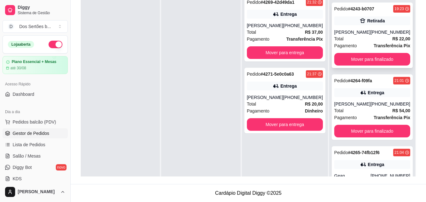
scroll to position [68, 0]
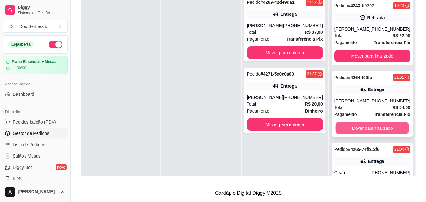
click at [349, 125] on button "Mover para finalizado" at bounding box center [372, 128] width 74 height 12
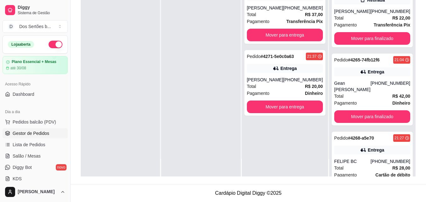
scroll to position [98, 0]
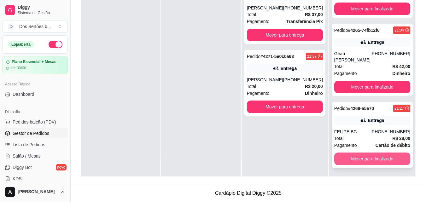
click at [385, 153] on button "Mover para finalizado" at bounding box center [372, 159] width 76 height 13
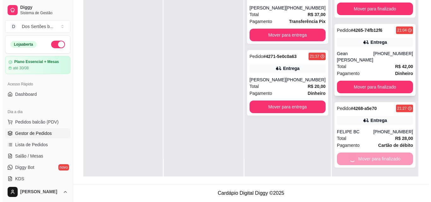
scroll to position [26, 0]
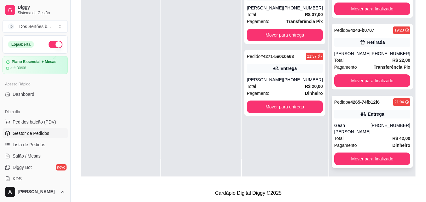
click at [364, 119] on div "Pedido # 4265-74fb12f6 21:04 Entrega Gean [PERSON_NAME] [PHONE_NUMBER] Total R$…" at bounding box center [372, 132] width 81 height 72
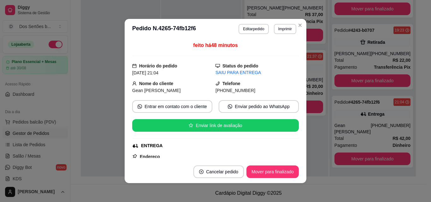
scroll to position [102, 0]
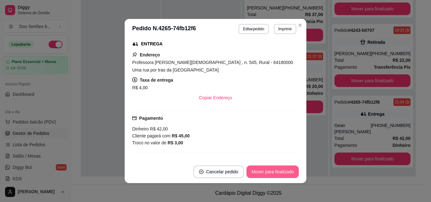
click at [269, 172] on button "Mover para finalizado" at bounding box center [272, 172] width 52 height 13
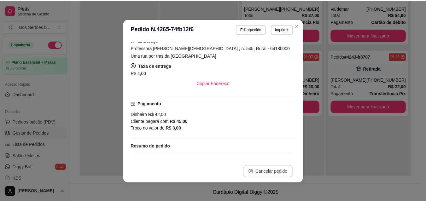
scroll to position [87, 0]
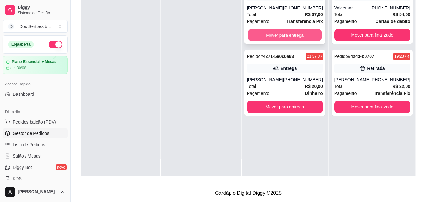
click at [287, 31] on button "Mover para entrega" at bounding box center [285, 35] width 74 height 12
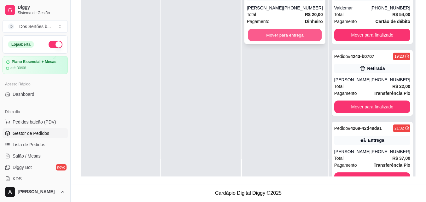
click at [274, 35] on button "Mover para entrega" at bounding box center [285, 35] width 74 height 12
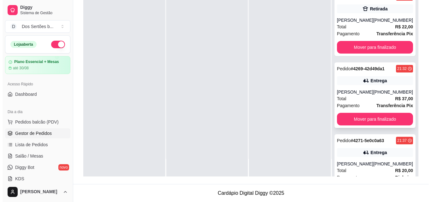
scroll to position [92, 0]
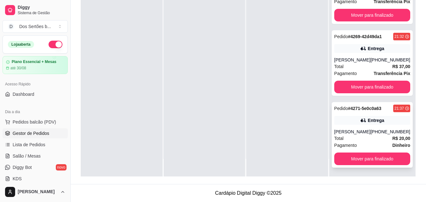
click at [357, 141] on div "Total R$ 20,00" at bounding box center [372, 138] width 76 height 7
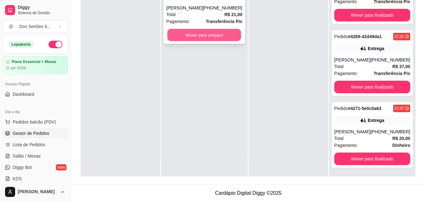
click at [187, 31] on button "Mover para preparo" at bounding box center [204, 35] width 74 height 12
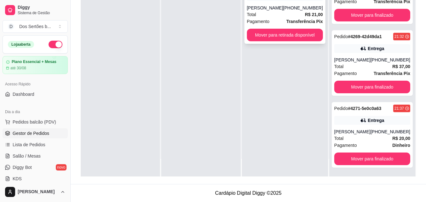
click at [260, 20] on span "Pagamento" at bounding box center [258, 21] width 23 height 7
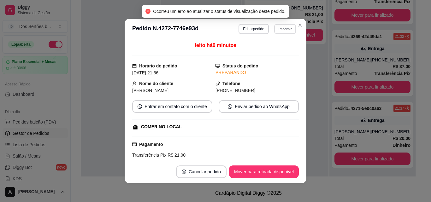
click at [277, 27] on button "Imprimir" at bounding box center [285, 29] width 22 height 10
click at [262, 52] on button "Impressora" at bounding box center [271, 51] width 46 height 10
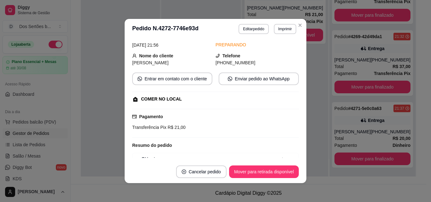
scroll to position [0, 0]
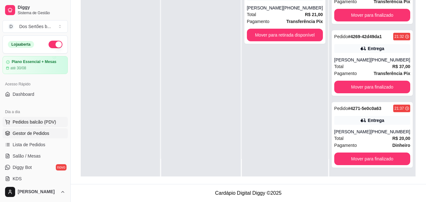
click at [49, 118] on button "Pedidos balcão (PDV)" at bounding box center [35, 122] width 65 height 10
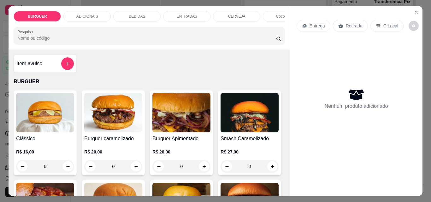
scroll to position [37, 0]
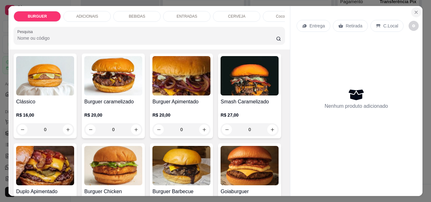
click at [413, 10] on icon "Close" at bounding box center [415, 12] width 5 height 5
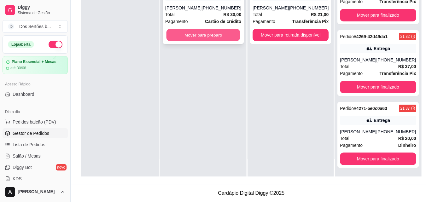
click at [197, 35] on button "Mover para preparo" at bounding box center [203, 35] width 74 height 12
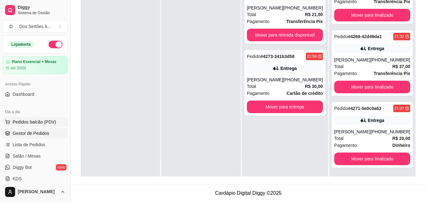
click at [25, 120] on span "Pedidos balcão (PDV)" at bounding box center [35, 122] width 44 height 6
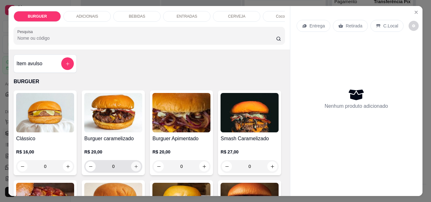
click at [134, 167] on icon "increase-product-quantity" at bounding box center [136, 166] width 5 height 5
type input "1"
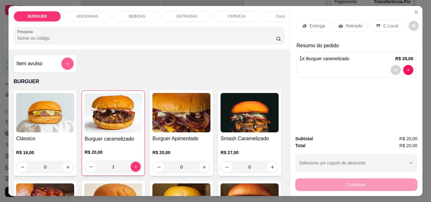
click at [62, 62] on button "add-separate-item" at bounding box center [67, 64] width 12 height 12
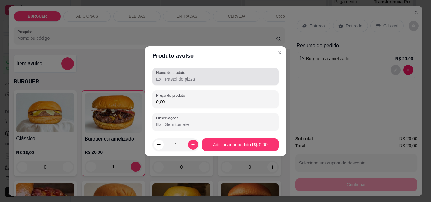
click at [169, 74] on label "Nome do produto" at bounding box center [171, 72] width 31 height 5
click at [169, 76] on input "Nome do produto" at bounding box center [215, 79] width 119 height 6
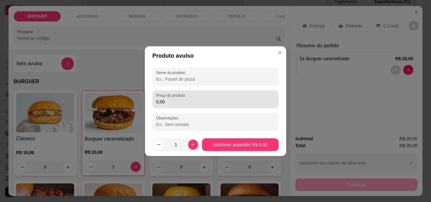
click at [170, 97] on label "Preço do produto" at bounding box center [171, 95] width 31 height 5
click at [170, 99] on input "0,00" at bounding box center [215, 102] width 119 height 6
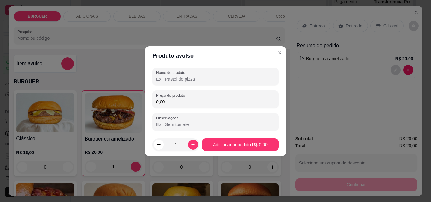
click at [161, 79] on input "Nome do produto" at bounding box center [215, 79] width 119 height 6
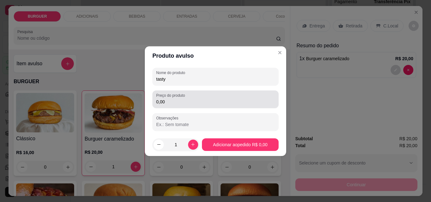
type input "tasty"
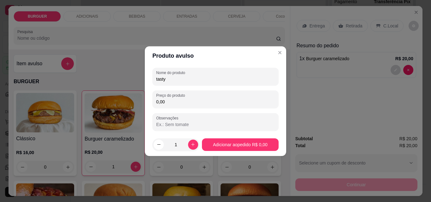
click at [168, 102] on input "0,00" at bounding box center [215, 102] width 119 height 6
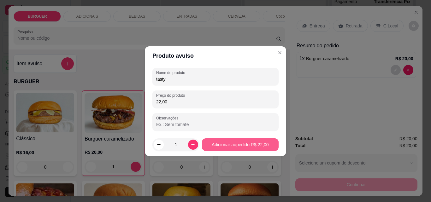
type input "22,00"
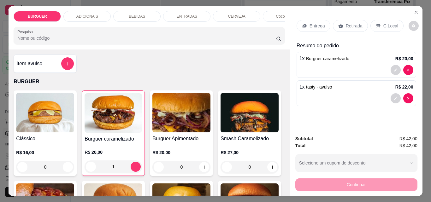
click at [346, 24] on p "Retirada" at bounding box center [354, 26] width 17 height 6
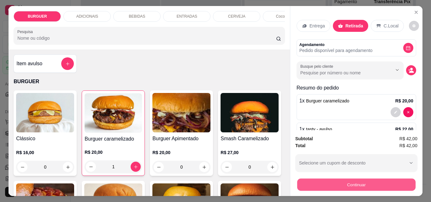
click at [342, 183] on button "Continuar" at bounding box center [356, 184] width 118 height 12
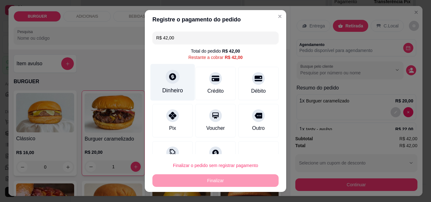
click at [160, 85] on div "Dinheiro" at bounding box center [172, 82] width 44 height 37
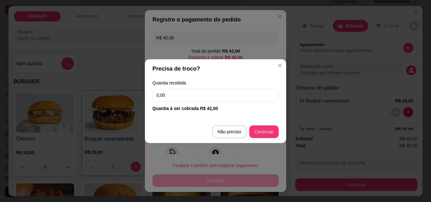
click at [169, 95] on input "0,00" at bounding box center [215, 95] width 126 height 13
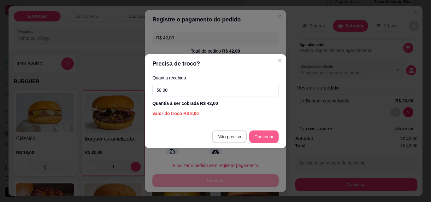
type input "50,00"
type input "R$ 0,00"
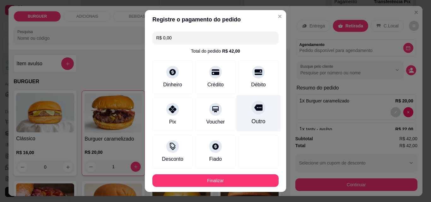
scroll to position [34, 0]
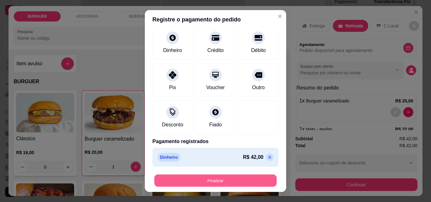
click at [233, 176] on button "Finalizar" at bounding box center [215, 181] width 122 height 12
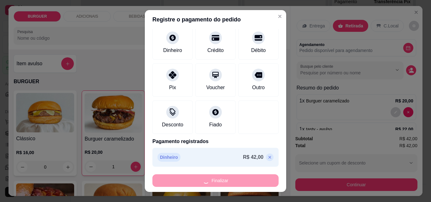
type input "0"
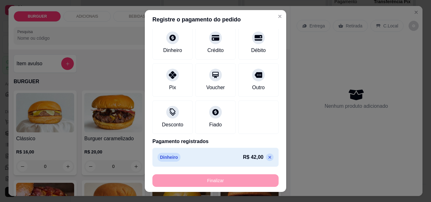
type input "-R$ 42,00"
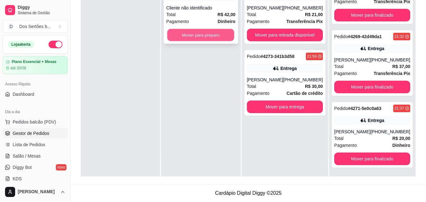
click at [203, 33] on button "Mover para preparo" at bounding box center [200, 35] width 67 height 12
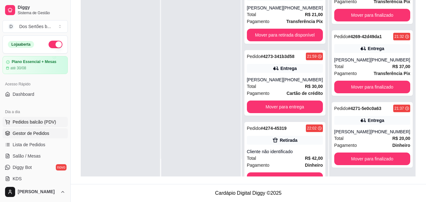
click at [29, 123] on span "Pedidos balcão (PDV)" at bounding box center [35, 122] width 44 height 6
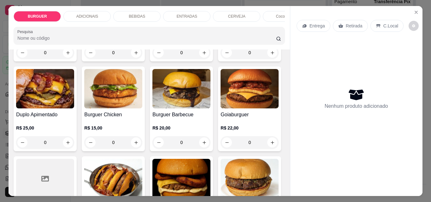
scroll to position [172, 0]
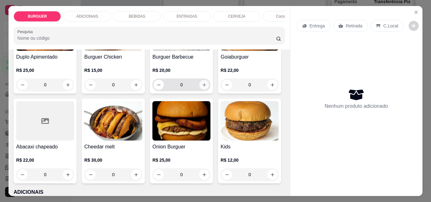
click at [199, 90] on button "increase-product-quantity" at bounding box center [204, 85] width 10 height 10
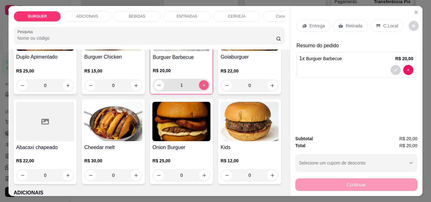
click at [199, 90] on button "increase-product-quantity" at bounding box center [204, 85] width 10 height 10
type input "2"
click at [347, 24] on p "Retirada" at bounding box center [354, 26] width 17 height 6
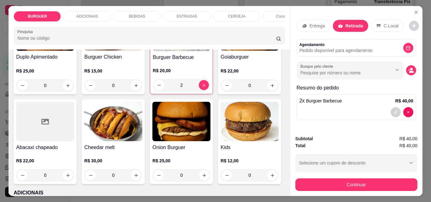
click at [321, 190] on div "Subtotal R$ 40,00 Total R$ 40,00 Selecione um cupom de desconto KAROLINNY MOTOB…" at bounding box center [356, 163] width 132 height 66
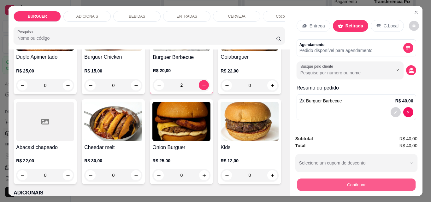
click at [311, 183] on button "Continuar" at bounding box center [356, 184] width 118 height 12
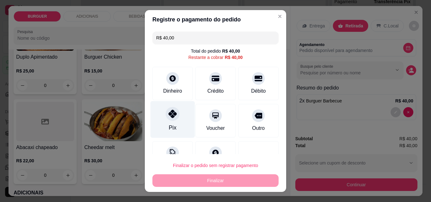
click at [160, 118] on div "Pix" at bounding box center [172, 119] width 44 height 37
type input "R$ 0,00"
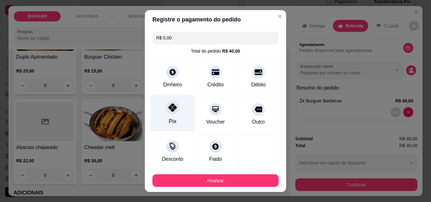
scroll to position [34, 0]
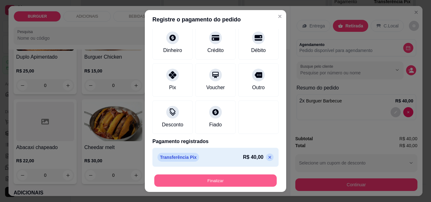
click at [210, 175] on button "Finalizar" at bounding box center [215, 181] width 122 height 12
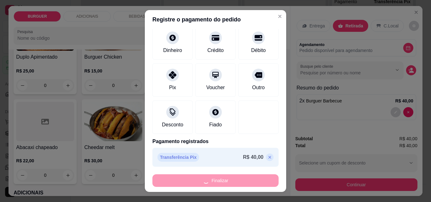
type input "0"
type input "-R$ 40,00"
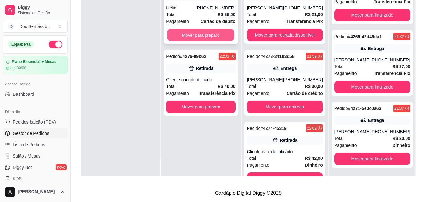
click at [183, 31] on button "Mover para preparo" at bounding box center [200, 35] width 67 height 12
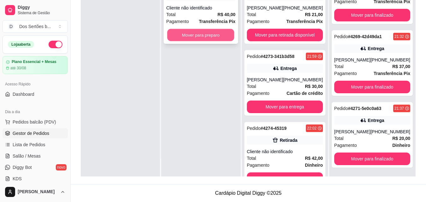
click at [210, 35] on button "Mover para preparo" at bounding box center [200, 35] width 67 height 12
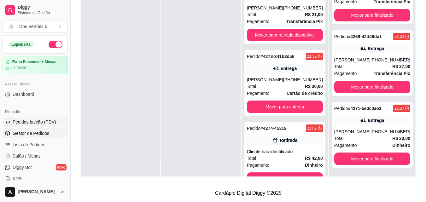
click at [28, 118] on button "Pedidos balcão (PDV)" at bounding box center [35, 122] width 65 height 10
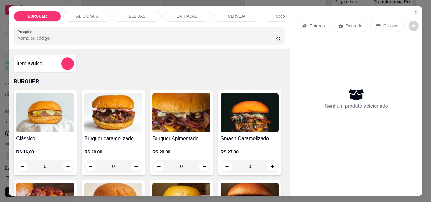
click at [131, 14] on p "BEBIDAS" at bounding box center [137, 16] width 16 height 5
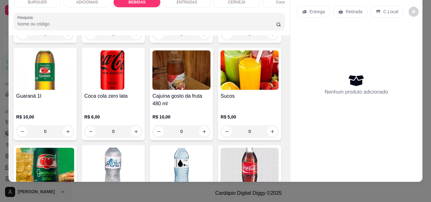
scroll to position [634, 0]
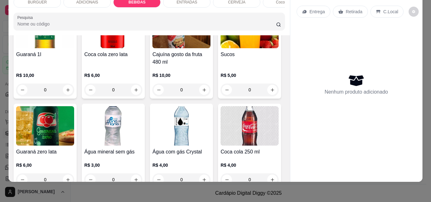
drag, startPoint x: 242, startPoint y: 113, endPoint x: 338, endPoint y: 24, distance: 130.3
click at [338, 24] on div "Nenhum produto adicionado" at bounding box center [355, 85] width 119 height 124
click at [141, 95] on button "increase-product-quantity" at bounding box center [136, 90] width 10 height 10
type input "1"
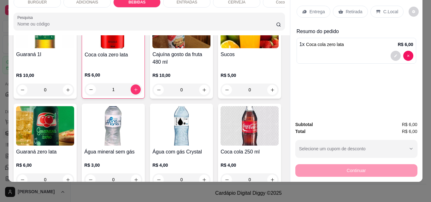
click at [341, 6] on div "Retirada" at bounding box center [350, 12] width 35 height 12
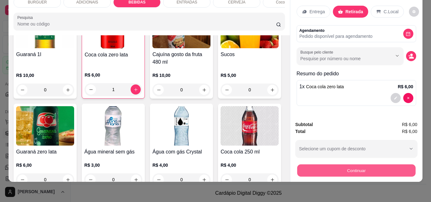
click at [347, 164] on button "Continuar" at bounding box center [356, 170] width 118 height 12
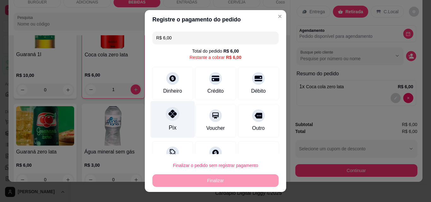
click at [171, 116] on icon at bounding box center [172, 114] width 8 height 8
type input "R$ 0,00"
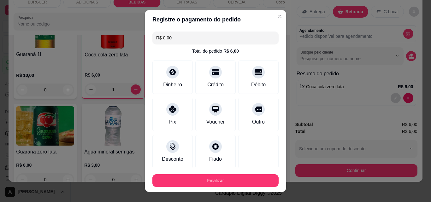
scroll to position [34, 0]
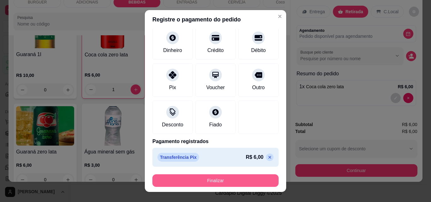
click at [222, 180] on button "Finalizar" at bounding box center [215, 180] width 126 height 13
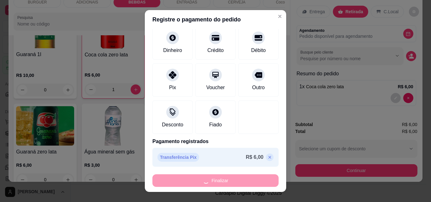
type input "0"
type input "-R$ 6,00"
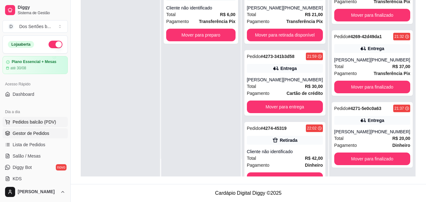
click at [16, 121] on span "Pedidos balcão (PDV)" at bounding box center [35, 122] width 44 height 6
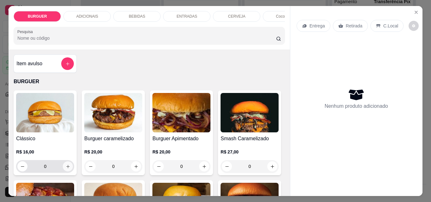
click at [68, 169] on icon "increase-product-quantity" at bounding box center [68, 166] width 5 height 5
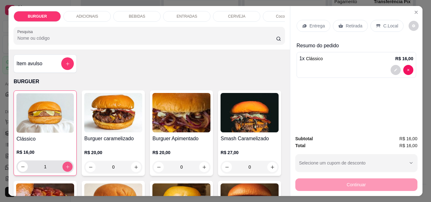
type input "1"
click at [390, 68] on button "decrease-product-quantity" at bounding box center [395, 70] width 10 height 10
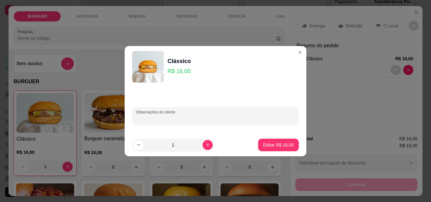
click at [163, 117] on input "Observações do cliente" at bounding box center [215, 118] width 159 height 6
type input "com cebola"
click at [273, 144] on p "Editar R$ 16,00" at bounding box center [278, 145] width 30 height 6
type input "0"
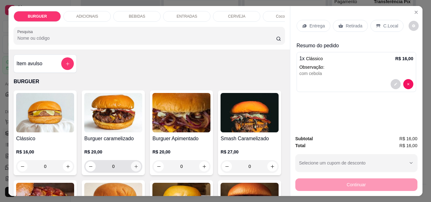
click at [134, 167] on icon "increase-product-quantity" at bounding box center [136, 166] width 5 height 5
type input "1"
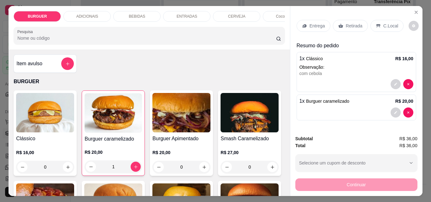
click at [341, 20] on div "Retirada" at bounding box center [350, 26] width 35 height 12
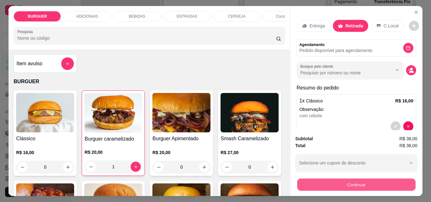
click at [352, 183] on button "Continuar" at bounding box center [356, 184] width 118 height 12
click at [306, 183] on button "Continuar" at bounding box center [356, 184] width 118 height 12
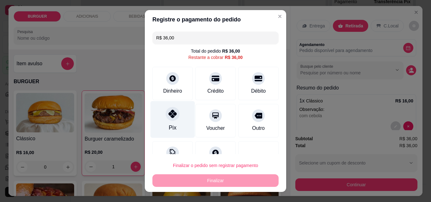
click at [178, 116] on div "Pix" at bounding box center [172, 119] width 44 height 37
type input "R$ 0,00"
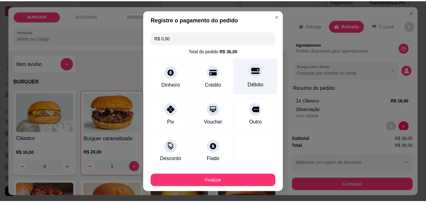
scroll to position [34, 0]
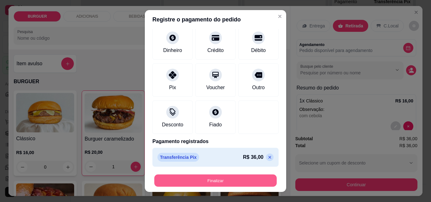
click at [238, 183] on button "Finalizar" at bounding box center [215, 181] width 122 height 12
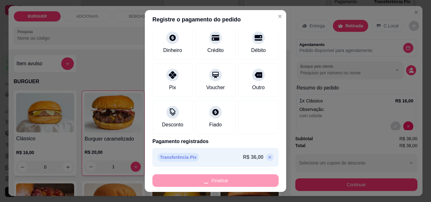
type input "0"
type input "-R$ 36,00"
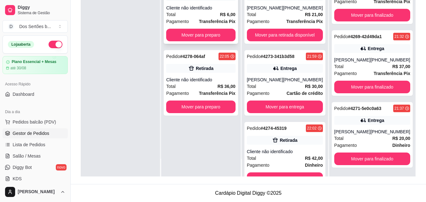
click at [187, 10] on div "Cliente não identificado" at bounding box center [200, 8] width 69 height 6
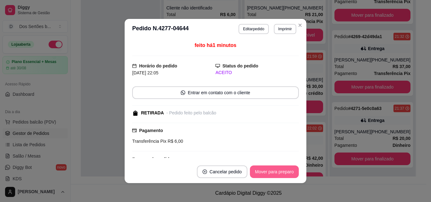
click at [281, 169] on button "Mover para preparo" at bounding box center [274, 172] width 49 height 13
click at [281, 169] on button "Mover para retirada disponível" at bounding box center [264, 172] width 70 height 13
click at [281, 169] on button "Mover para finalizado" at bounding box center [272, 172] width 51 height 12
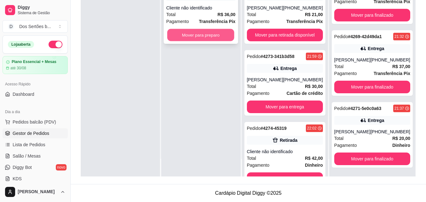
click at [183, 35] on button "Mover para preparo" at bounding box center [200, 35] width 67 height 12
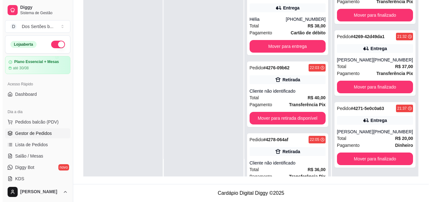
scroll to position [236, 0]
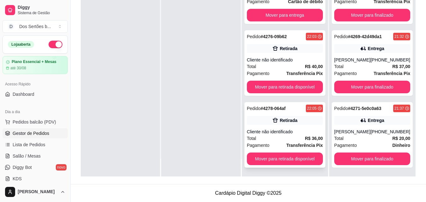
click at [268, 142] on span "Pagamento" at bounding box center [258, 145] width 23 height 7
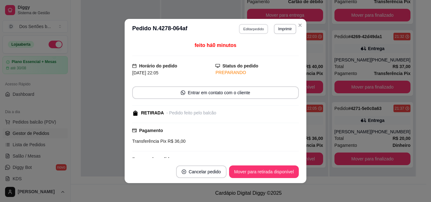
click at [246, 30] on button "Editar pedido" at bounding box center [253, 29] width 29 height 10
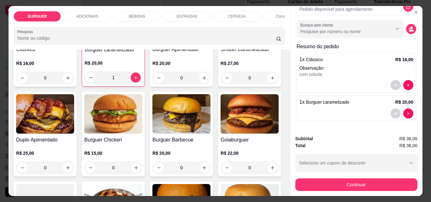
scroll to position [142, 0]
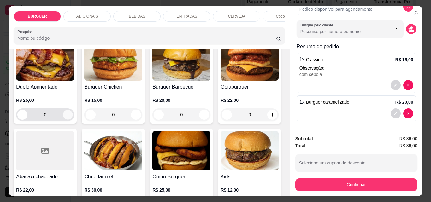
click at [69, 116] on icon "increase-product-quantity" at bounding box center [67, 114] width 3 height 3
type input "1"
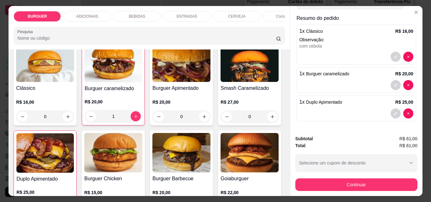
scroll to position [35, 0]
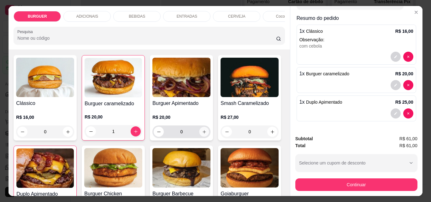
click at [204, 133] on icon "increase-product-quantity" at bounding box center [204, 132] width 5 height 5
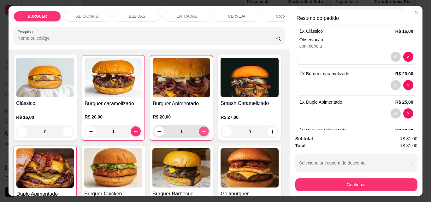
click at [204, 133] on icon "increase-product-quantity" at bounding box center [203, 131] width 5 height 5
type input "2"
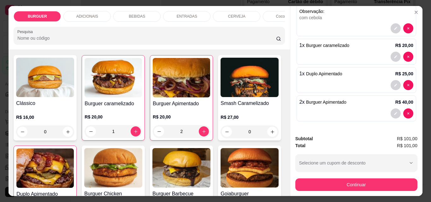
scroll to position [16, 0]
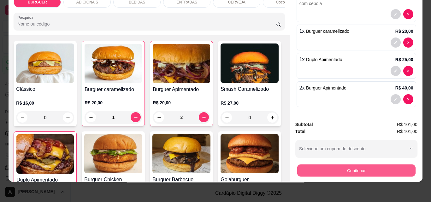
click at [336, 166] on button "Continuar" at bounding box center [356, 170] width 118 height 12
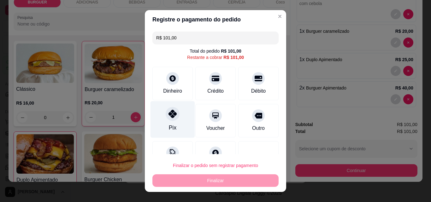
click at [158, 110] on div "Pix" at bounding box center [172, 119] width 44 height 37
type input "R$ 0,00"
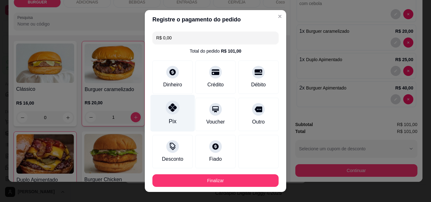
drag, startPoint x: 206, startPoint y: 135, endPoint x: 163, endPoint y: 115, distance: 47.4
click at [163, 115] on div "Pix" at bounding box center [172, 113] width 44 height 37
click at [176, 104] on div "Pix" at bounding box center [172, 113] width 44 height 37
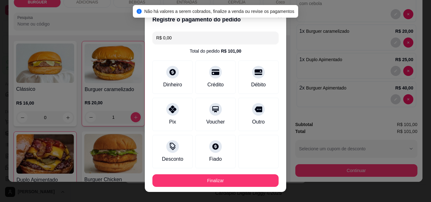
scroll to position [34, 0]
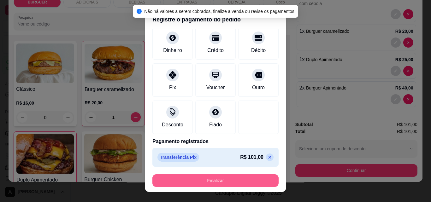
click at [239, 177] on button "Finalizar" at bounding box center [215, 180] width 126 height 13
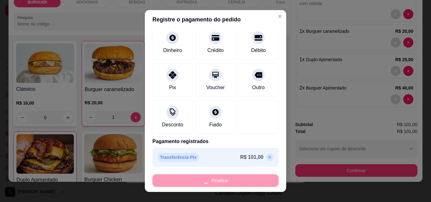
type input "0"
type input "-R$ 101,00"
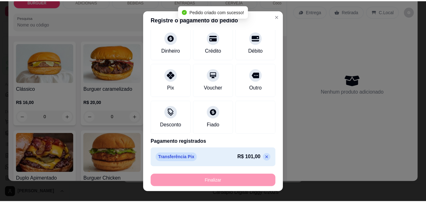
scroll to position [164, 0]
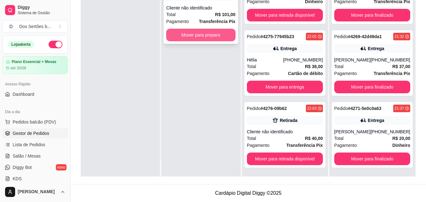
click at [201, 37] on button "Mover para preparo" at bounding box center [200, 35] width 69 height 13
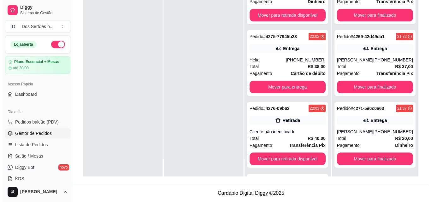
scroll to position [236, 0]
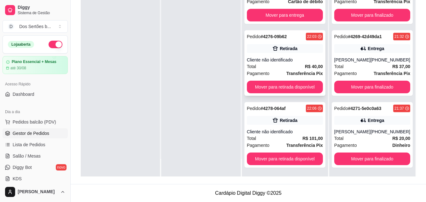
click at [271, 56] on div "Pedido # 4276-09b62 22:03 Retirada Cliente não identificado Total R$ 40,00 Paga…" at bounding box center [284, 63] width 81 height 66
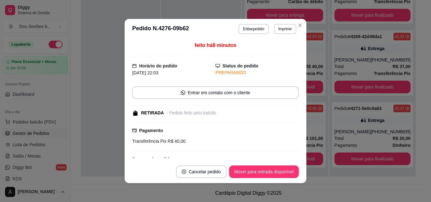
scroll to position [47, 0]
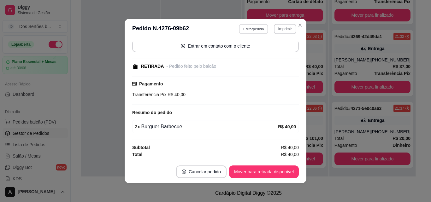
click at [255, 28] on button "Editar pedido" at bounding box center [253, 29] width 29 height 10
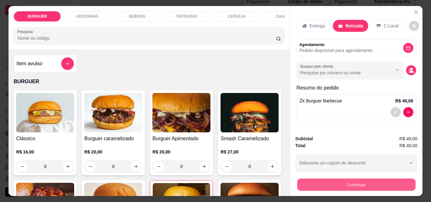
click at [318, 183] on button "Continuar" at bounding box center [356, 184] width 118 height 12
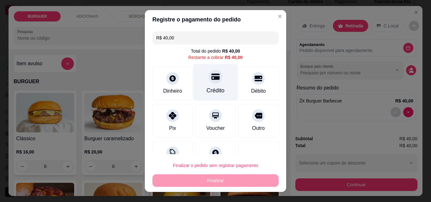
click at [201, 78] on div "Crédito" at bounding box center [215, 82] width 44 height 37
type input "R$ 0,00"
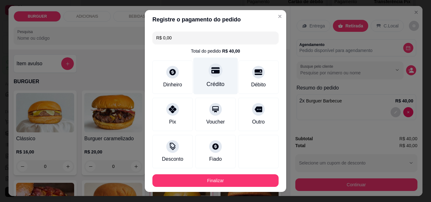
scroll to position [34, 0]
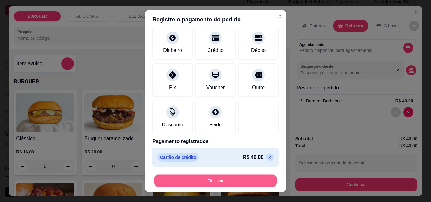
click at [225, 182] on button "Finalizar" at bounding box center [215, 181] width 122 height 12
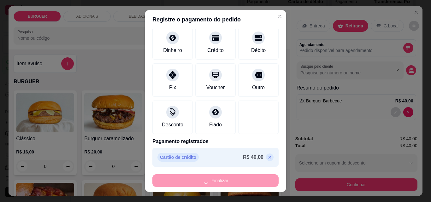
type input "0"
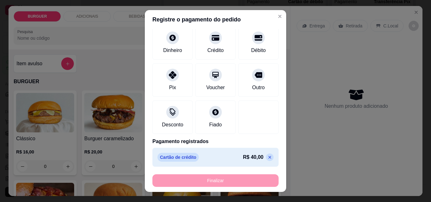
type input "-R$ 40,00"
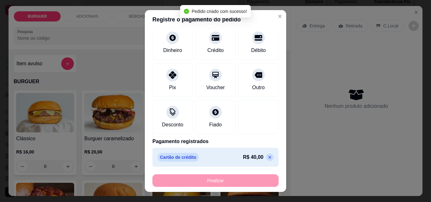
scroll to position [61, 0]
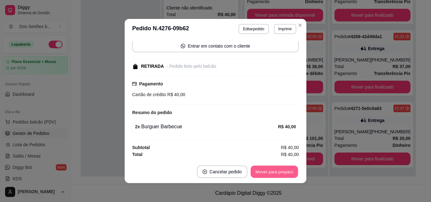
click at [258, 171] on button "Mover para preparo" at bounding box center [273, 172] width 47 height 12
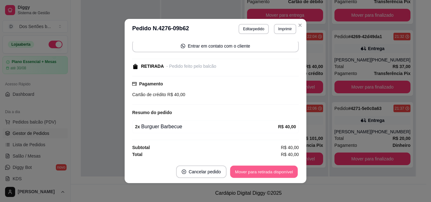
click at [258, 171] on button "Mover para retirada disponível" at bounding box center [263, 172] width 67 height 12
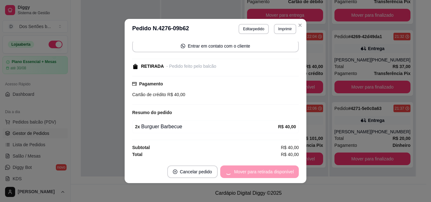
scroll to position [164, 0]
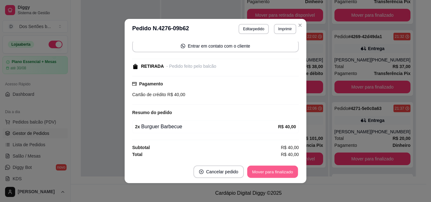
click at [258, 171] on button "Mover para finalizado" at bounding box center [272, 172] width 51 height 12
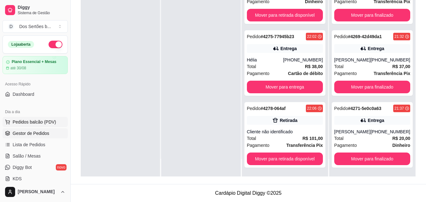
click at [10, 120] on icon at bounding box center [7, 121] width 5 height 5
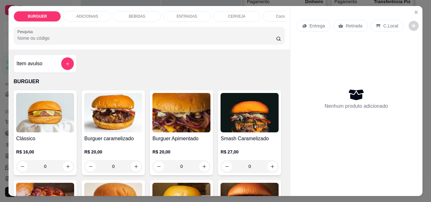
click at [138, 15] on p "BEBIDAS" at bounding box center [137, 16] width 16 height 5
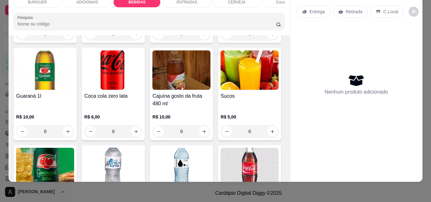
drag, startPoint x: 252, startPoint y: 74, endPoint x: 244, endPoint y: 100, distance: 26.7
click at [244, 100] on div "Coca-cola lata 350 ml R$ 6,00 0 Fanta laranja lata 350 ml R$ 6,00 0 Guaraná lat…" at bounding box center [149, 139] width 271 height 362
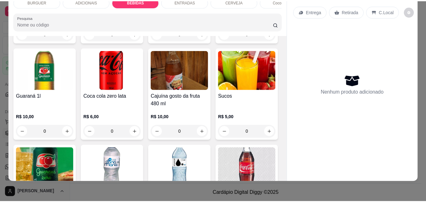
scroll to position [717, 0]
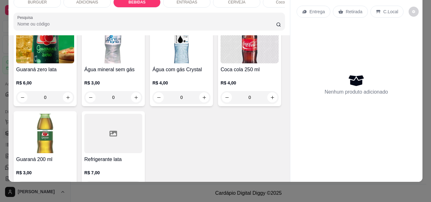
click at [138, 10] on icon "increase-product-quantity" at bounding box center [136, 7] width 5 height 5
type input "1"
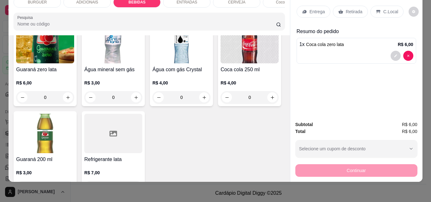
click at [351, 9] on p "Retirada" at bounding box center [354, 12] width 17 height 6
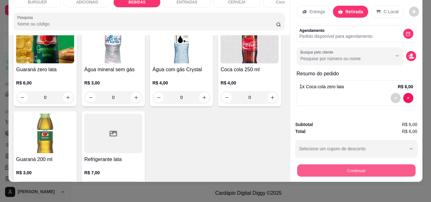
click at [319, 169] on button "Continuar" at bounding box center [356, 170] width 118 height 12
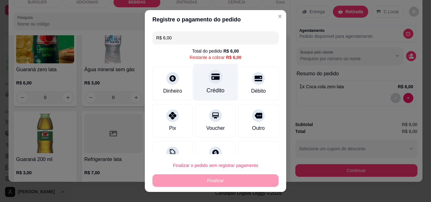
click at [199, 76] on div "Crédito" at bounding box center [215, 82] width 44 height 37
type input "R$ 0,00"
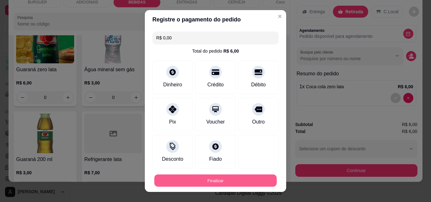
click at [245, 182] on button "Finalizar" at bounding box center [215, 181] width 122 height 12
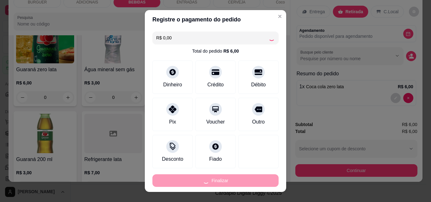
type input "0"
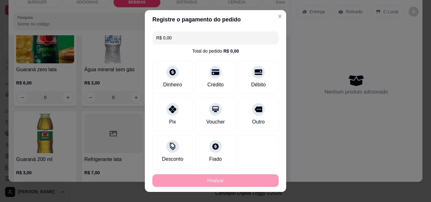
type input "-R$ 6,00"
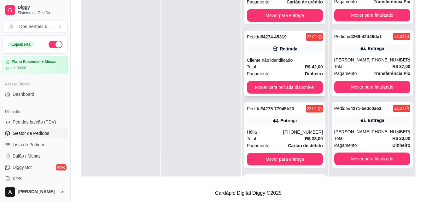
scroll to position [46, 0]
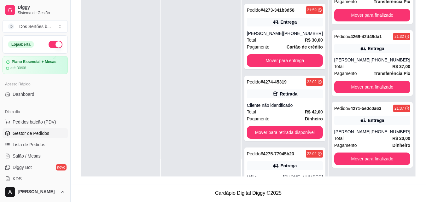
drag, startPoint x: 280, startPoint y: 106, endPoint x: 229, endPoint y: 77, distance: 59.4
click at [229, 77] on div at bounding box center [200, 75] width 79 height 202
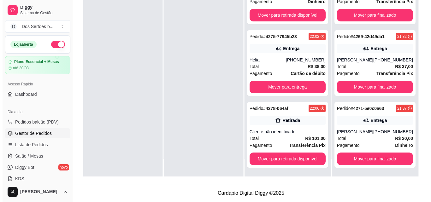
scroll to position [0, 0]
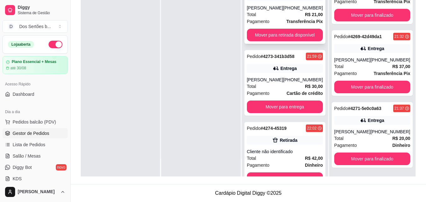
click at [300, 16] on div "Total R$ 21,00" at bounding box center [285, 14] width 76 height 7
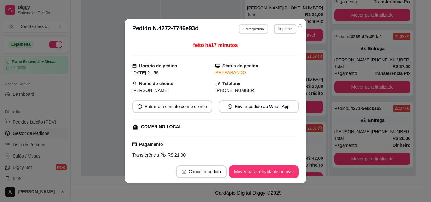
click at [243, 25] on button "Editar pedido" at bounding box center [253, 29] width 29 height 10
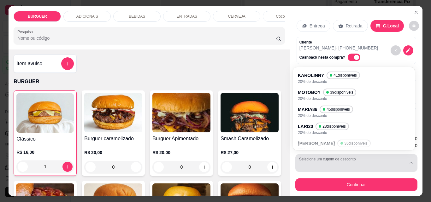
click at [336, 163] on div "button" at bounding box center [352, 163] width 107 height 13
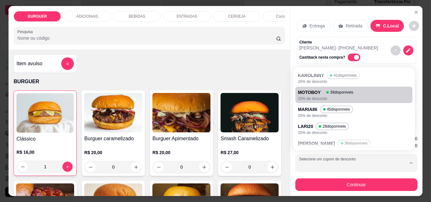
scroll to position [74, 0]
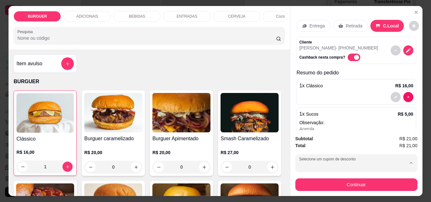
click at [312, 90] on div "NORONHA 23 disponíveis" at bounding box center [328, 88] width 56 height 7
type input "68766cf2e29708dea30ba981"
select select "68766cf2e29708dea30ba981"
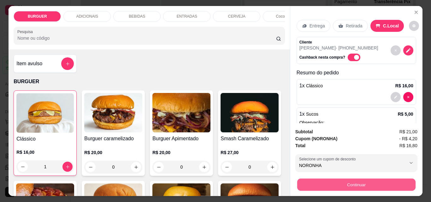
click at [385, 180] on button "Continuar" at bounding box center [356, 184] width 118 height 12
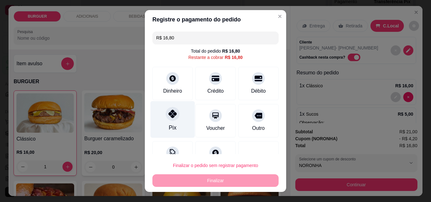
click at [166, 107] on div at bounding box center [173, 114] width 14 height 14
type input "R$ 0,00"
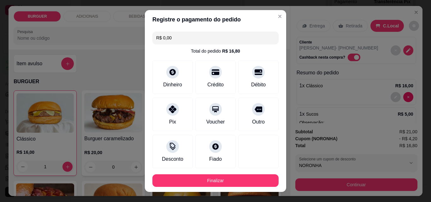
drag, startPoint x: 214, startPoint y: 87, endPoint x: 143, endPoint y: 55, distance: 78.0
click at [145, 55] on div "R$ 0,00 Total do pedido R$ 16,80 Dinheiro Crédito Débito Pix Voucher Outro Desc…" at bounding box center [215, 99] width 141 height 140
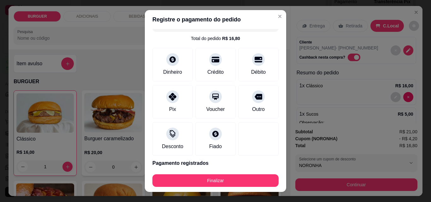
scroll to position [34, 0]
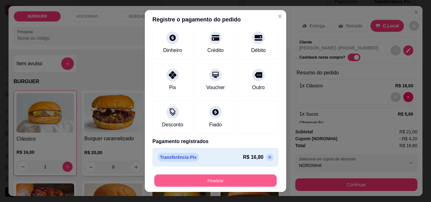
click at [239, 178] on button "Finalizar" at bounding box center [215, 181] width 122 height 12
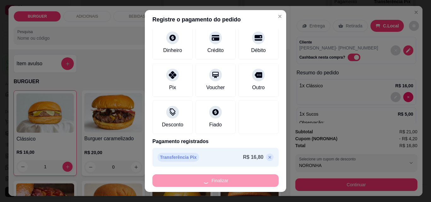
type input "0"
type input "-R$ 16,80"
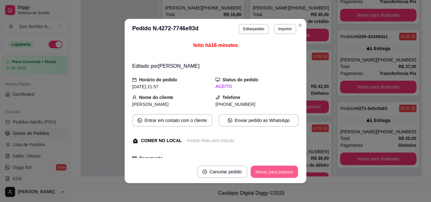
click at [264, 172] on button "Mover para preparo" at bounding box center [273, 172] width 47 height 12
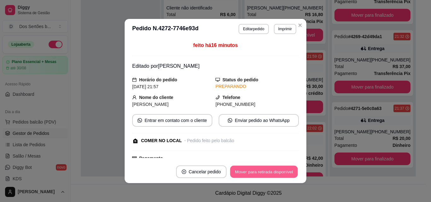
click at [270, 170] on button "Mover para retirada disponível" at bounding box center [263, 172] width 67 height 12
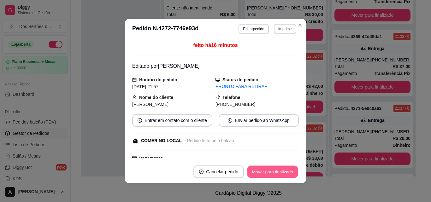
click at [267, 169] on button "Mover para finalizado" at bounding box center [272, 172] width 51 height 12
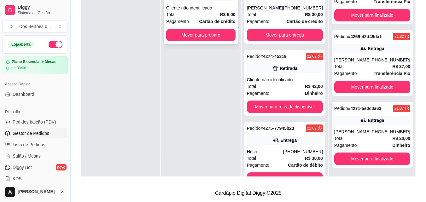
click at [210, 21] on strong "Cartão de crédito" at bounding box center [217, 21] width 36 height 5
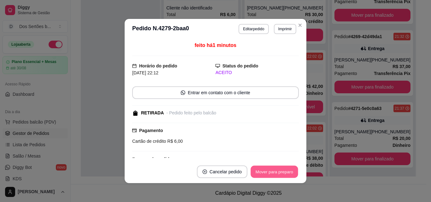
click at [275, 170] on button "Mover para preparo" at bounding box center [273, 172] width 47 height 12
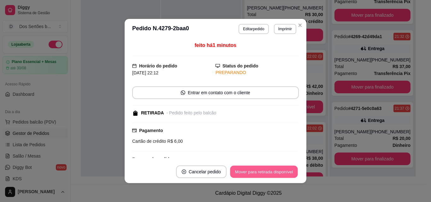
click at [270, 167] on button "Mover para retirada disponível" at bounding box center [263, 172] width 67 height 12
click at [268, 168] on button "Mover para finalizado" at bounding box center [272, 172] width 51 height 12
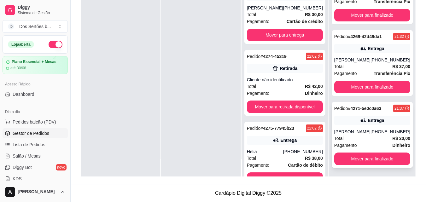
click at [362, 135] on div "Total R$ 20,00" at bounding box center [372, 138] width 76 height 7
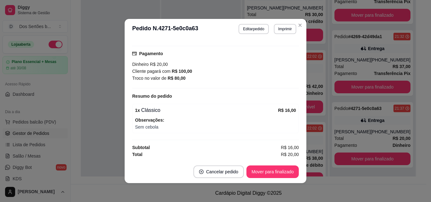
scroll to position [1, 0]
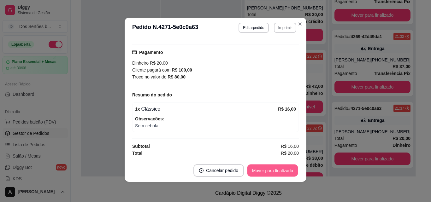
click at [263, 170] on button "Mover para finalizado" at bounding box center [272, 171] width 51 height 12
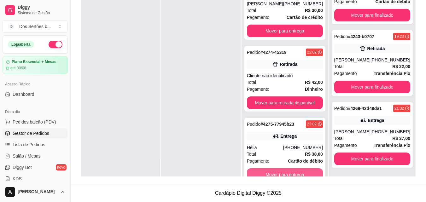
scroll to position [0, 0]
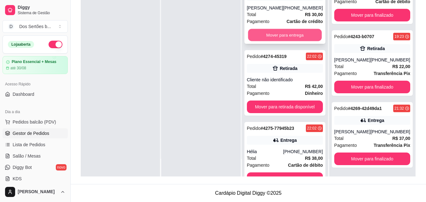
click at [277, 34] on button "Mover para entrega" at bounding box center [285, 35] width 74 height 12
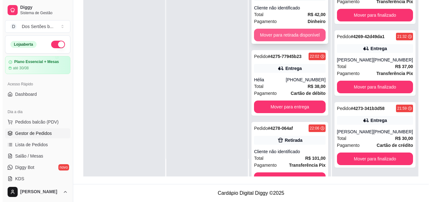
scroll to position [20, 0]
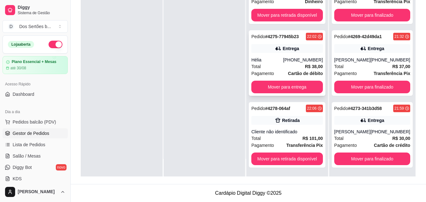
click at [293, 61] on div "[PHONE_NUMBER]" at bounding box center [303, 60] width 40 height 6
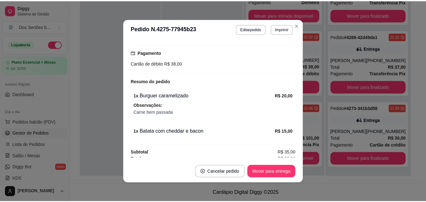
scroll to position [172, 0]
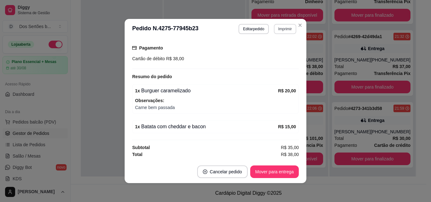
click at [287, 27] on button "Imprimir" at bounding box center [285, 29] width 22 height 10
click at [265, 49] on button "Impressora" at bounding box center [271, 51] width 44 height 10
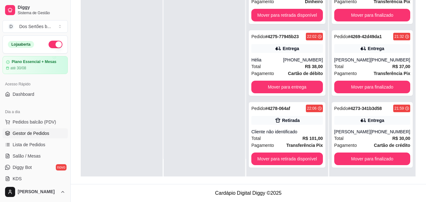
drag, startPoint x: 279, startPoint y: 81, endPoint x: 193, endPoint y: 94, distance: 87.6
click at [193, 94] on div at bounding box center [205, 75] width 82 height 202
click at [411, 26] on div "Em entrega 4 Pedido # 4090-f77fba1f 18:45 Entrega Valdemar [PHONE_NUMBER] Total…" at bounding box center [372, 67] width 87 height 220
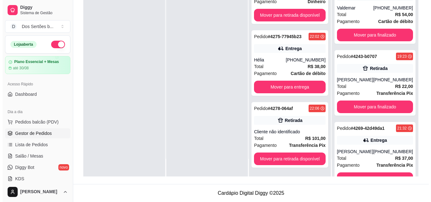
scroll to position [0, 0]
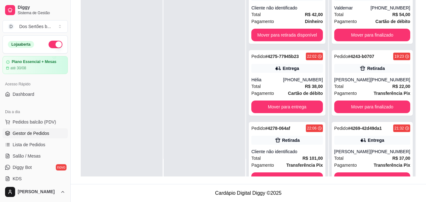
drag, startPoint x: 323, startPoint y: 11, endPoint x: 193, endPoint y: 17, distance: 130.7
click at [193, 17] on div at bounding box center [205, 75] width 82 height 202
click at [271, 19] on span "Pagamento" at bounding box center [262, 21] width 23 height 7
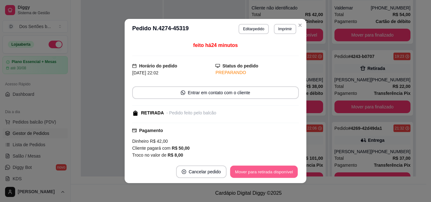
click at [255, 171] on button "Mover para retirada disponível" at bounding box center [263, 172] width 67 height 12
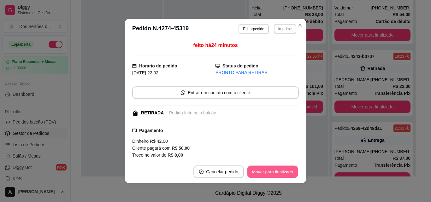
click at [255, 169] on button "Mover para finalizado" at bounding box center [272, 172] width 51 height 12
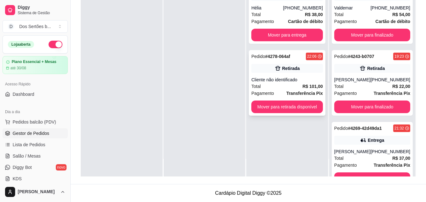
click at [283, 90] on div "Pagamento Transferência Pix" at bounding box center [287, 93] width 72 height 7
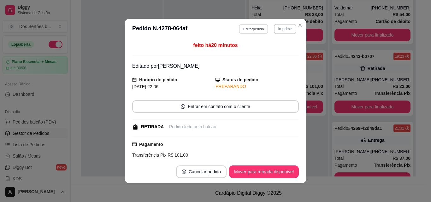
click at [248, 30] on button "Editar pedido" at bounding box center [253, 29] width 29 height 10
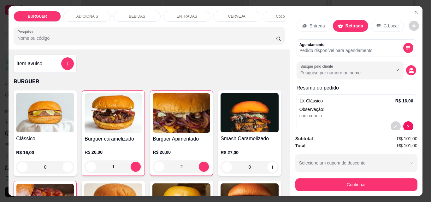
click at [140, 14] on p "BEBIDAS" at bounding box center [137, 16] width 16 height 5
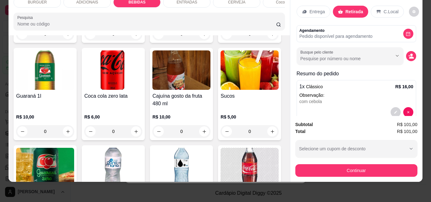
scroll to position [636, 0]
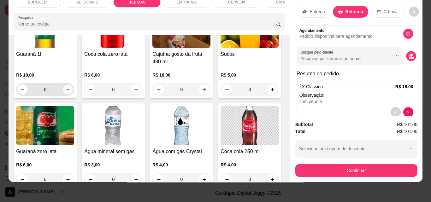
click at [70, 92] on icon "increase-product-quantity" at bounding box center [68, 89] width 5 height 5
type input "1"
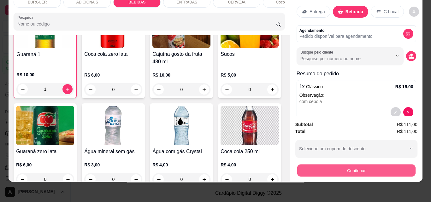
click at [310, 164] on button "Continuar" at bounding box center [356, 170] width 118 height 12
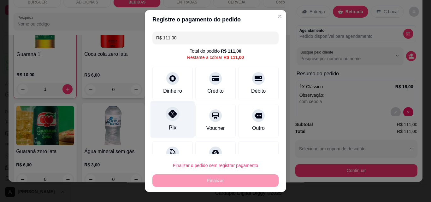
click at [156, 113] on div "Pix" at bounding box center [172, 119] width 44 height 37
type input "R$ 0,00"
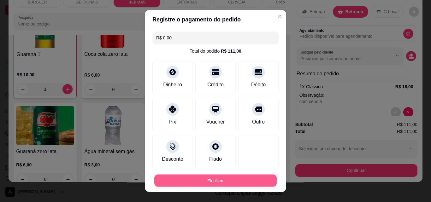
click at [234, 181] on button "Finalizar" at bounding box center [215, 181] width 122 height 12
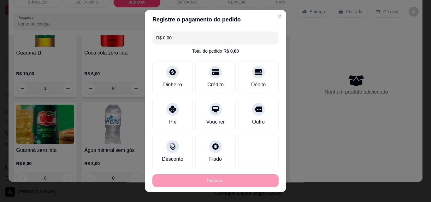
type input "0"
type input "-R$ 111,00"
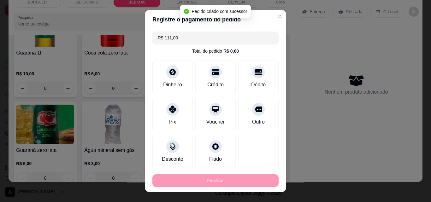
scroll to position [635, 0]
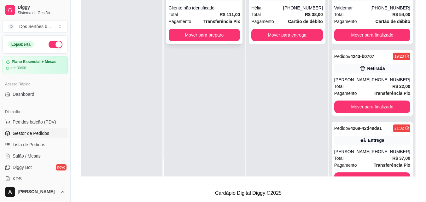
click at [214, 15] on div "Total R$ 111,00" at bounding box center [205, 14] width 72 height 7
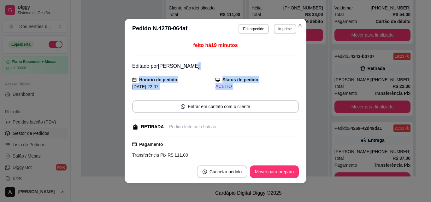
drag, startPoint x: 229, startPoint y: 114, endPoint x: 241, endPoint y: 67, distance: 48.1
click at [241, 67] on div "feito há 19 minutos Editado por [PERSON_NAME] do pedido [DATE] 22:07 Status do …" at bounding box center [215, 100] width 166 height 116
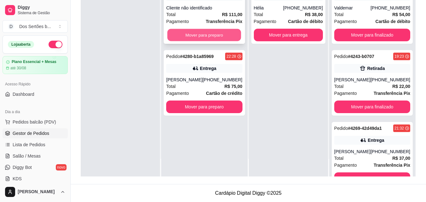
click at [208, 30] on button "Mover para preparo" at bounding box center [204, 35] width 74 height 12
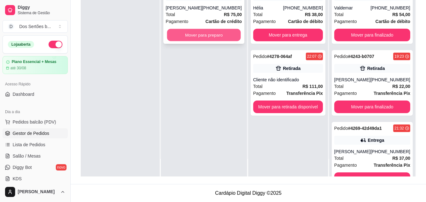
click at [215, 35] on button "Mover para preparo" at bounding box center [204, 35] width 74 height 12
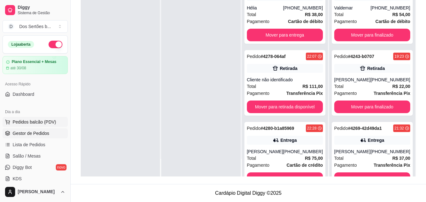
click at [26, 124] on span "Pedidos balcão (PDV)" at bounding box center [35, 122] width 44 height 6
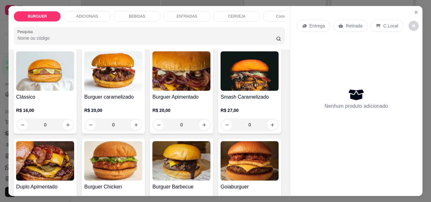
scroll to position [114, 0]
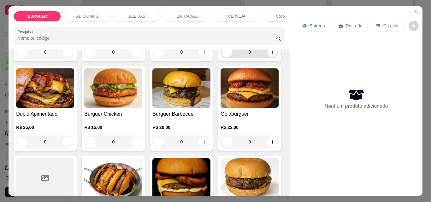
click at [267, 57] on button "increase-product-quantity" at bounding box center [272, 52] width 10 height 10
type input "1"
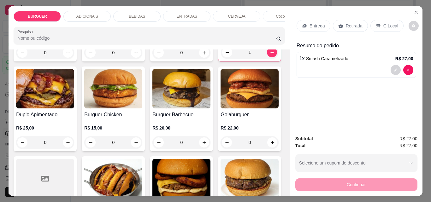
click at [146, 15] on div "BEBIDAS" at bounding box center [136, 16] width 47 height 11
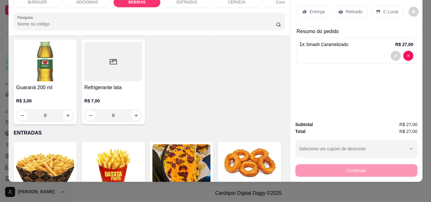
scroll to position [791, 0]
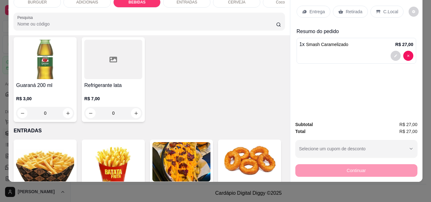
type input "1"
click at [393, 82] on icon "decrease-product-quantity" at bounding box center [395, 84] width 4 height 4
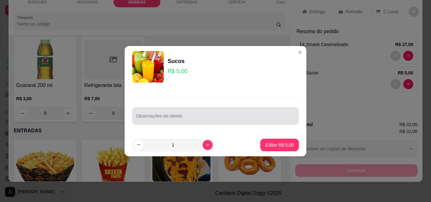
click at [197, 114] on div at bounding box center [215, 116] width 159 height 13
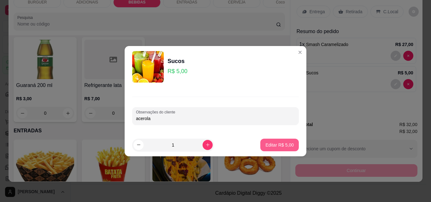
type input "acerola"
click at [282, 145] on p "Editar R$ 5,00" at bounding box center [279, 145] width 28 height 6
type input "0"
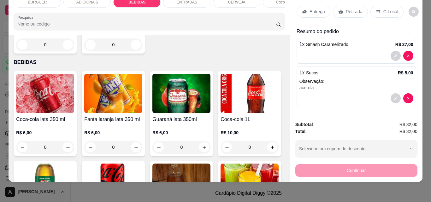
scroll to position [483, 0]
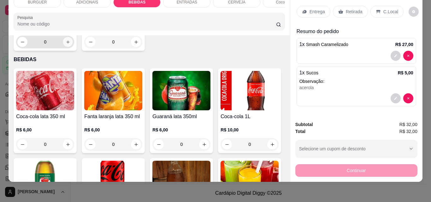
click at [73, 47] on button "increase-product-quantity" at bounding box center [68, 42] width 10 height 10
type input "1"
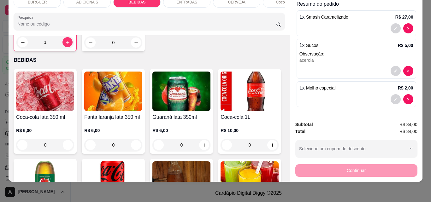
scroll to position [0, 0]
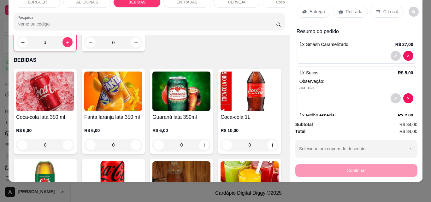
click at [316, 10] on p "Entrega" at bounding box center [316, 12] width 15 height 6
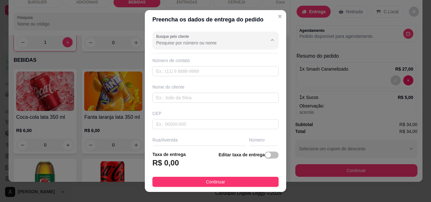
click at [195, 44] on input "Busque pelo cliente" at bounding box center [206, 43] width 101 height 6
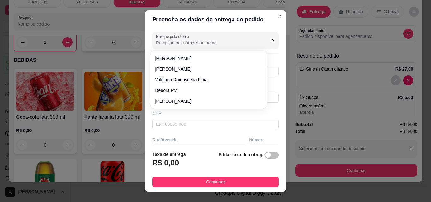
type input "e"
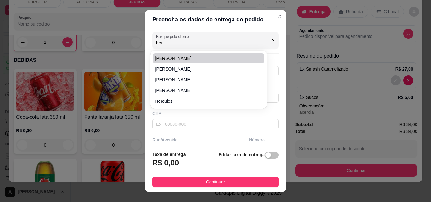
click at [160, 61] on span "[PERSON_NAME]" at bounding box center [205, 58] width 100 height 6
type input "[PERSON_NAME]"
type input "86999984817"
type input "[PERSON_NAME]"
type input "64180000"
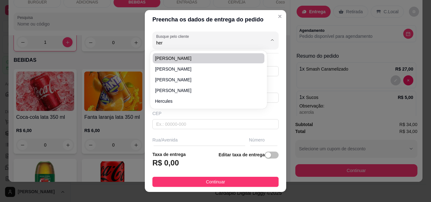
type input "[GEOGRAPHIC_DATA]"
type input "1210"
type input "Esperantina"
type input "Casa da calçada grande por trás do gervasio Lages"
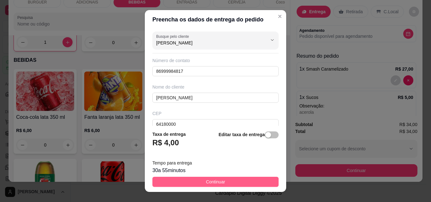
type input "[PERSON_NAME]"
click at [236, 179] on button "Continuar" at bounding box center [215, 182] width 126 height 10
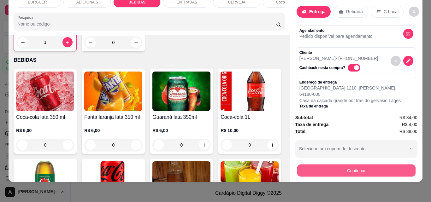
click at [307, 165] on button "Continuar" at bounding box center [356, 170] width 118 height 12
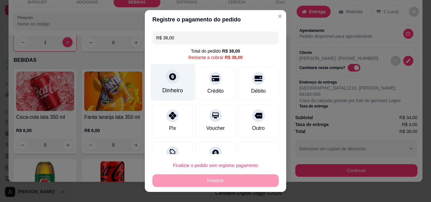
click at [172, 82] on div at bounding box center [173, 77] width 14 height 14
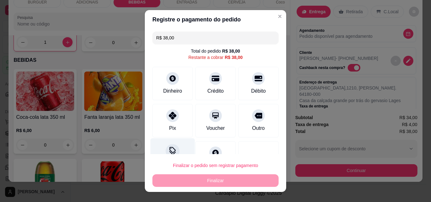
click at [173, 145] on div "Desconto" at bounding box center [172, 156] width 44 height 37
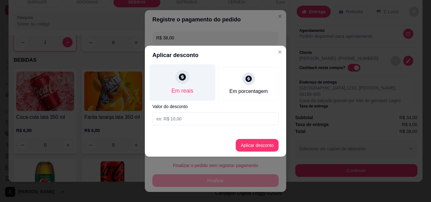
click at [180, 93] on div "Em reais" at bounding box center [182, 91] width 22 height 8
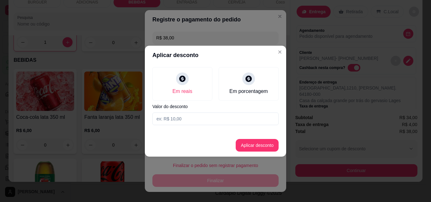
click at [162, 115] on input at bounding box center [215, 119] width 126 height 13
type input "13,00"
click at [253, 141] on button "Aplicar desconto" at bounding box center [257, 145] width 43 height 13
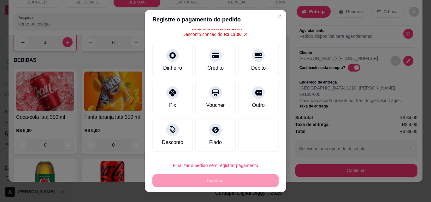
scroll to position [10, 0]
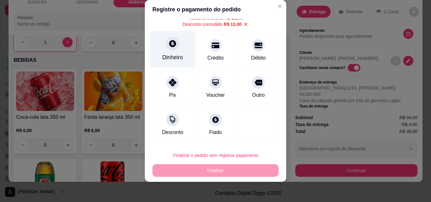
click at [157, 52] on div "Dinheiro" at bounding box center [172, 49] width 44 height 37
click at [162, 56] on div "Dinheiro" at bounding box center [172, 57] width 21 height 8
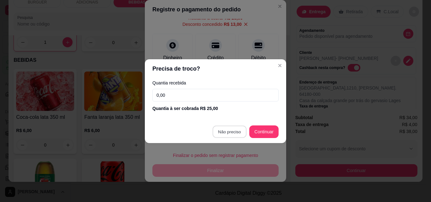
type input "R$ 0,00"
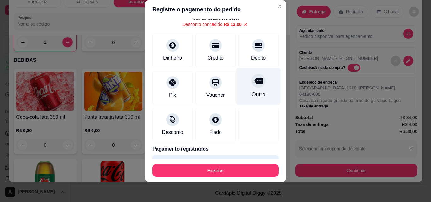
scroll to position [41, 0]
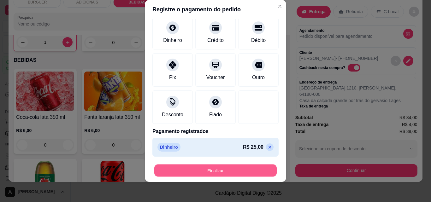
click at [244, 165] on button "Finalizar" at bounding box center [215, 171] width 122 height 12
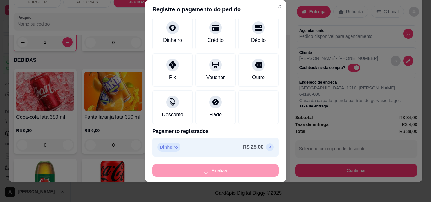
type input "0"
type input "-R$ 38,00"
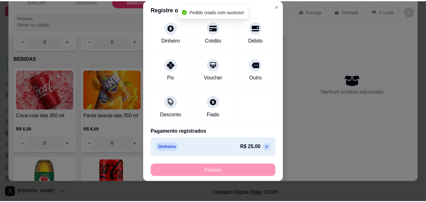
scroll to position [482, 0]
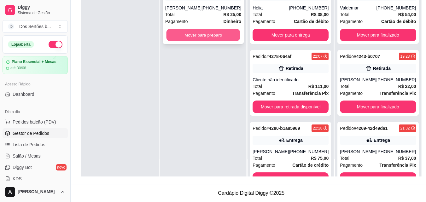
click at [191, 35] on button "Mover para preparo" at bounding box center [203, 35] width 74 height 12
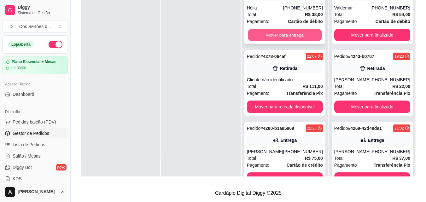
click at [292, 35] on button "Mover para entrega" at bounding box center [285, 35] width 74 height 12
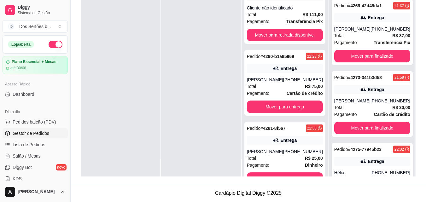
scroll to position [122, 0]
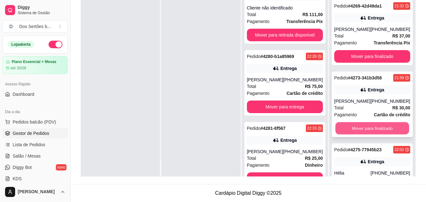
click at [352, 126] on button "Mover para finalizado" at bounding box center [372, 128] width 74 height 12
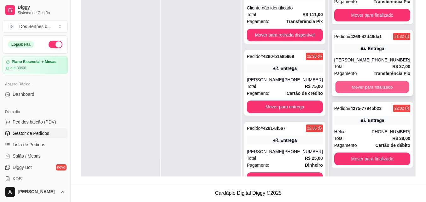
click at [348, 84] on button "Mover para finalizado" at bounding box center [372, 87] width 74 height 12
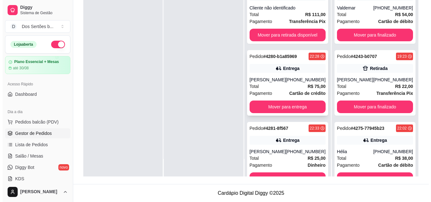
scroll to position [20, 0]
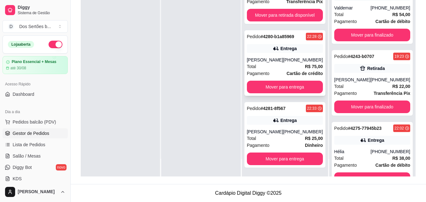
click at [296, 57] on div "[PHONE_NUMBER]" at bounding box center [303, 60] width 40 height 6
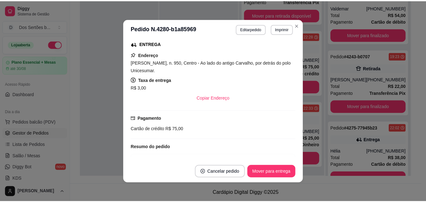
scroll to position [204, 0]
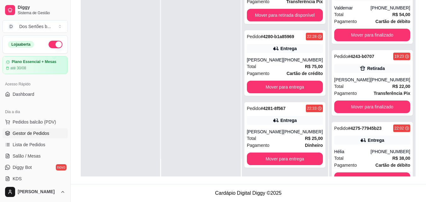
click at [195, 67] on div at bounding box center [200, 75] width 79 height 202
click at [49, 47] on button "button" at bounding box center [56, 45] width 14 height 8
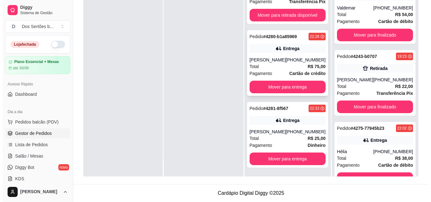
scroll to position [0, 0]
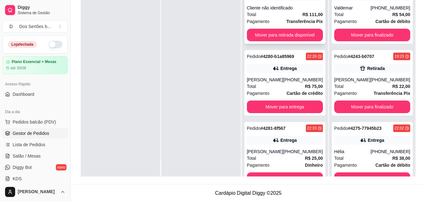
click at [271, 13] on div "Total R$ 111,00" at bounding box center [285, 14] width 76 height 7
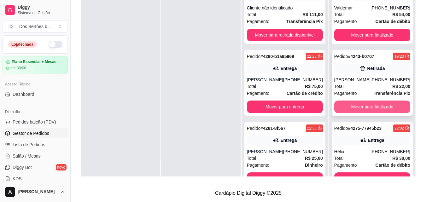
scroll to position [20, 0]
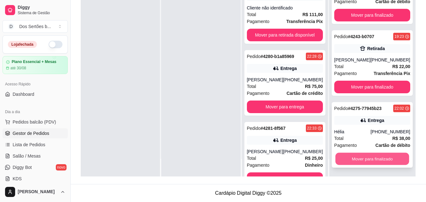
click at [351, 155] on button "Mover para finalizado" at bounding box center [372, 159] width 74 height 12
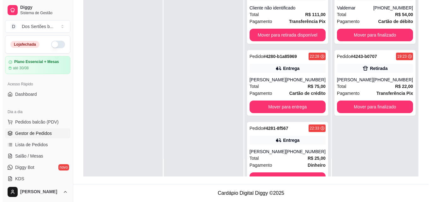
scroll to position [0, 0]
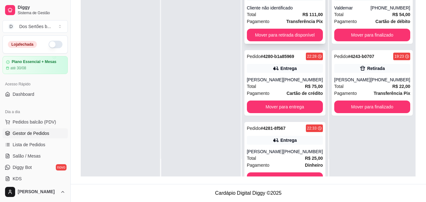
click at [270, 18] on span "Pagamento" at bounding box center [258, 21] width 23 height 7
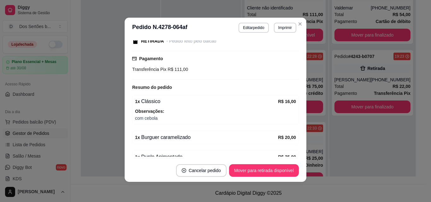
scroll to position [155, 0]
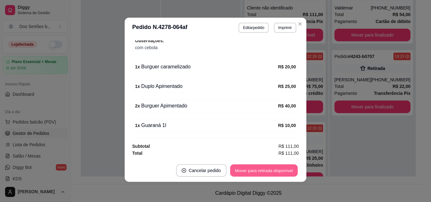
click at [260, 172] on button "Mover para retirada disponível" at bounding box center [263, 171] width 67 height 12
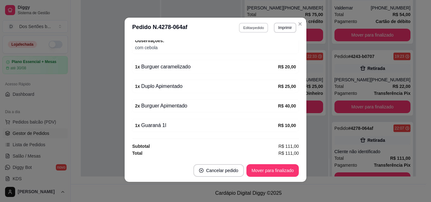
click at [246, 28] on button "Editar pedido" at bounding box center [253, 28] width 29 height 10
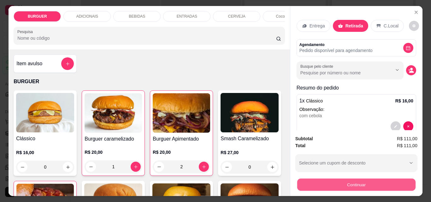
click at [320, 178] on button "Continuar" at bounding box center [356, 184] width 118 height 12
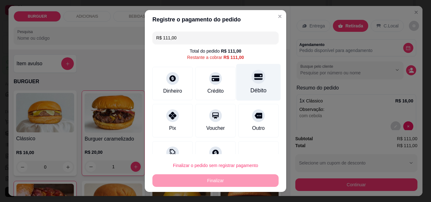
click at [254, 79] on icon at bounding box center [258, 77] width 8 height 6
type input "R$ 0,00"
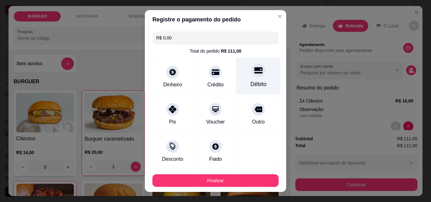
scroll to position [34, 0]
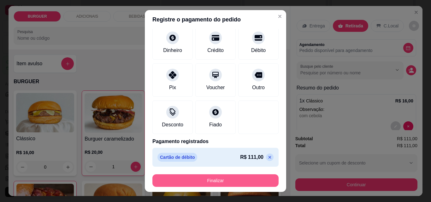
click at [223, 179] on button "Finalizar" at bounding box center [215, 180] width 126 height 13
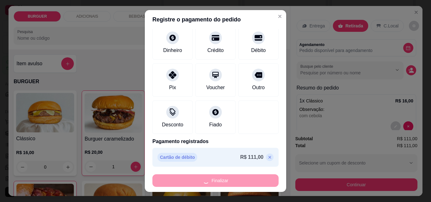
type input "0"
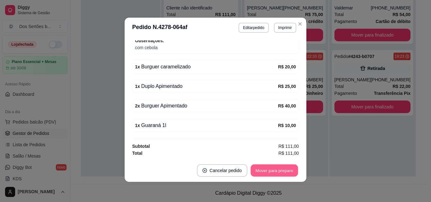
click at [263, 169] on button "Mover para preparo" at bounding box center [273, 171] width 47 height 12
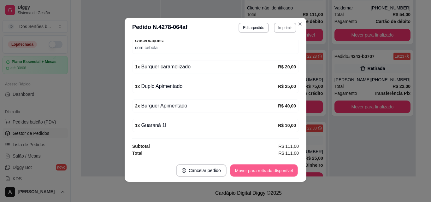
click at [263, 169] on button "Mover para retirada disponível" at bounding box center [263, 171] width 67 height 12
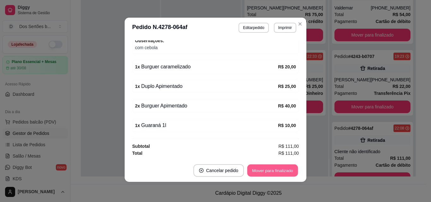
click at [263, 169] on button "Mover para finalizado" at bounding box center [272, 171] width 51 height 12
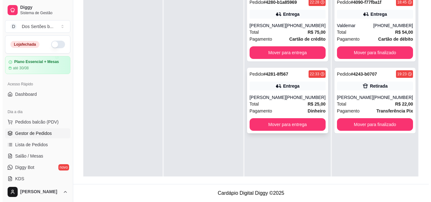
scroll to position [0, 0]
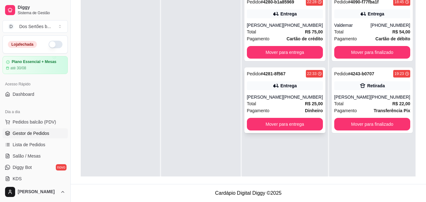
click at [282, 90] on div "Pedido # 4281-8f567 22:33 Entrega [PERSON_NAME] [PHONE_NUMBER] Total R$ 25,00 P…" at bounding box center [284, 100] width 81 height 66
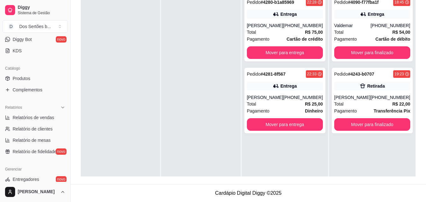
scroll to position [252, 0]
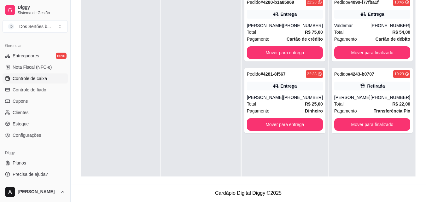
click at [28, 82] on link "Controle de caixa" at bounding box center [35, 78] width 65 height 10
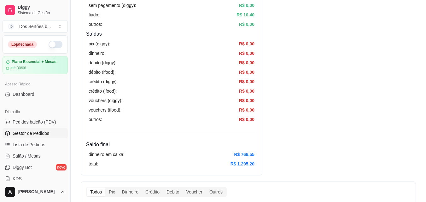
click at [16, 130] on span "Gestor de Pedidos" at bounding box center [31, 133] width 37 height 6
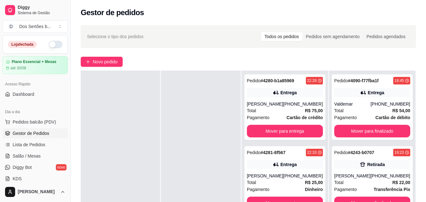
scroll to position [57, 0]
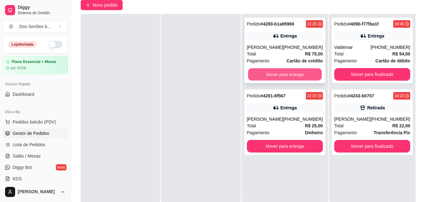
click at [260, 71] on button "Mover para entrega" at bounding box center [285, 74] width 74 height 12
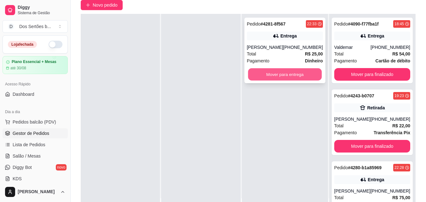
click at [279, 71] on button "Mover para entrega" at bounding box center [285, 74] width 74 height 12
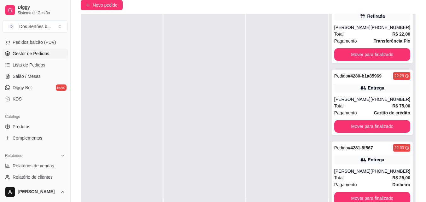
scroll to position [92, 0]
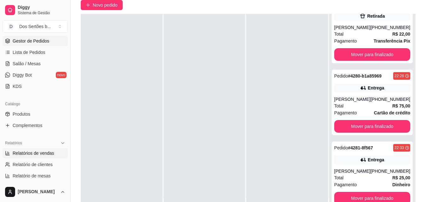
click at [29, 153] on span "Relatórios de vendas" at bounding box center [34, 153] width 42 height 6
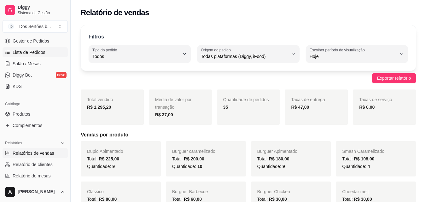
click at [10, 48] on link "Lista de Pedidos" at bounding box center [35, 52] width 65 height 10
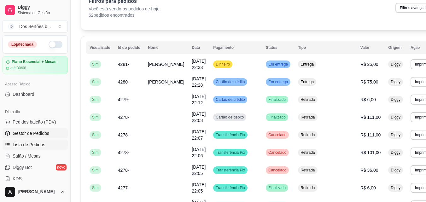
click at [24, 134] on span "Gestor de Pedidos" at bounding box center [31, 133] width 37 height 6
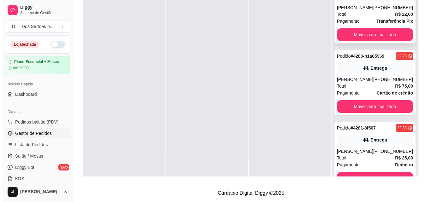
scroll to position [92, 0]
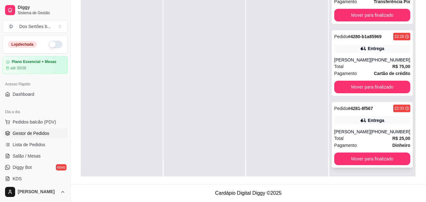
click at [335, 137] on span "Total" at bounding box center [338, 138] width 9 height 7
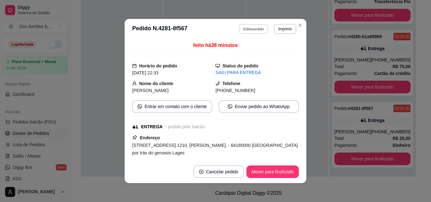
click at [248, 26] on button "Editar pedido" at bounding box center [253, 29] width 29 height 10
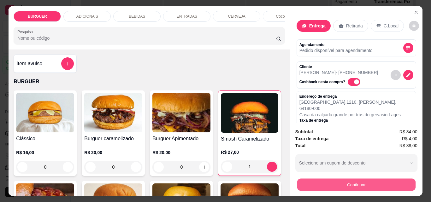
click at [352, 182] on button "Continuar" at bounding box center [356, 184] width 118 height 12
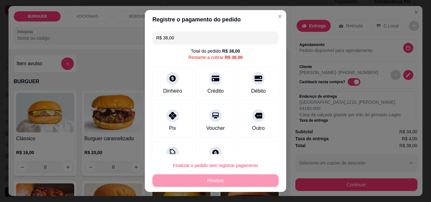
click at [174, 37] on input "R$ 38,00" at bounding box center [215, 38] width 119 height 13
click at [178, 146] on div "Desconto" at bounding box center [172, 156] width 44 height 37
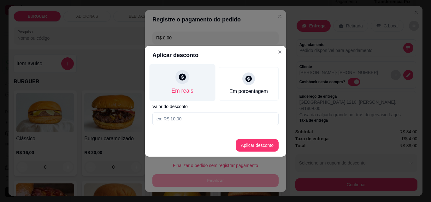
click at [191, 87] on div "Em reais" at bounding box center [182, 91] width 22 height 8
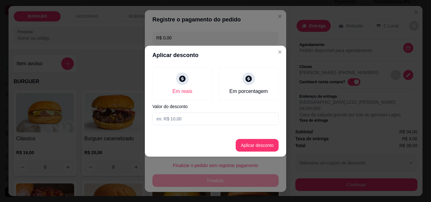
click at [175, 119] on input at bounding box center [215, 119] width 126 height 13
click at [249, 144] on button "Aplicar desconto" at bounding box center [256, 145] width 41 height 12
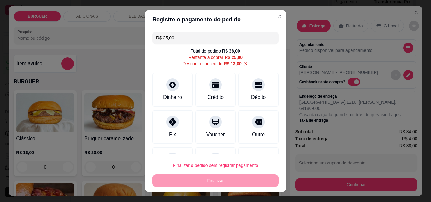
click at [250, 144] on div "R$ 25,00 Total do pedido R$ 38,00 Restante a cobrar R$ 25,00 Desconto concedido…" at bounding box center [215, 91] width 141 height 125
click at [175, 38] on input "R$ 25,00" at bounding box center [215, 38] width 119 height 13
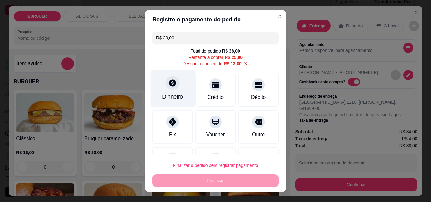
click at [166, 86] on div at bounding box center [173, 83] width 14 height 14
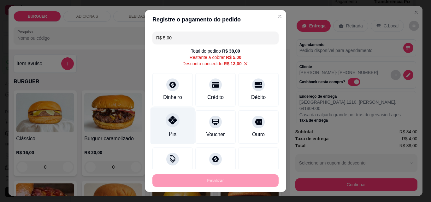
click at [169, 131] on div "Pix" at bounding box center [173, 134] width 8 height 8
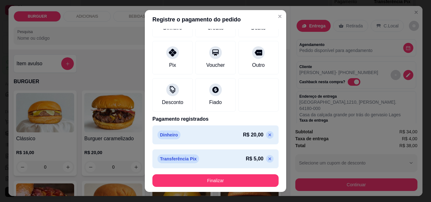
scroll to position [65, 0]
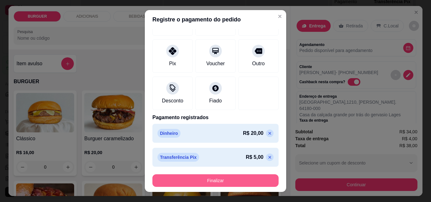
click at [252, 183] on button "Finalizar" at bounding box center [215, 180] width 126 height 13
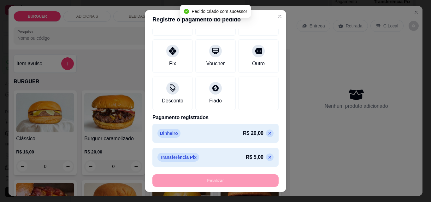
scroll to position [20, 0]
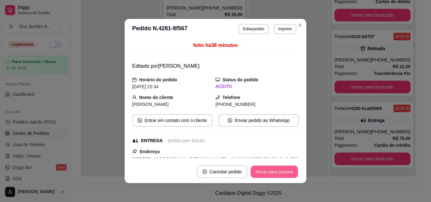
click at [271, 170] on button "Mover para preparo" at bounding box center [273, 172] width 47 height 12
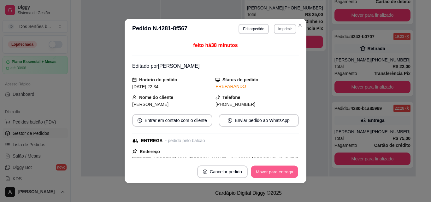
click at [271, 170] on button "Mover para entrega" at bounding box center [274, 172] width 47 height 12
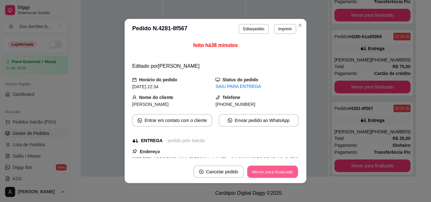
click at [271, 170] on button "Mover para finalizado" at bounding box center [272, 172] width 51 height 12
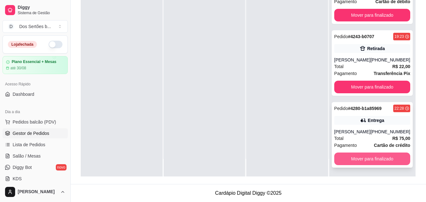
click at [363, 153] on button "Mover para finalizado" at bounding box center [372, 159] width 76 height 13
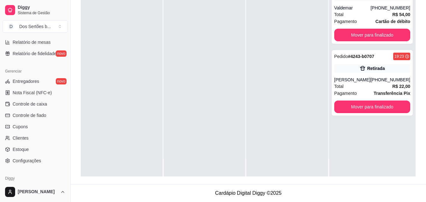
scroll to position [252, 0]
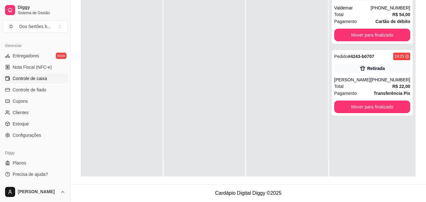
click at [20, 76] on span "Controle de caixa" at bounding box center [30, 78] width 34 height 6
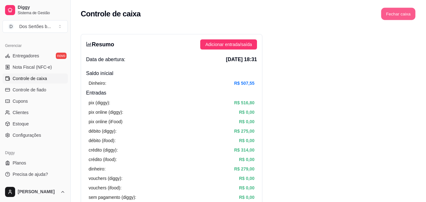
click at [389, 12] on button "Fechar caixa" at bounding box center [398, 14] width 34 height 12
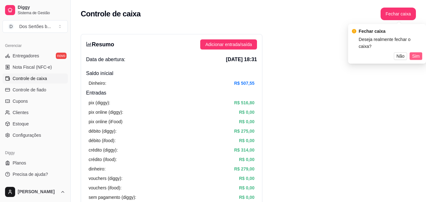
click at [414, 53] on span "Sim" at bounding box center [416, 56] width 8 height 7
